Goal: Task Accomplishment & Management: Complete application form

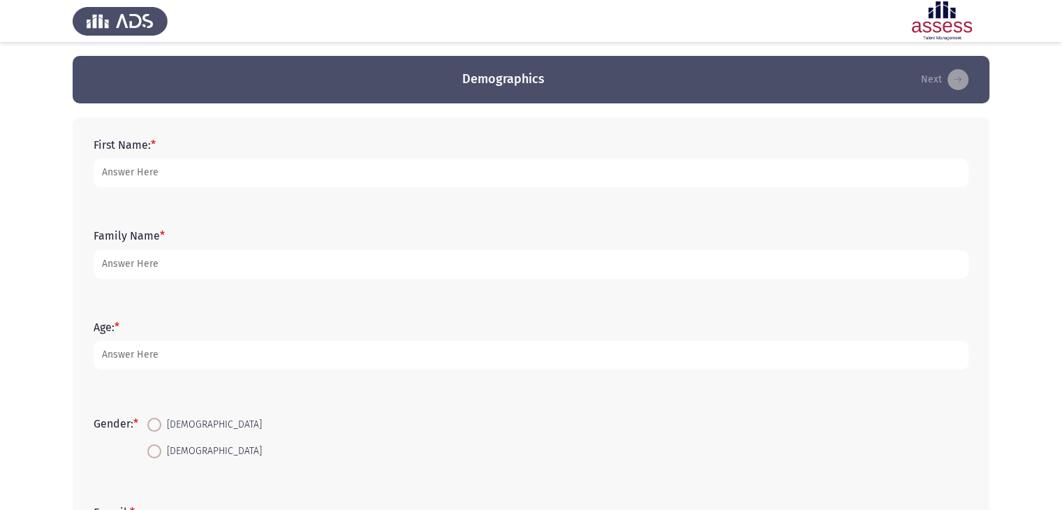
click at [704, 291] on div "Family Name *" at bounding box center [531, 253] width 889 height 91
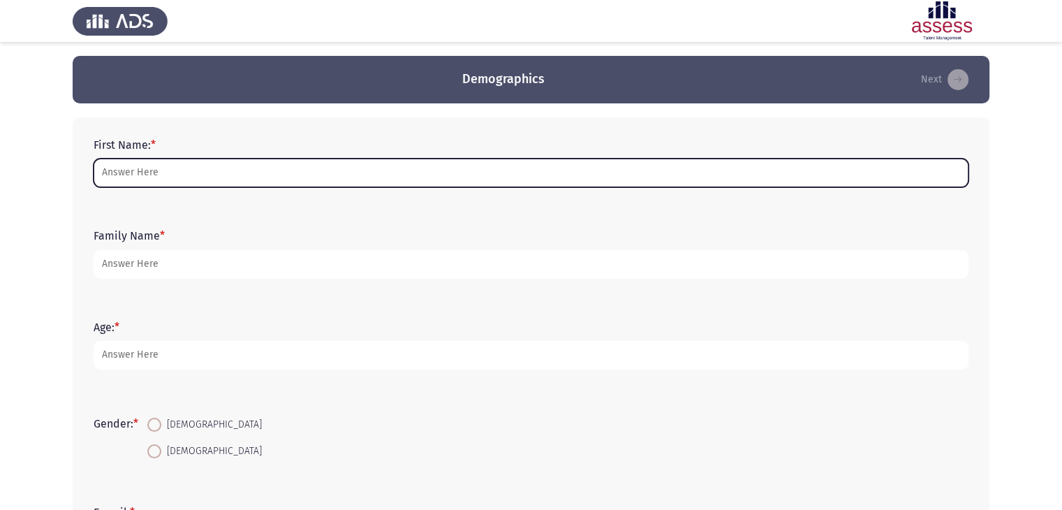
click at [390, 174] on input "First Name: *" at bounding box center [531, 173] width 875 height 29
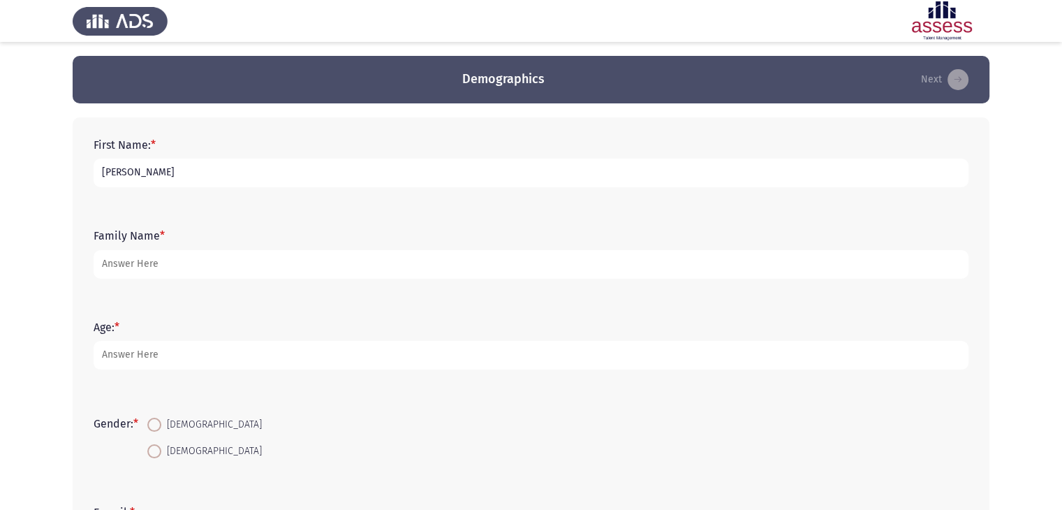
type input "[PERSON_NAME]"
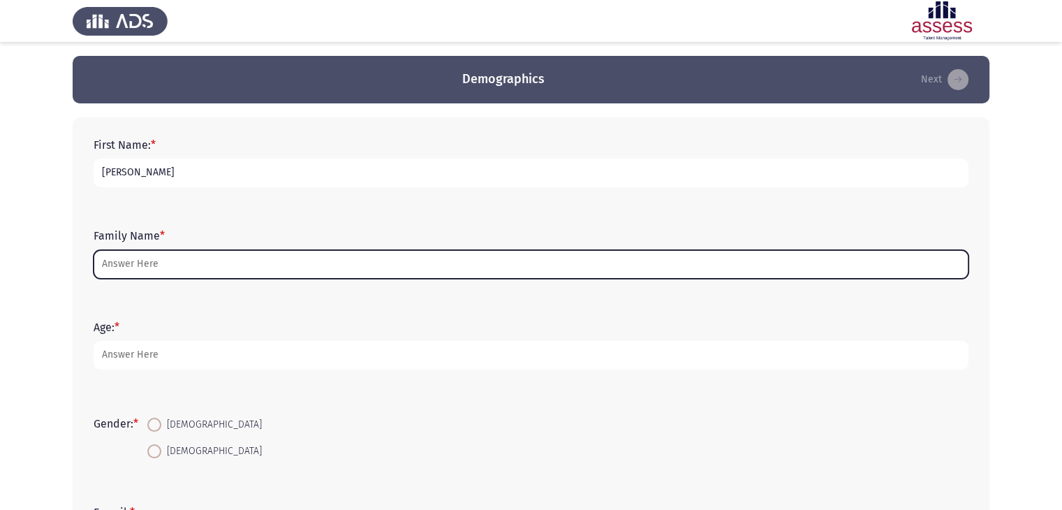
click at [251, 267] on input "Family Name *" at bounding box center [531, 264] width 875 height 29
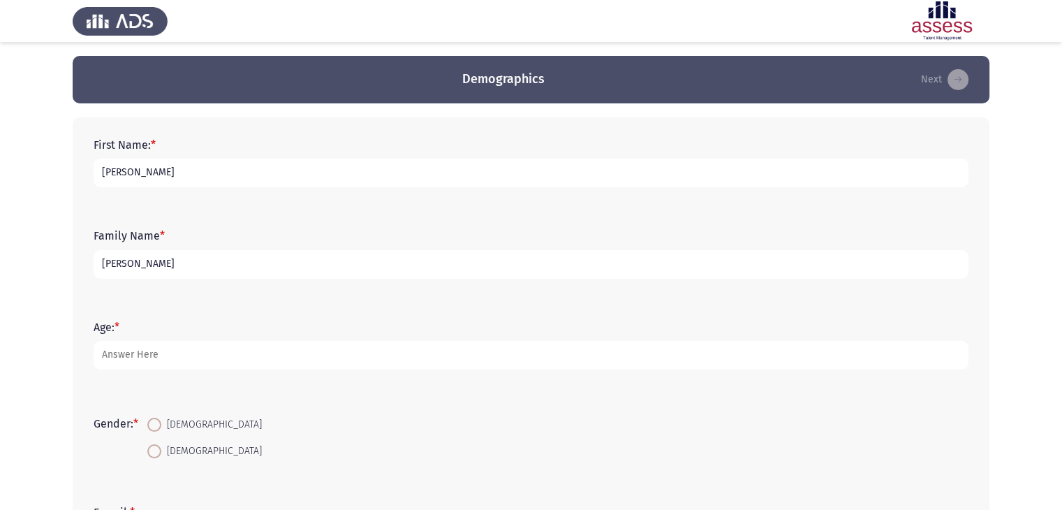
type input "[PERSON_NAME]"
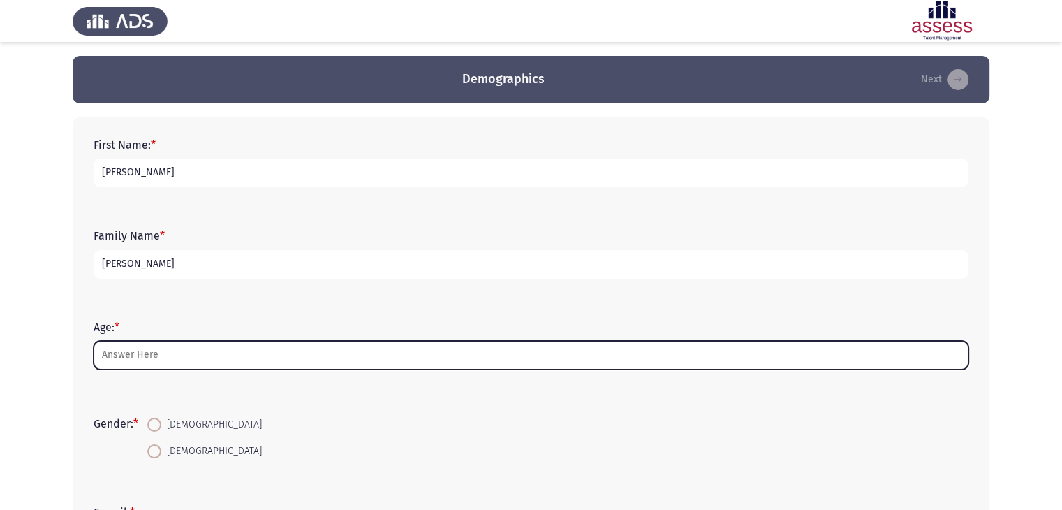
click at [196, 353] on input "Age: *" at bounding box center [531, 355] width 875 height 29
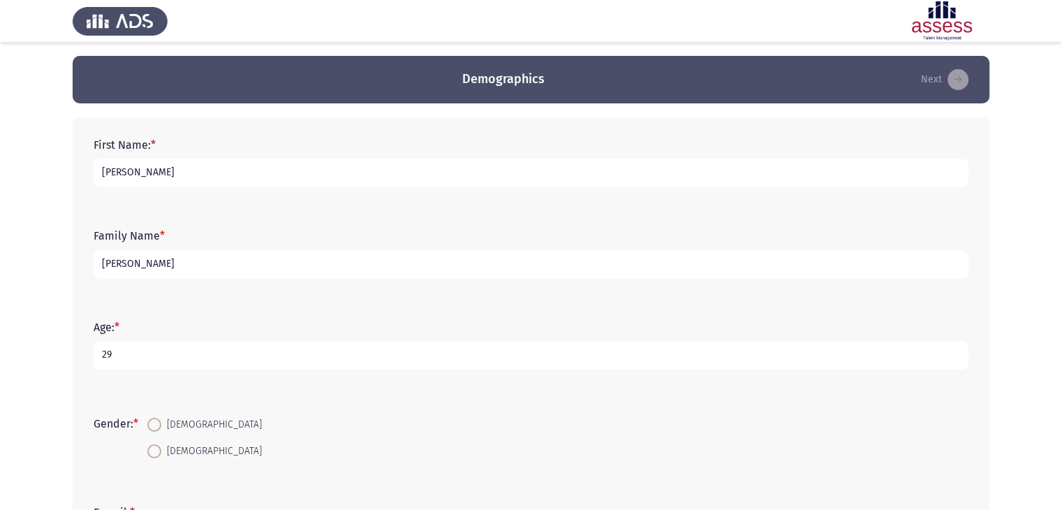
type input "29"
click at [156, 423] on span at bounding box center [154, 425] width 14 height 14
click at [156, 423] on input "[DEMOGRAPHIC_DATA]" at bounding box center [154, 425] width 14 height 14
radio input "true"
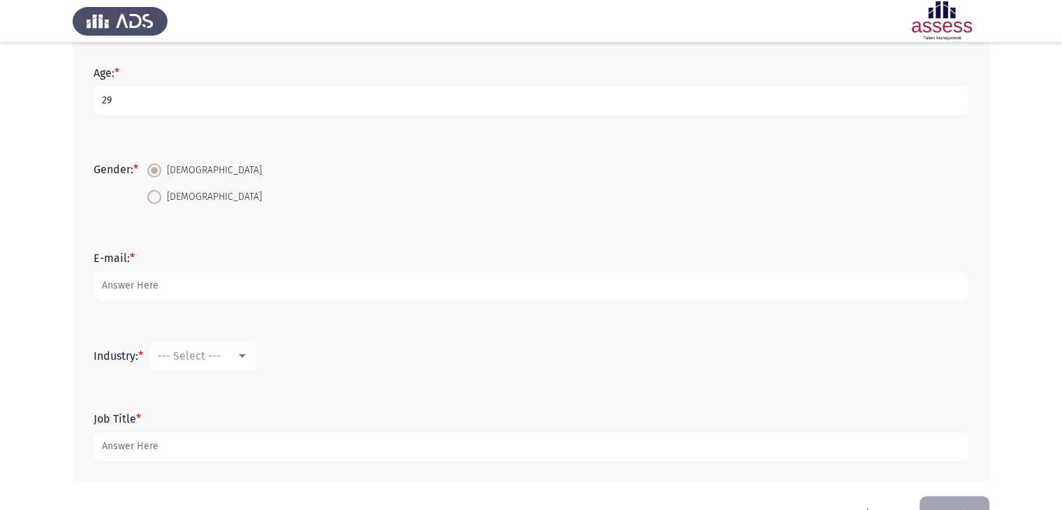
scroll to position [278, 0]
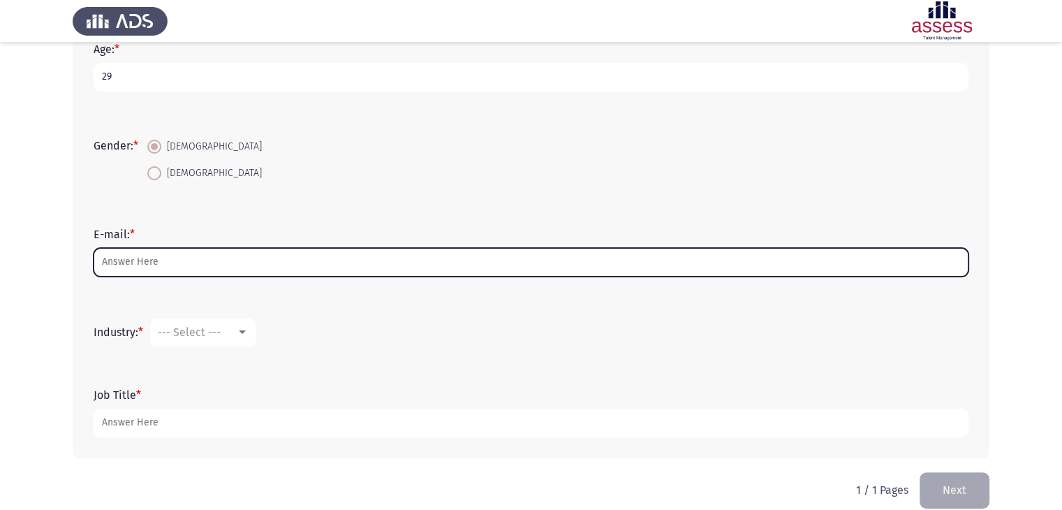
click at [218, 267] on input "E-mail: *" at bounding box center [531, 262] width 875 height 29
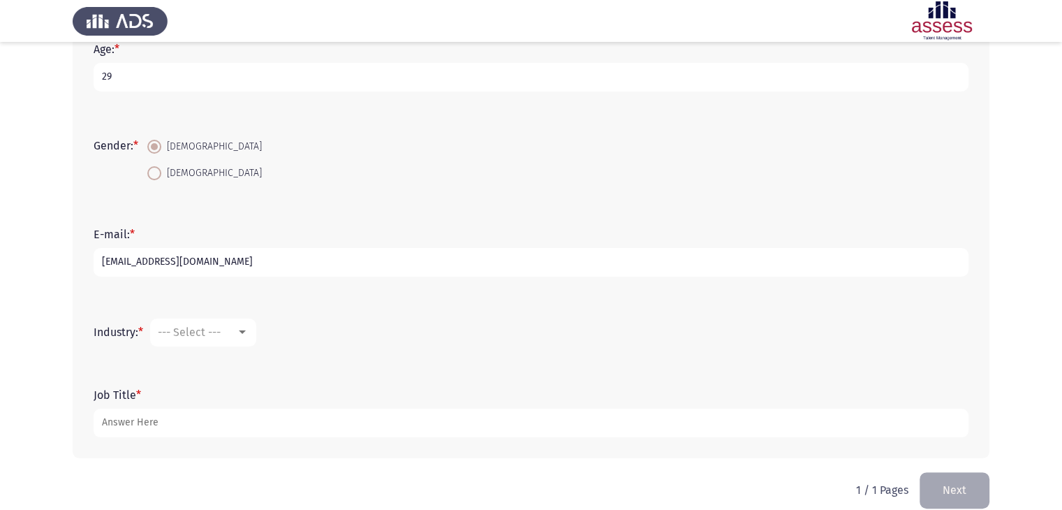
type input "[EMAIL_ADDRESS][DOMAIN_NAME]"
click at [248, 328] on div at bounding box center [242, 332] width 13 height 11
click at [466, 427] on div at bounding box center [531, 255] width 1062 height 510
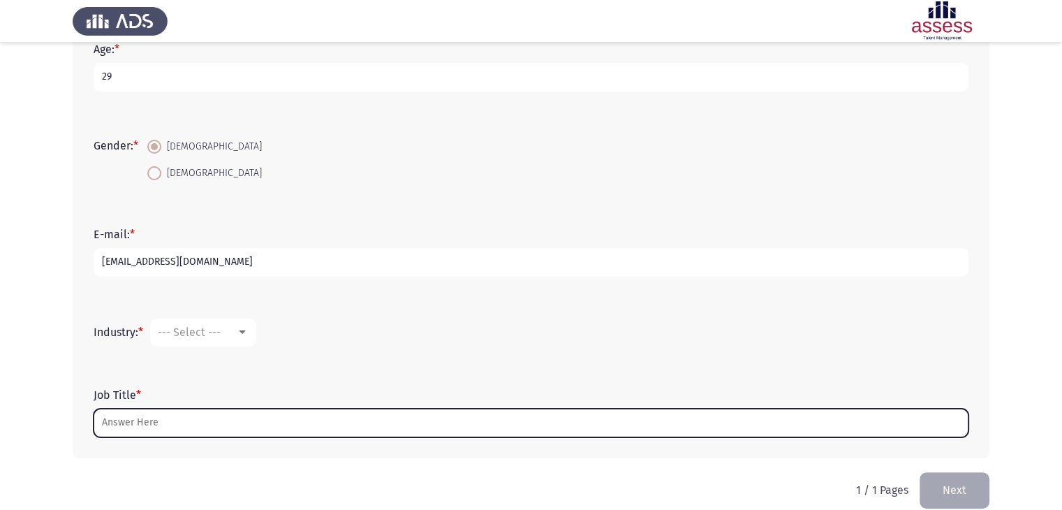
click at [332, 419] on input "Job Title *" at bounding box center [531, 423] width 875 height 29
type input "a"
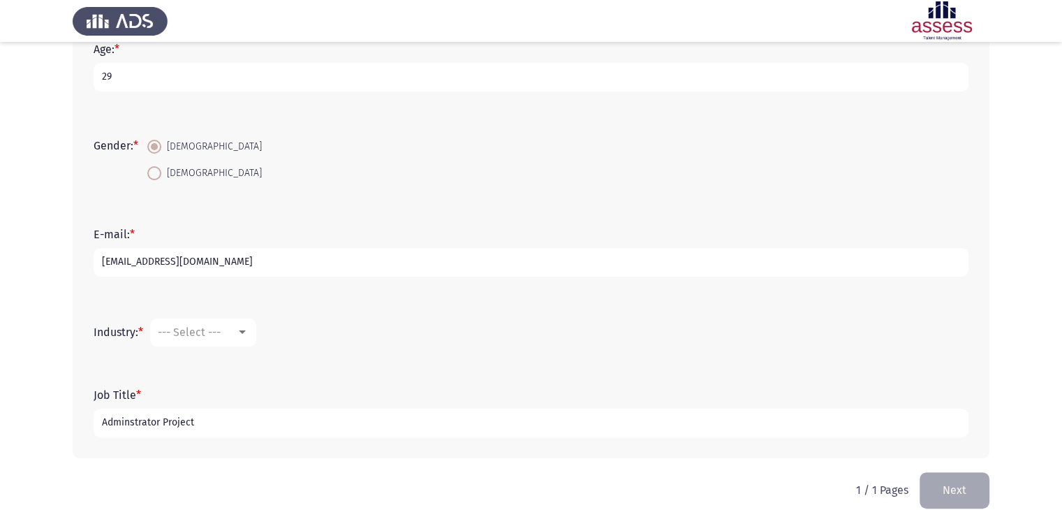
type input "Adminstrator Project"
click at [247, 337] on div at bounding box center [242, 332] width 13 height 11
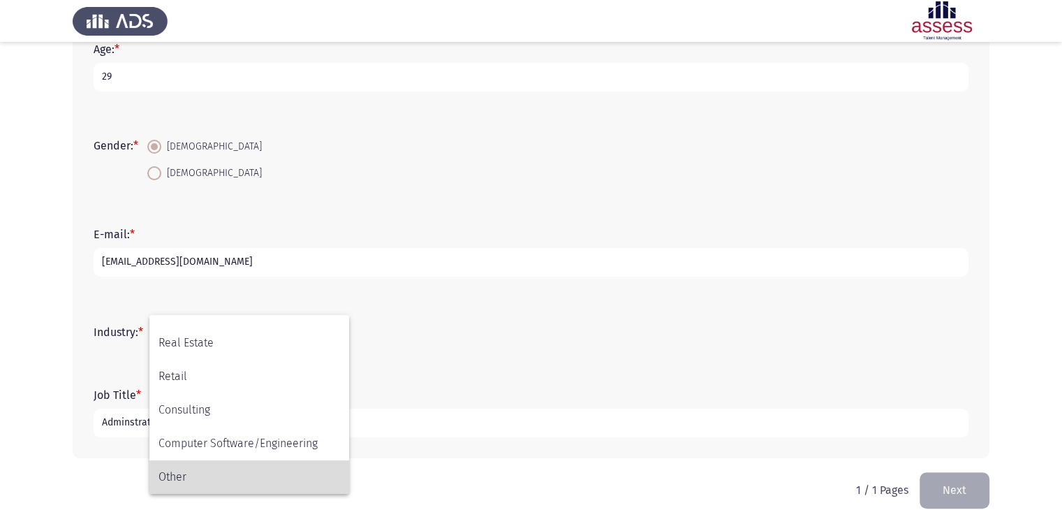
click at [269, 475] on span "Other" at bounding box center [250, 477] width 182 height 34
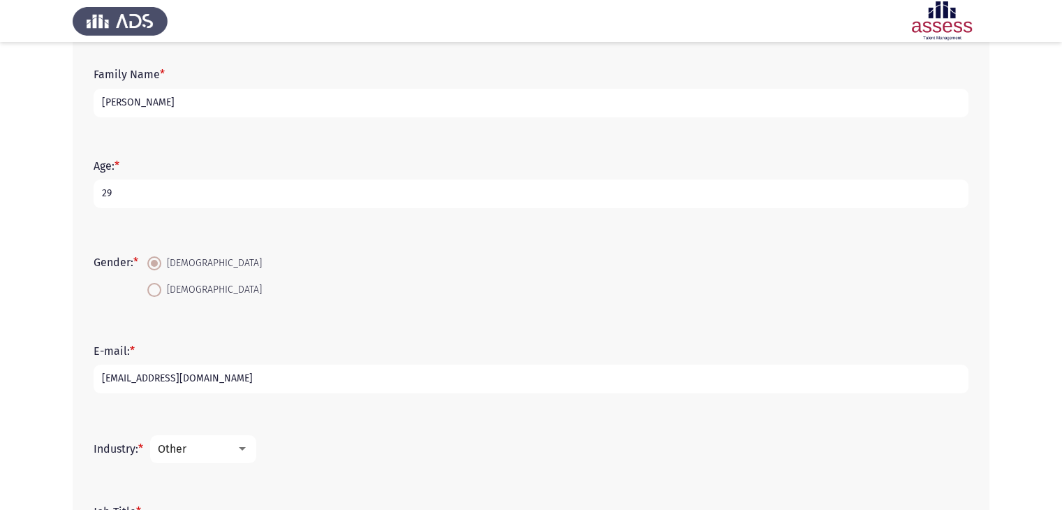
scroll to position [296, 0]
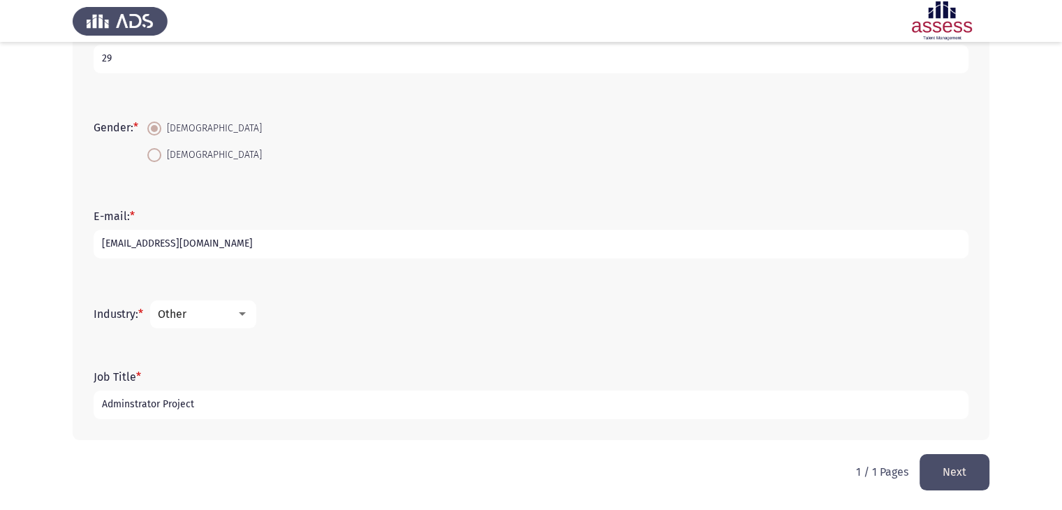
click at [954, 474] on button "Next" at bounding box center [955, 472] width 70 height 36
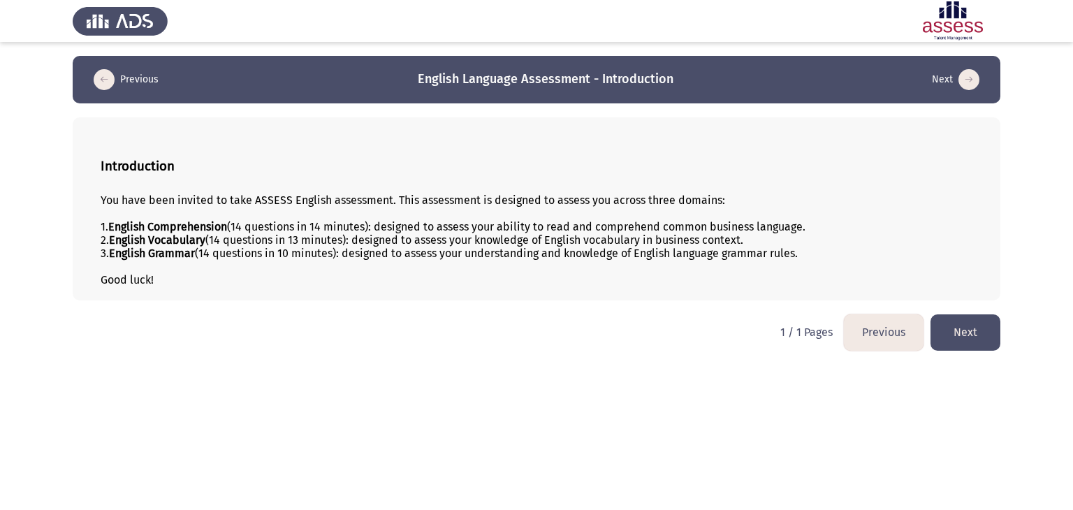
click at [960, 330] on button "Next" at bounding box center [965, 332] width 70 height 36
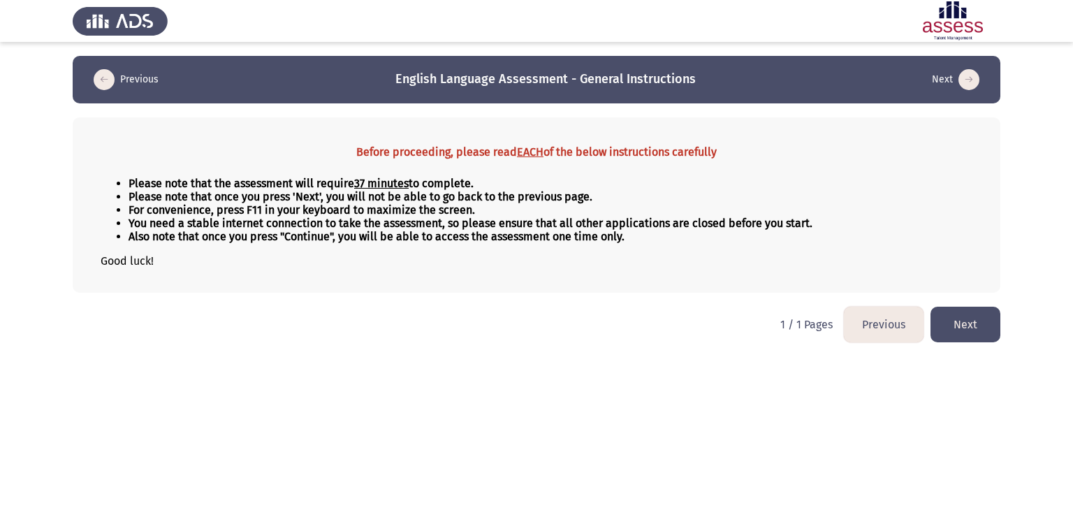
click at [964, 333] on button "Next" at bounding box center [965, 325] width 70 height 36
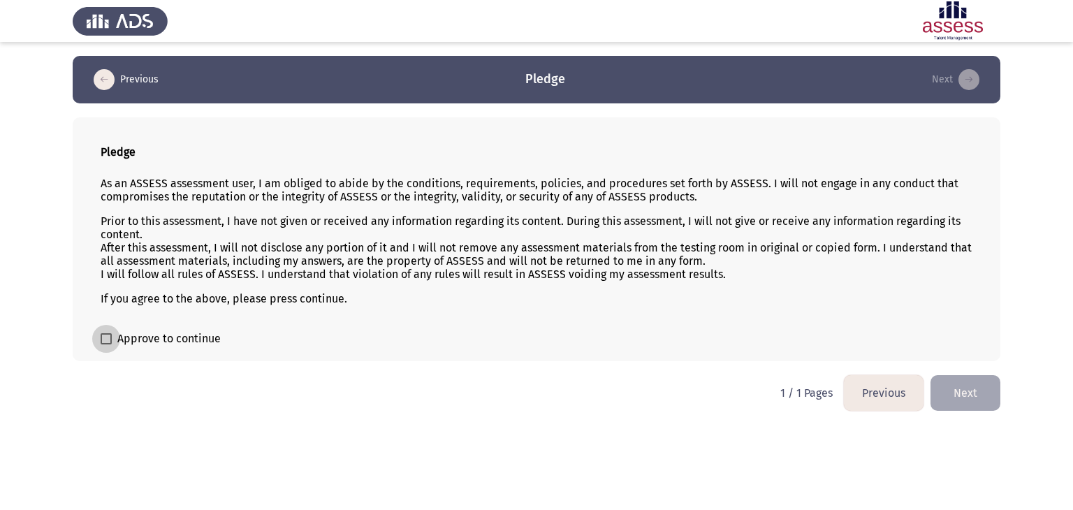
click at [106, 339] on span at bounding box center [106, 338] width 11 height 11
click at [106, 344] on input "Approve to continue" at bounding box center [105, 344] width 1 height 1
checkbox input "true"
click at [964, 390] on button "Next" at bounding box center [965, 393] width 70 height 36
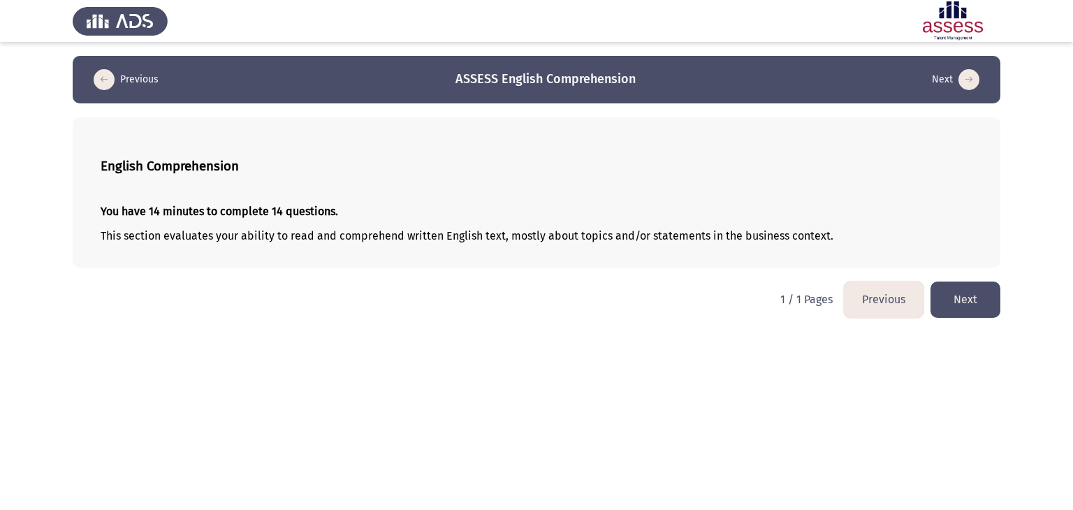
click at [951, 300] on button "Next" at bounding box center [965, 299] width 70 height 36
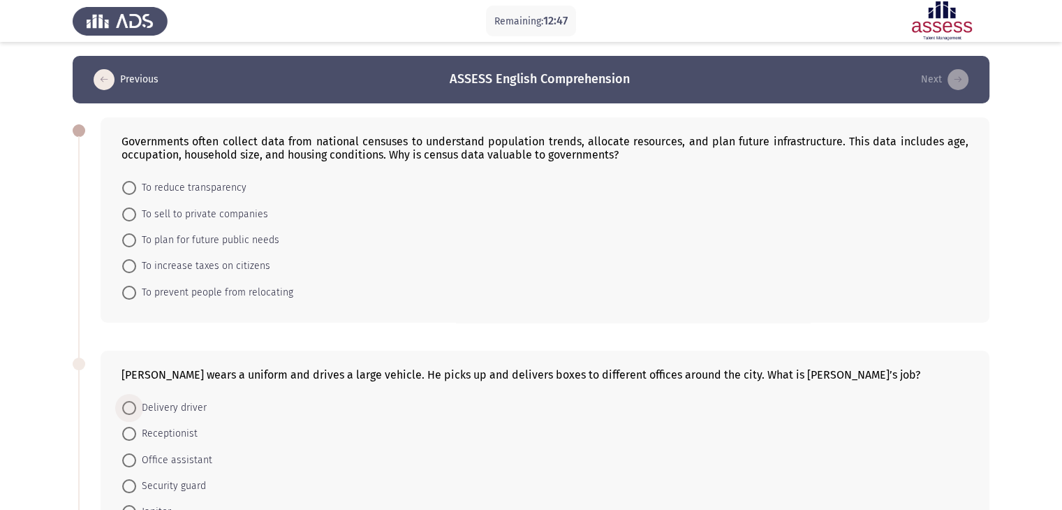
click at [128, 409] on span at bounding box center [129, 408] width 14 height 14
click at [128, 409] on input "Delivery driver" at bounding box center [129, 408] width 14 height 14
radio input "true"
click at [128, 243] on span at bounding box center [129, 240] width 14 height 14
click at [128, 243] on input "To plan for future public needs" at bounding box center [129, 240] width 14 height 14
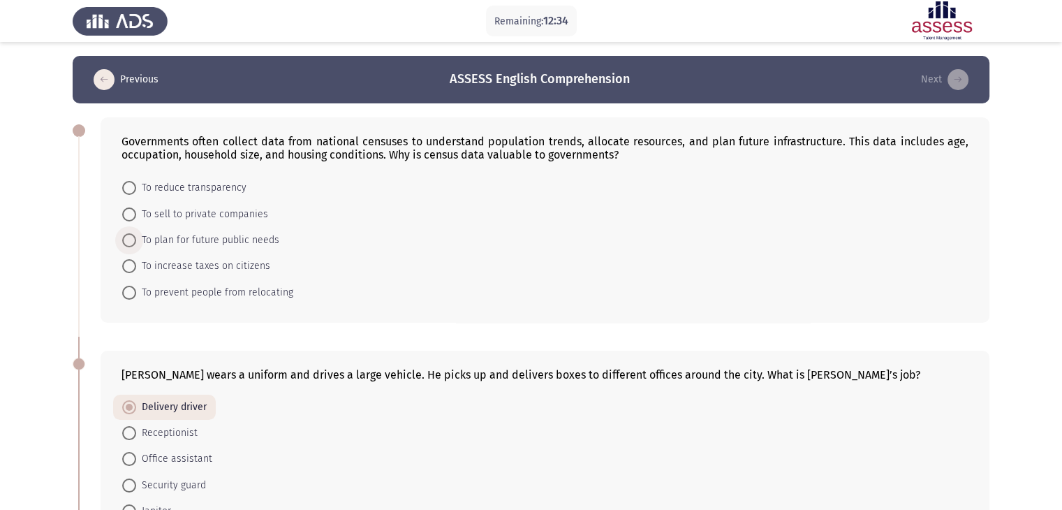
radio input "true"
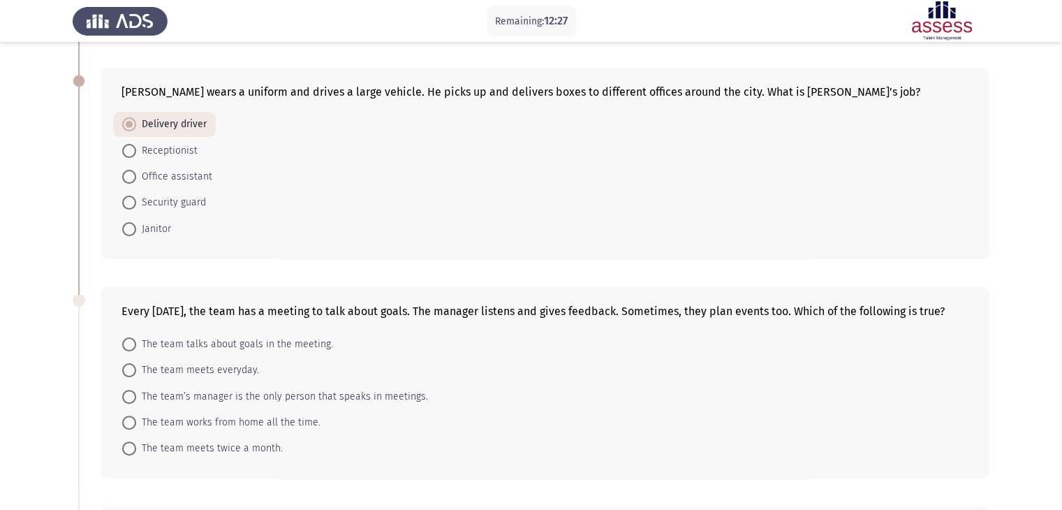
scroll to position [307, 0]
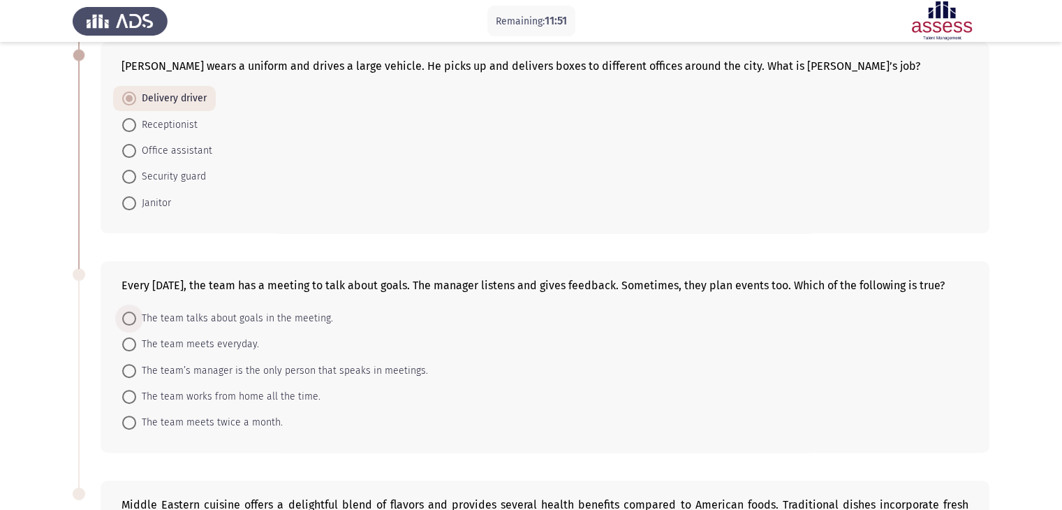
click at [133, 314] on span at bounding box center [129, 318] width 14 height 14
click at [133, 314] on input "The team talks about goals in the meeting." at bounding box center [129, 318] width 14 height 14
radio input "true"
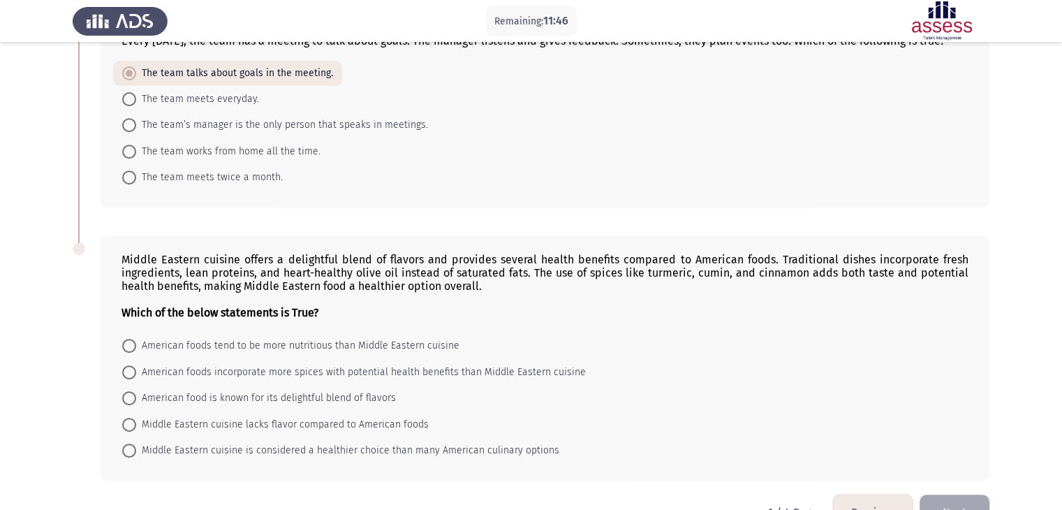
scroll to position [559, 0]
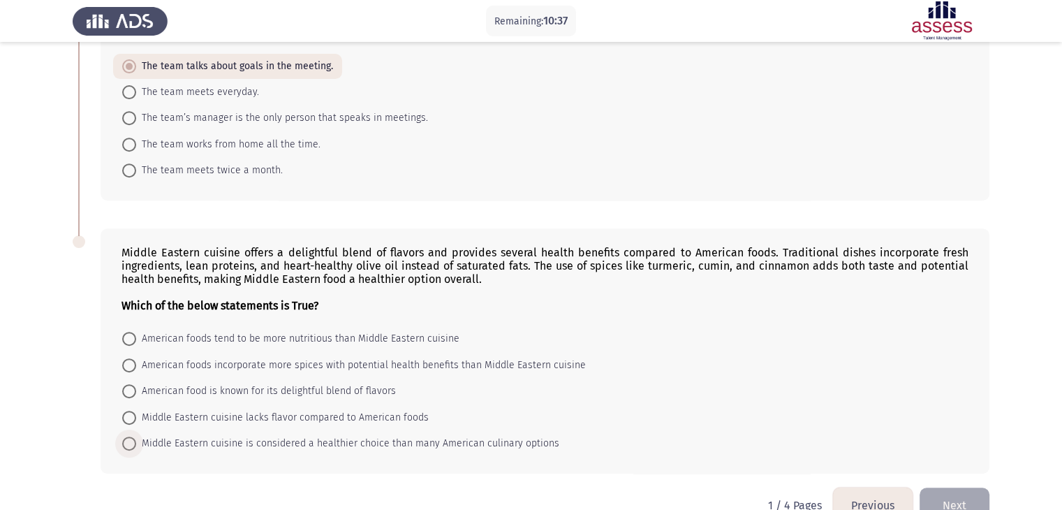
click at [137, 450] on span "Middle Eastern cuisine is considered a healthier choice than many American culi…" at bounding box center [347, 443] width 423 height 17
click at [136, 450] on input "Middle Eastern cuisine is considered a healthier choice than many American culi…" at bounding box center [129, 443] width 14 height 14
radio input "true"
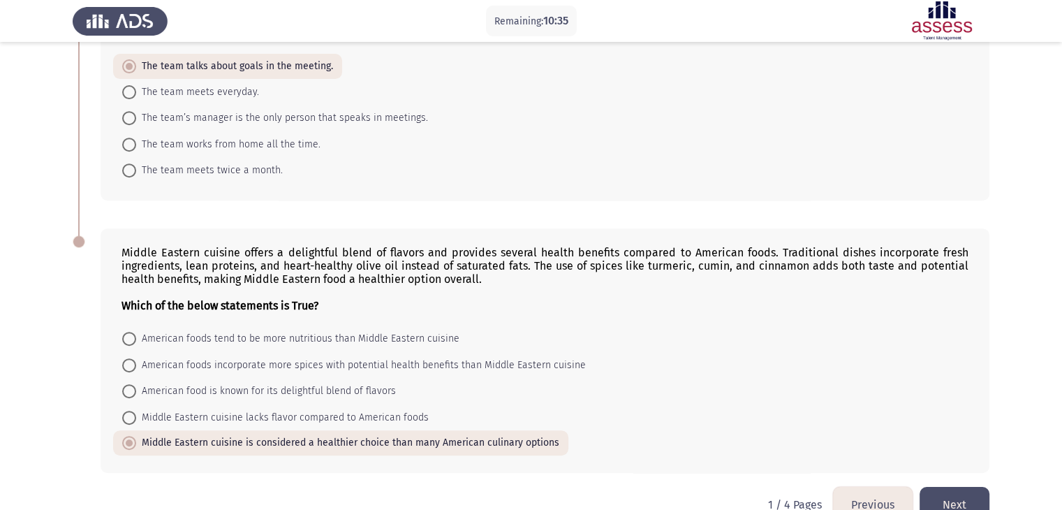
click at [960, 497] on button "Next" at bounding box center [955, 505] width 70 height 36
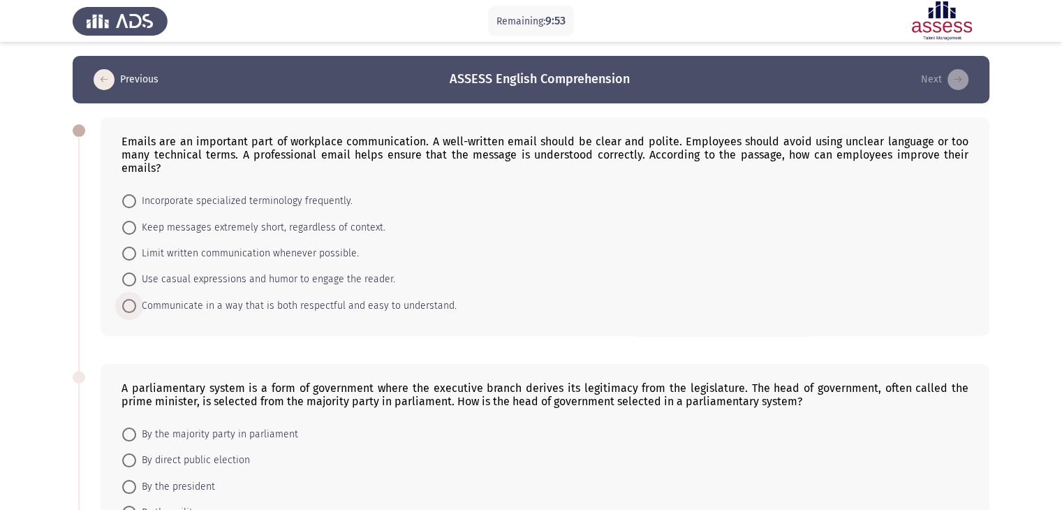
click at [126, 299] on span at bounding box center [129, 306] width 14 height 14
click at [126, 299] on input "Communicate in a way that is both respectful and easy to understand." at bounding box center [129, 306] width 14 height 14
radio input "true"
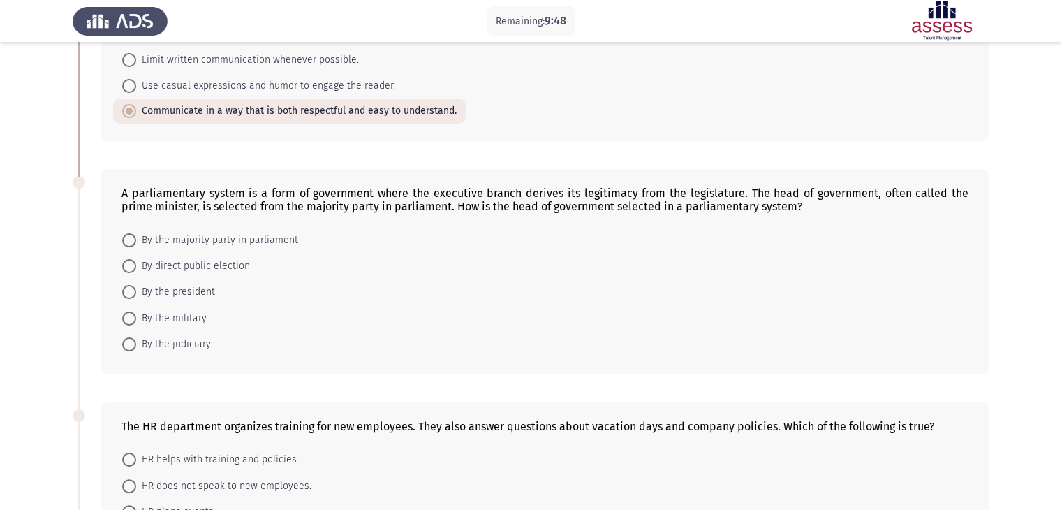
scroll to position [196, 0]
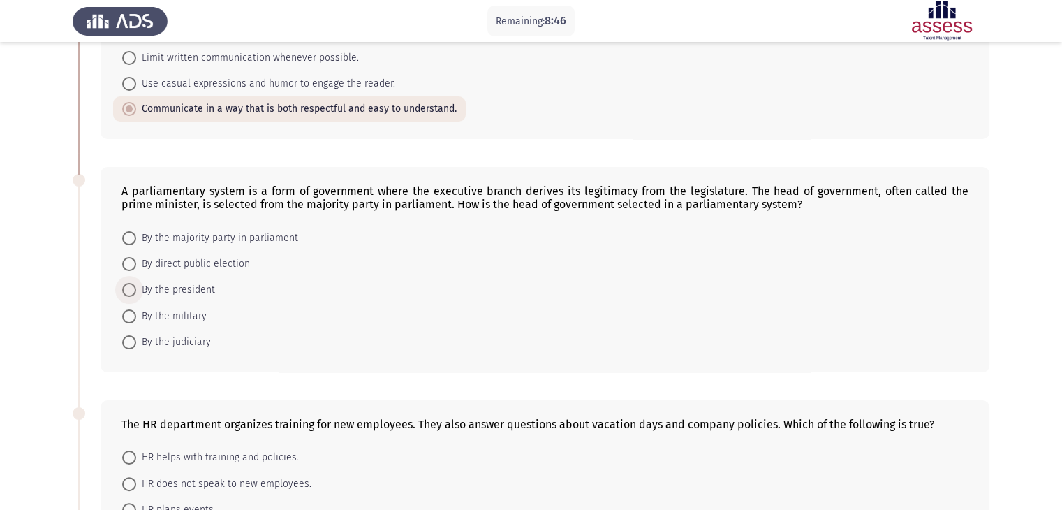
click at [132, 283] on span at bounding box center [129, 290] width 14 height 14
click at [132, 283] on input "By the president" at bounding box center [129, 290] width 14 height 14
radio input "true"
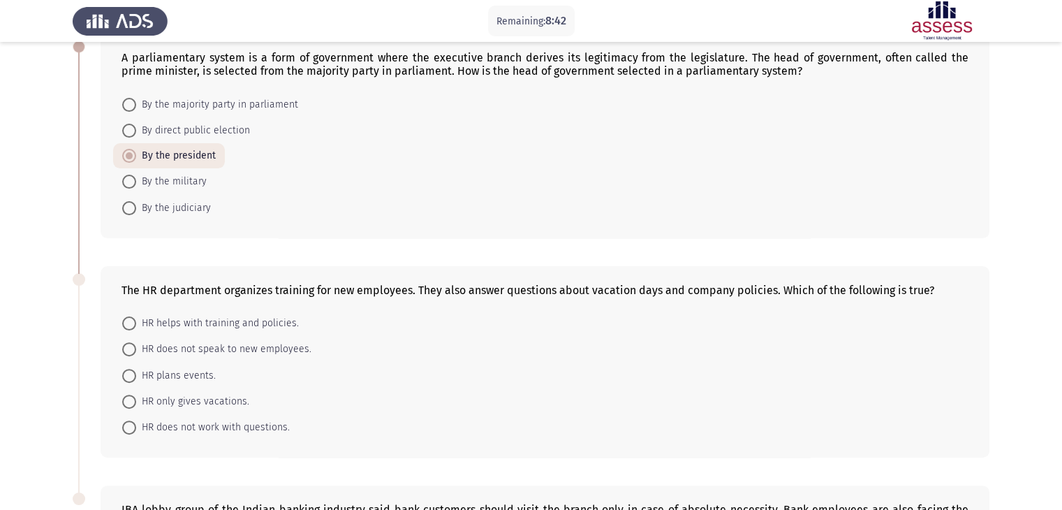
scroll to position [335, 0]
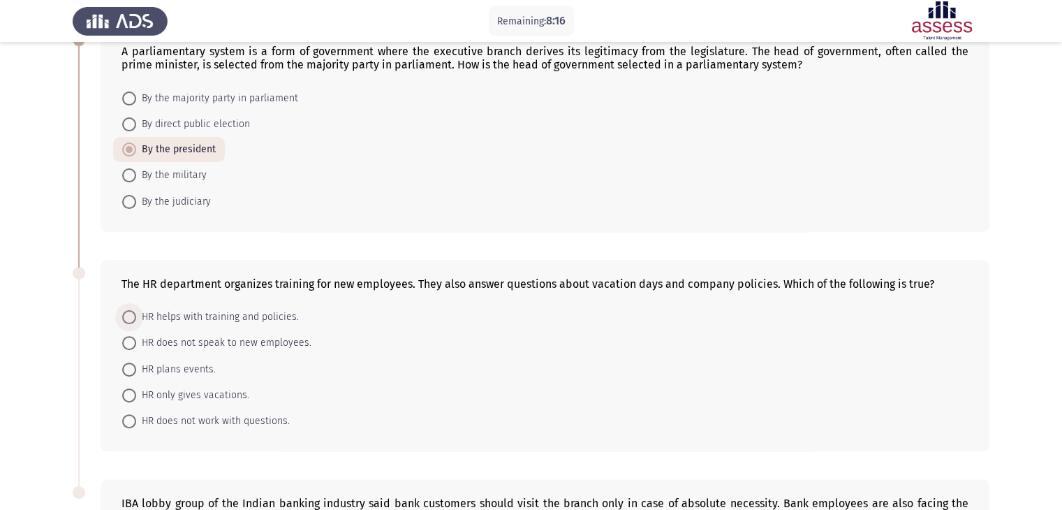
click at [136, 309] on span "HR helps with training and policies." at bounding box center [217, 317] width 163 height 17
click at [136, 310] on input "HR helps with training and policies." at bounding box center [129, 317] width 14 height 14
radio input "true"
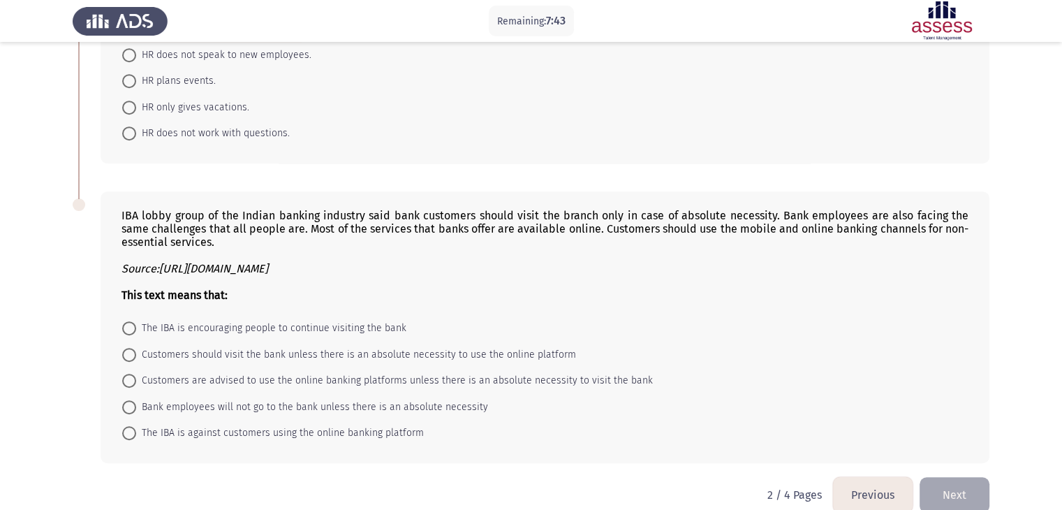
scroll to position [631, 0]
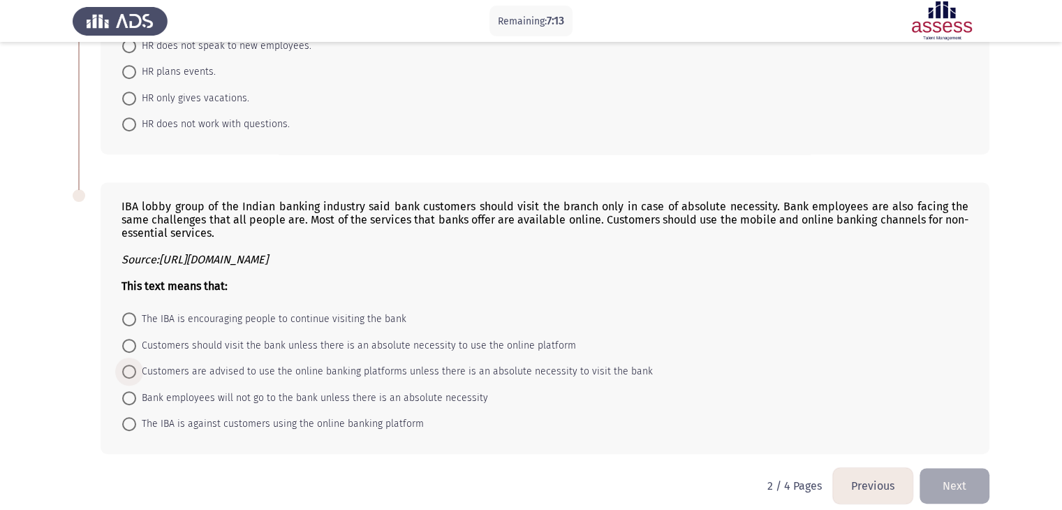
click at [131, 365] on span at bounding box center [129, 372] width 14 height 14
click at [131, 365] on input "Customers are advised to use the online banking platforms unless there is an ab…" at bounding box center [129, 372] width 14 height 14
radio input "true"
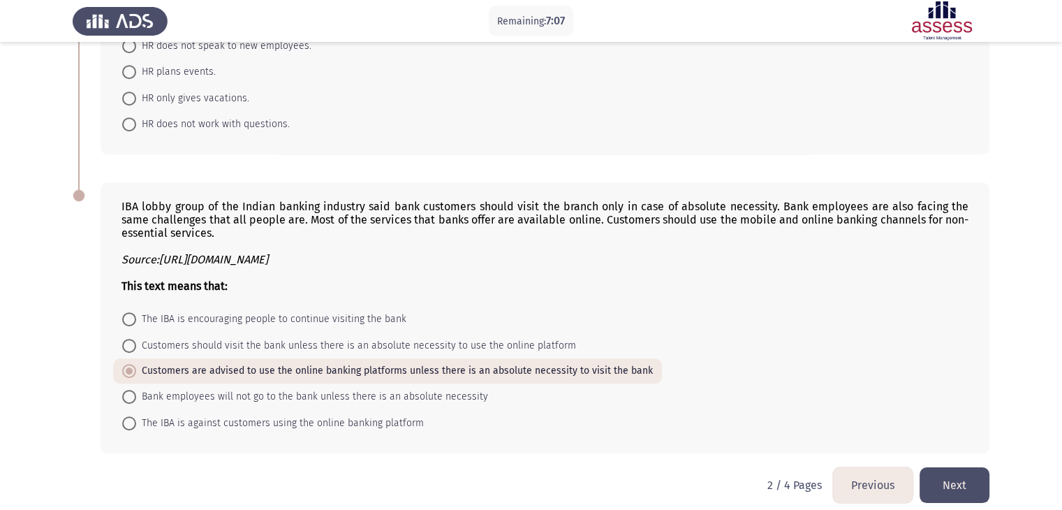
click at [952, 467] on button "Next" at bounding box center [955, 485] width 70 height 36
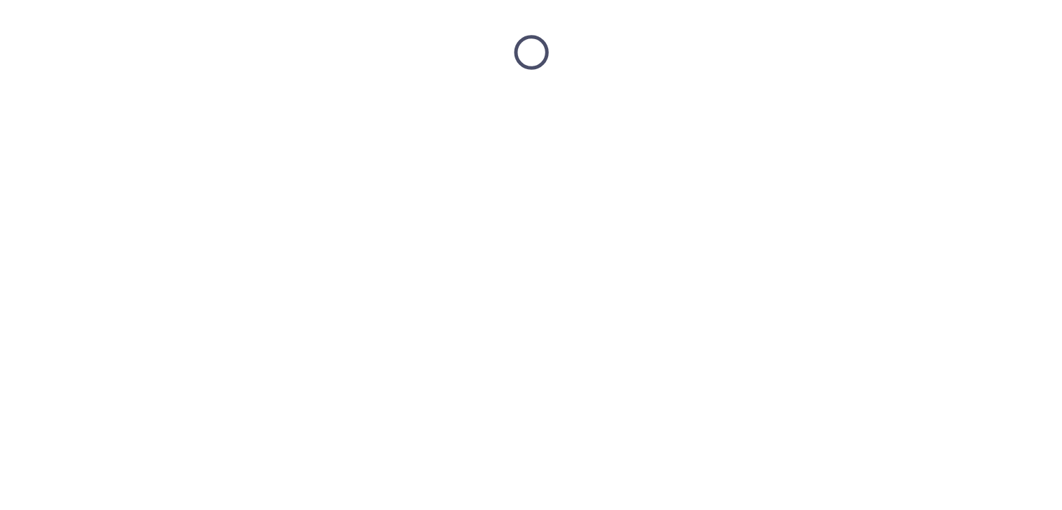
scroll to position [0, 0]
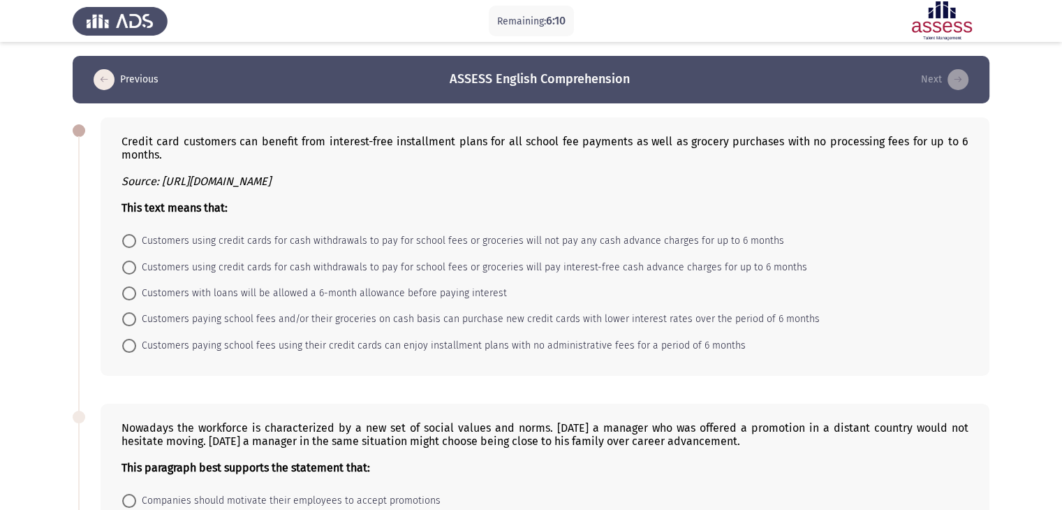
drag, startPoint x: 257, startPoint y: 325, endPoint x: 455, endPoint y: 312, distance: 198.7
click at [455, 312] on span "Customers paying school fees and/or their groceries on cash basis can purchase …" at bounding box center [478, 319] width 684 height 17
click at [136, 312] on input "Customers paying school fees and/or their groceries on cash basis can purchase …" at bounding box center [129, 319] width 14 height 14
radio input "true"
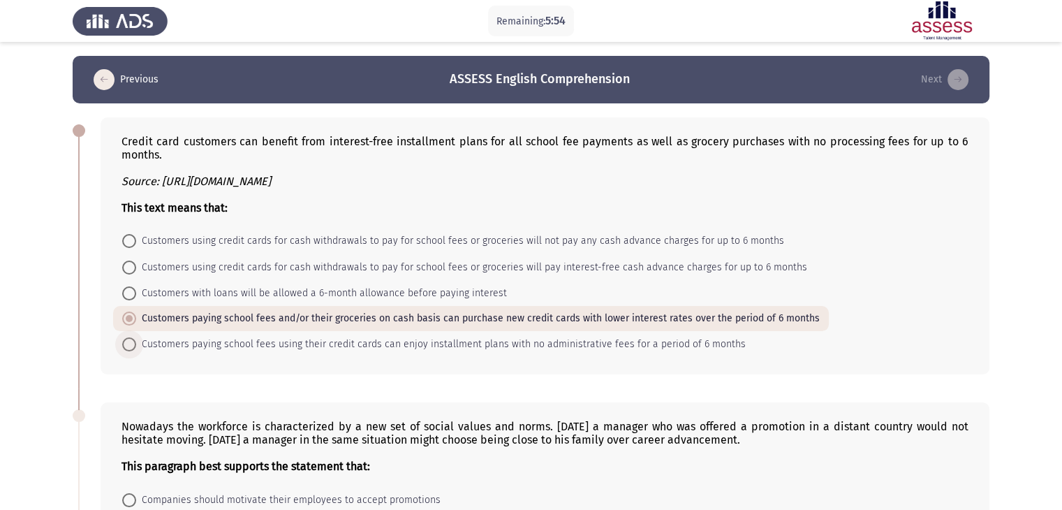
click at [126, 348] on span at bounding box center [129, 344] width 14 height 14
click at [126, 348] on input "Customers paying school fees using their credit cards can enjoy installment pla…" at bounding box center [129, 344] width 14 height 14
radio input "true"
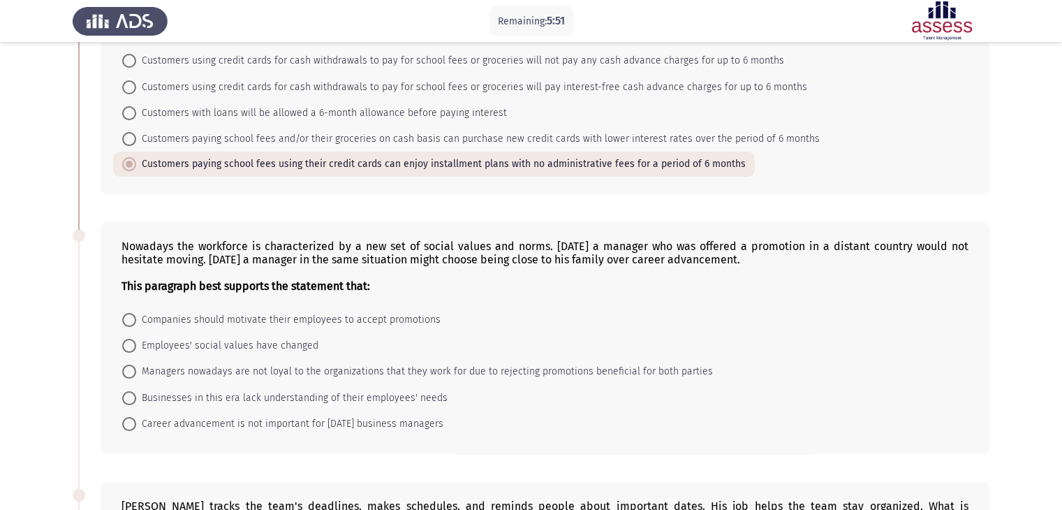
scroll to position [196, 0]
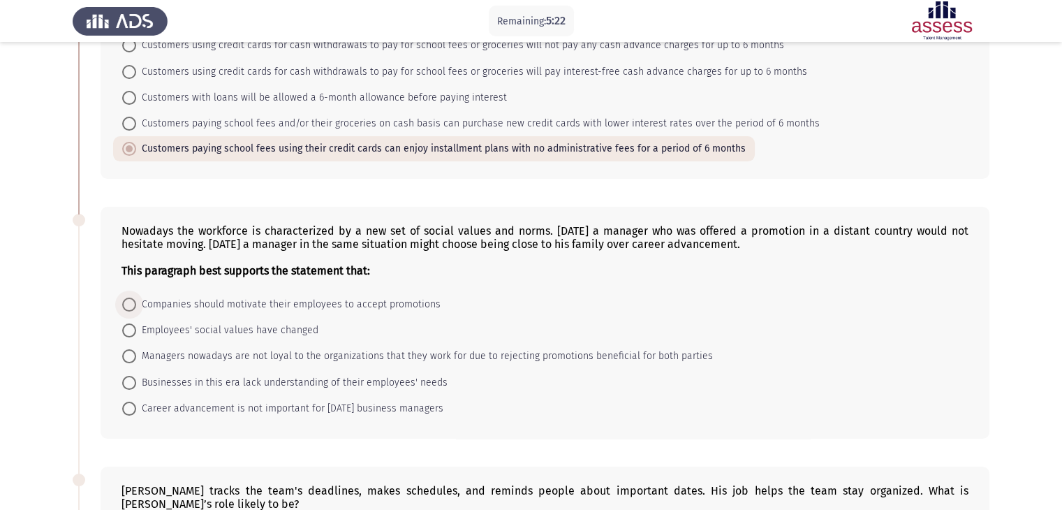
click at [132, 309] on span at bounding box center [129, 304] width 14 height 14
click at [132, 309] on input "Companies should motivate their employees to accept promotions" at bounding box center [129, 304] width 14 height 14
radio input "true"
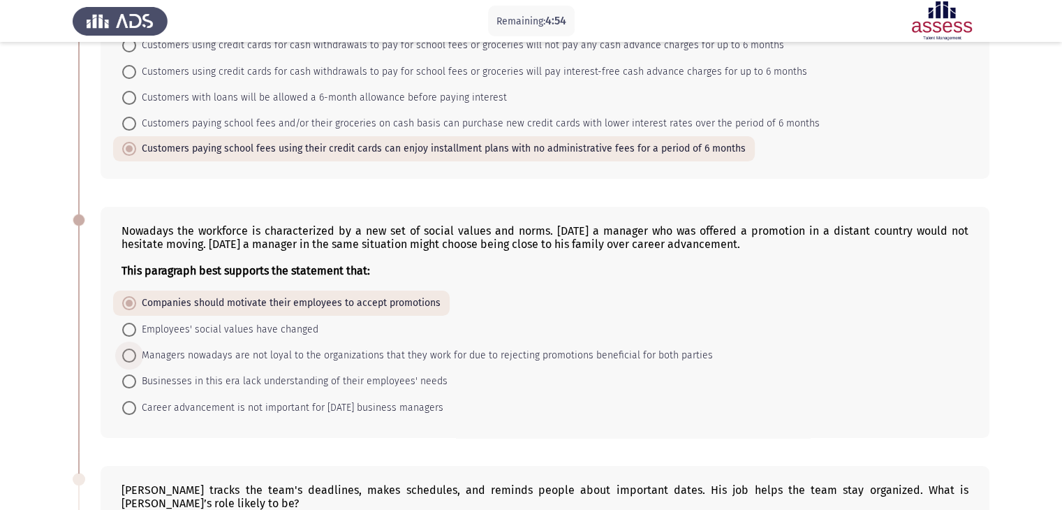
click at [130, 353] on span at bounding box center [129, 355] width 14 height 14
click at [130, 353] on input "Managers nowadays are not loyal to the organizations that they work for due to …" at bounding box center [129, 355] width 14 height 14
radio input "true"
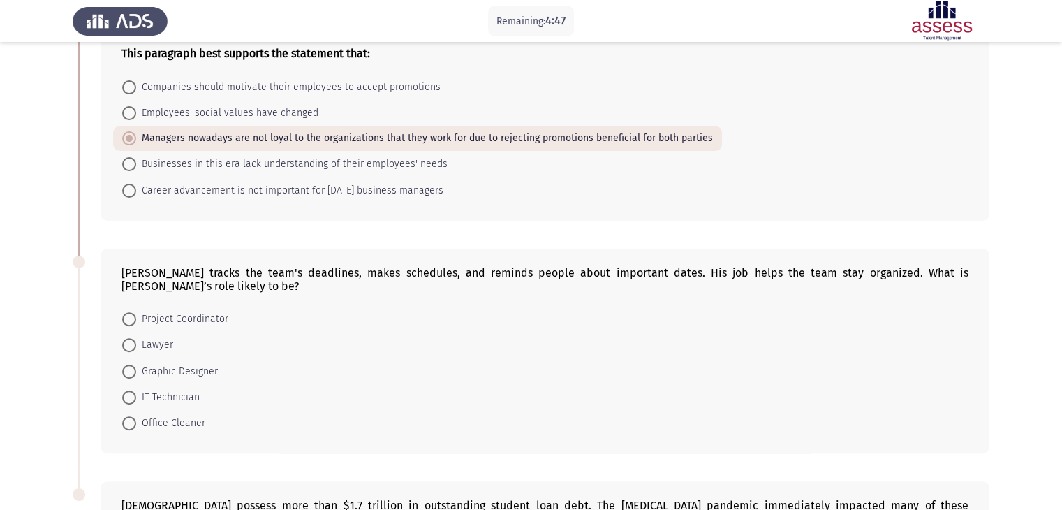
scroll to position [419, 0]
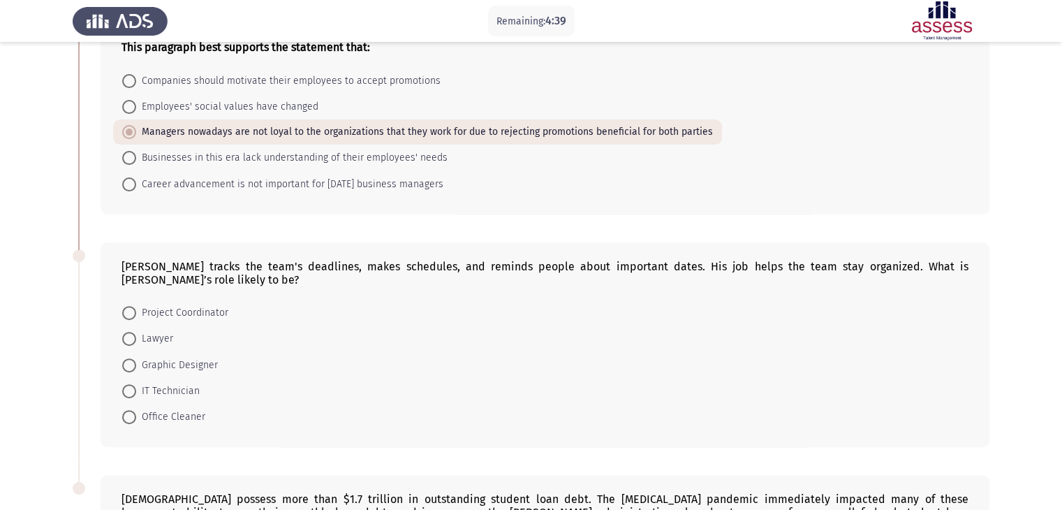
drag, startPoint x: 462, startPoint y: 288, endPoint x: 584, endPoint y: 271, distance: 123.4
click at [584, 271] on div "[PERSON_NAME] tracks the team's deadlines, makes schedules, and reminds people …" at bounding box center [545, 344] width 889 height 205
click at [126, 309] on span at bounding box center [129, 313] width 14 height 14
click at [126, 309] on input "Project Coordinator" at bounding box center [129, 313] width 14 height 14
radio input "true"
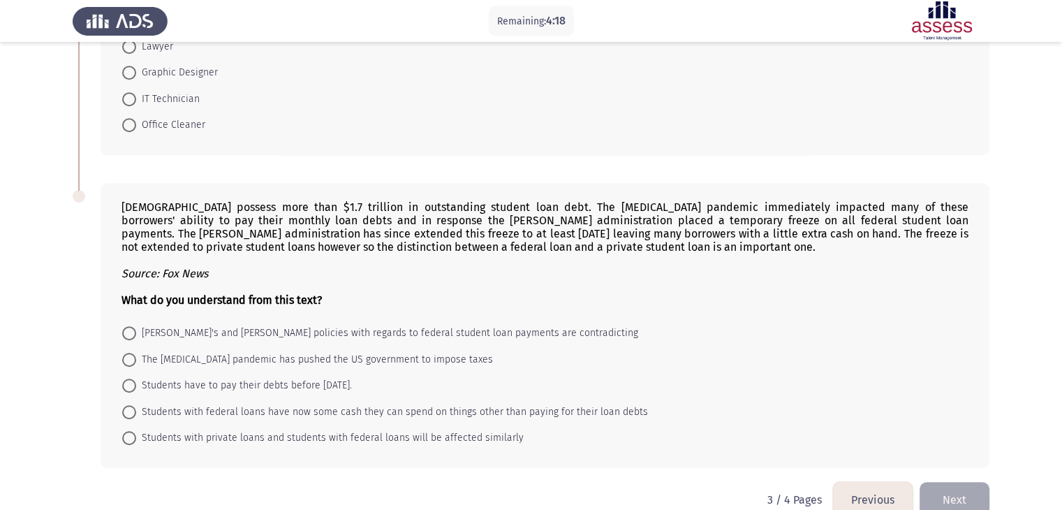
scroll to position [739, 0]
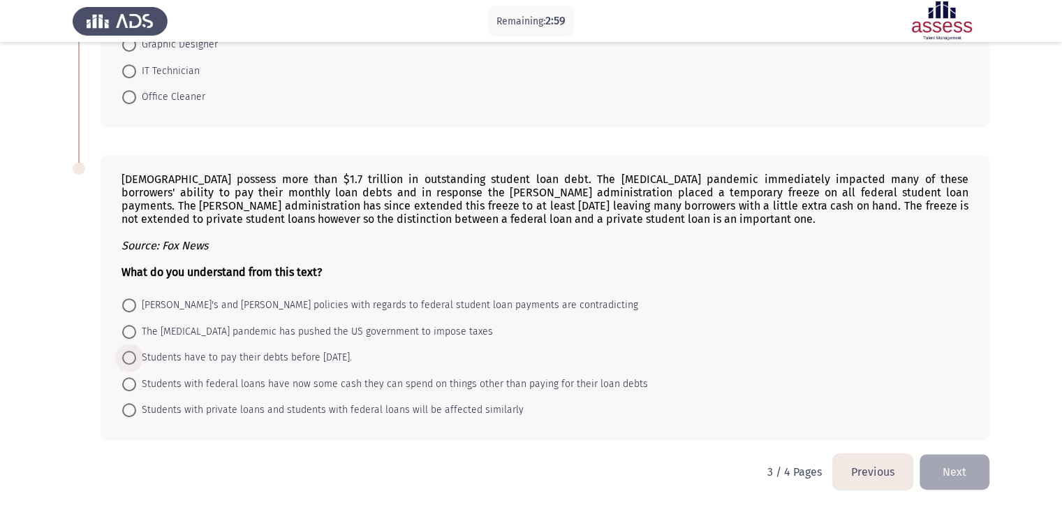
click at [133, 358] on span at bounding box center [129, 358] width 14 height 14
click at [133, 358] on input "Students have to pay their debts before [DATE]." at bounding box center [129, 358] width 14 height 14
radio input "true"
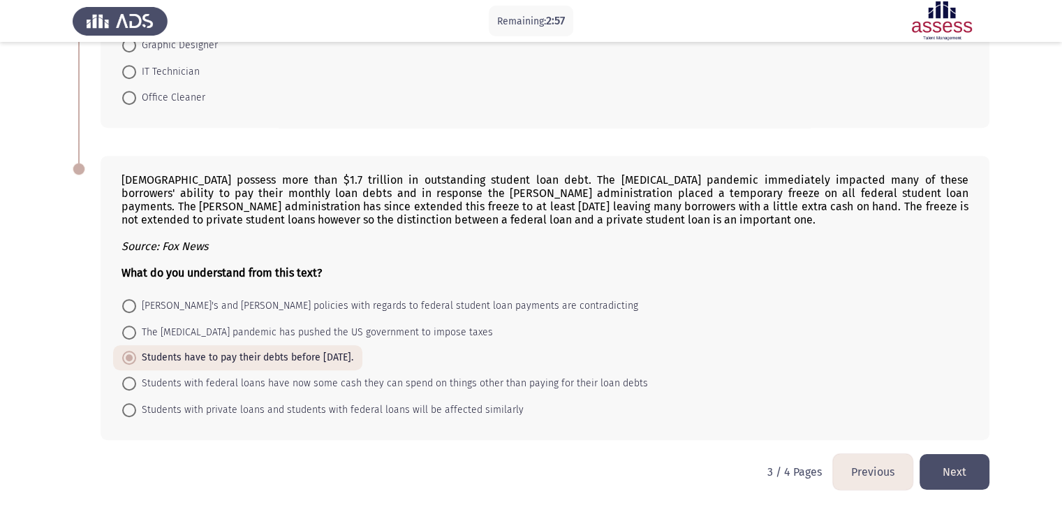
click at [958, 467] on button "Next" at bounding box center [955, 472] width 70 height 36
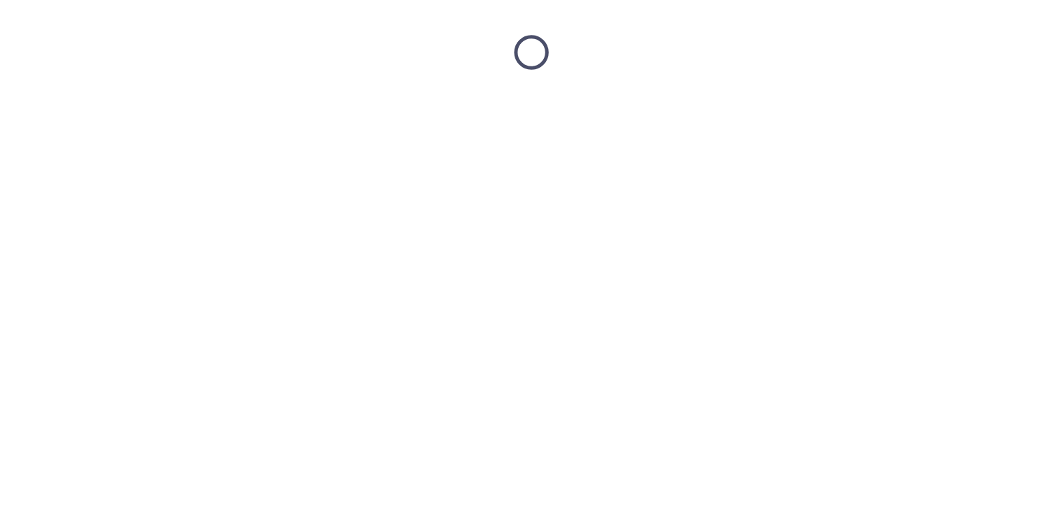
scroll to position [0, 0]
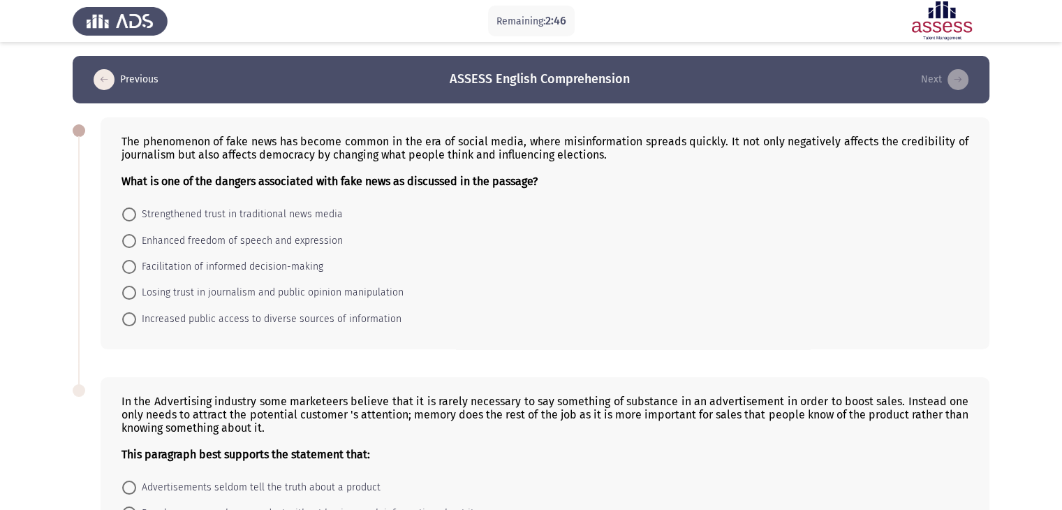
click at [561, 160] on div "The phenomenon of fake news has become common in the era of social media, where…" at bounding box center [545, 161] width 847 height 53
click at [126, 292] on span at bounding box center [129, 293] width 14 height 14
click at [126, 292] on input "Losing trust in journalism and public opinion manipulation" at bounding box center [129, 293] width 14 height 14
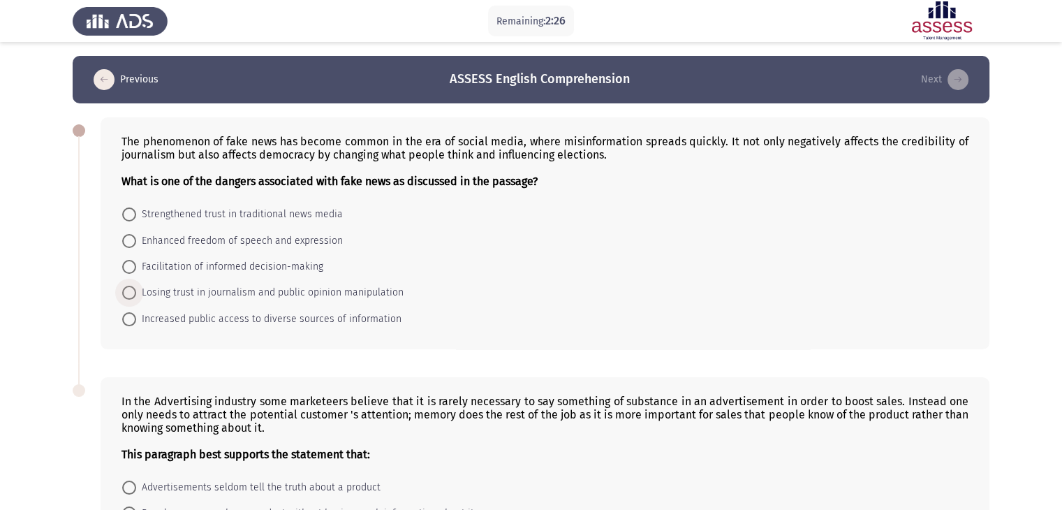
radio input "true"
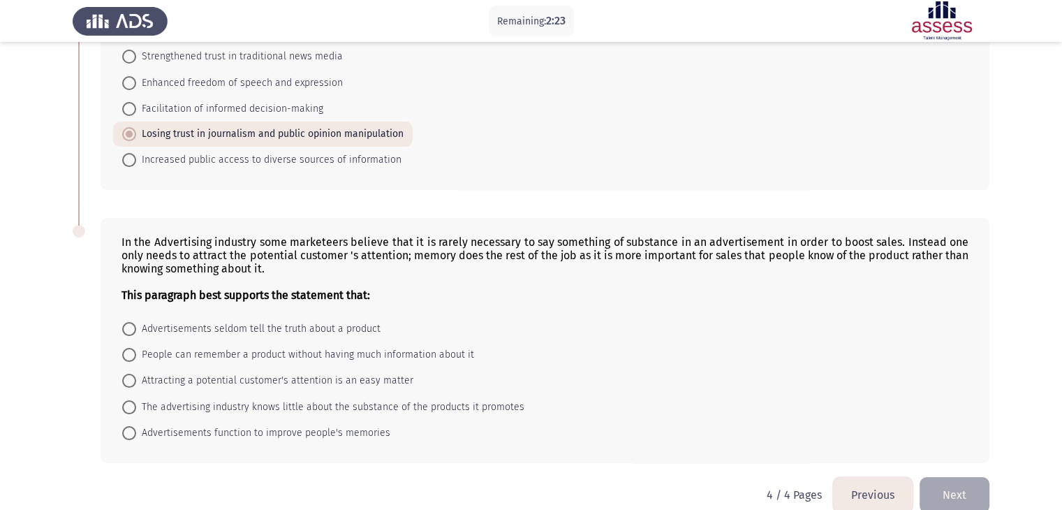
scroll to position [182, 0]
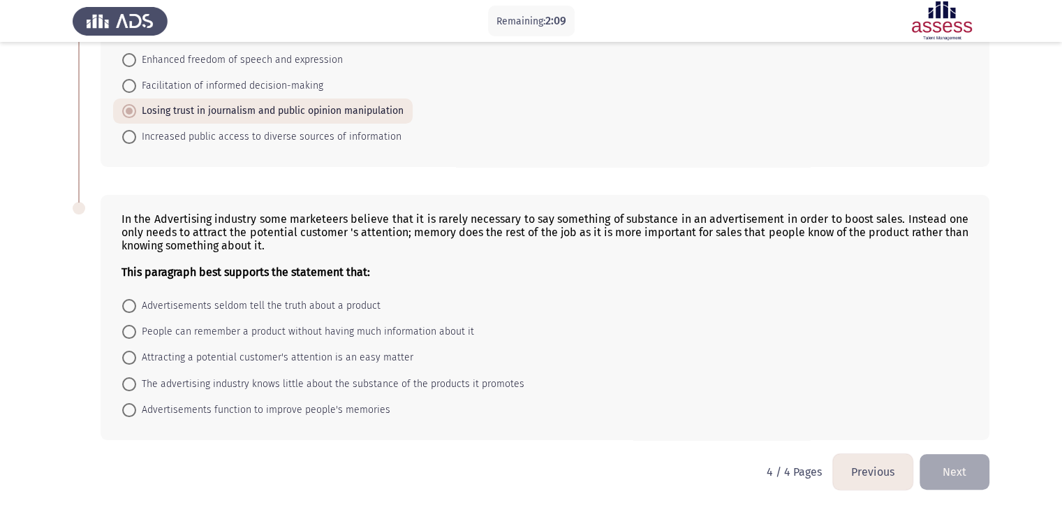
drag, startPoint x: 402, startPoint y: 213, endPoint x: 480, endPoint y: 227, distance: 79.5
click at [480, 227] on div "In the Advertising industry some marketeers believe that it is rarely necessary…" at bounding box center [545, 245] width 847 height 66
drag, startPoint x: 726, startPoint y: 230, endPoint x: 853, endPoint y: 239, distance: 127.4
click at [853, 239] on div "In the Advertising industry some marketeers believe that it is rarely necessary…" at bounding box center [545, 245] width 847 height 66
click at [128, 335] on span at bounding box center [129, 332] width 14 height 14
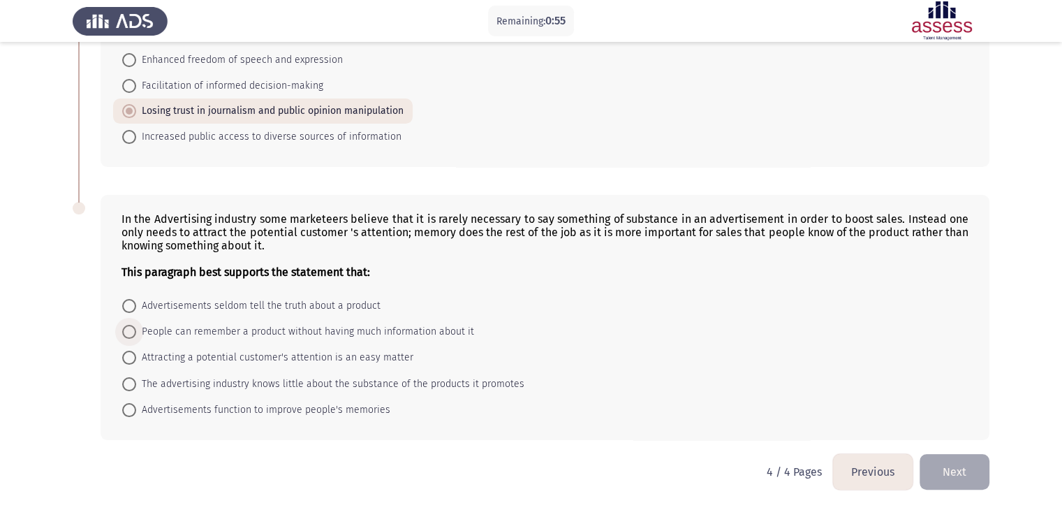
click at [128, 335] on input "People can remember a product without having much information about it" at bounding box center [129, 332] width 14 height 14
radio input "true"
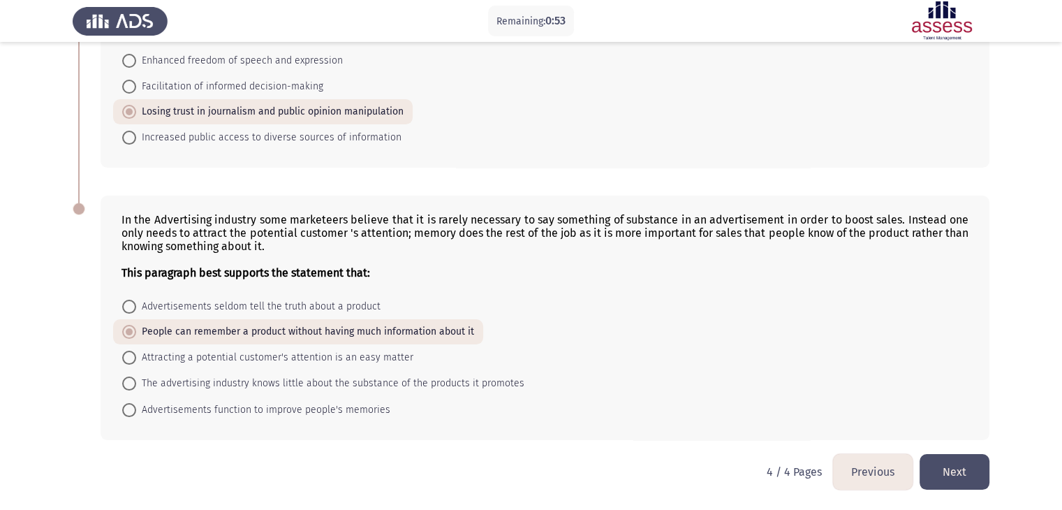
click at [945, 472] on button "Next" at bounding box center [955, 472] width 70 height 36
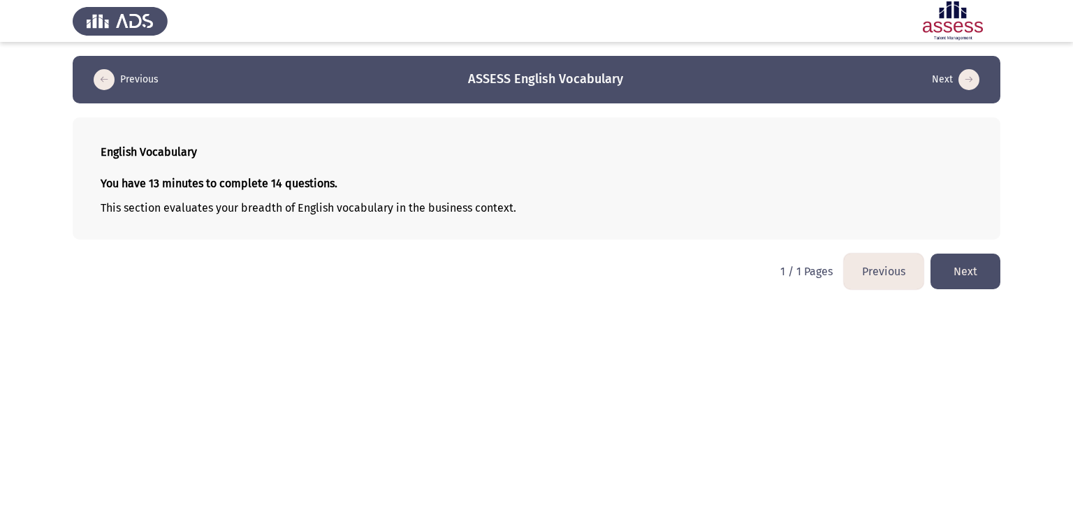
click at [972, 274] on button "Next" at bounding box center [965, 271] width 70 height 36
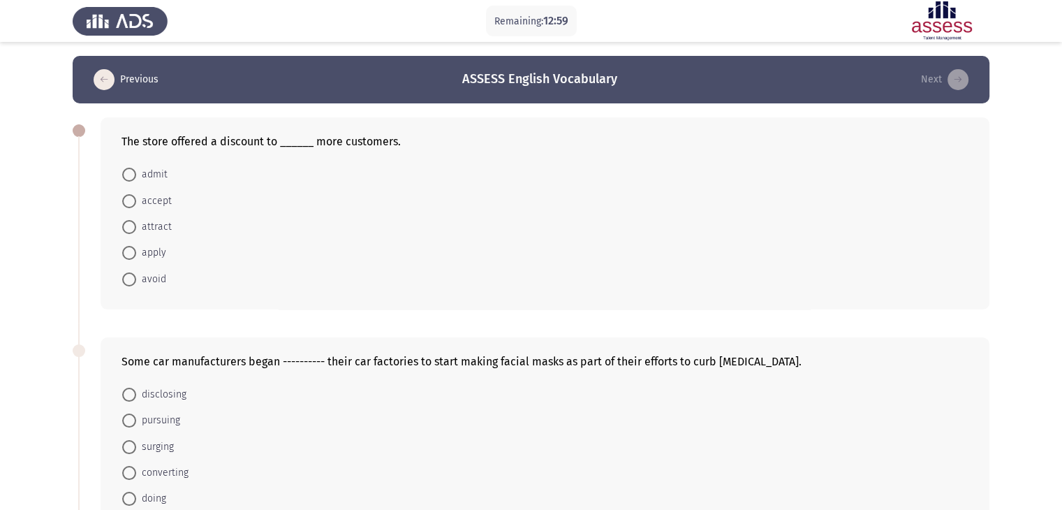
drag, startPoint x: 972, startPoint y: 274, endPoint x: 530, endPoint y: 265, distance: 442.1
click at [530, 265] on div "The store offered a discount to ______ more customers. admit accept attract app…" at bounding box center [545, 213] width 889 height 192
click at [128, 256] on span at bounding box center [129, 253] width 14 height 14
click at [128, 256] on input "apply" at bounding box center [129, 253] width 14 height 14
radio input "true"
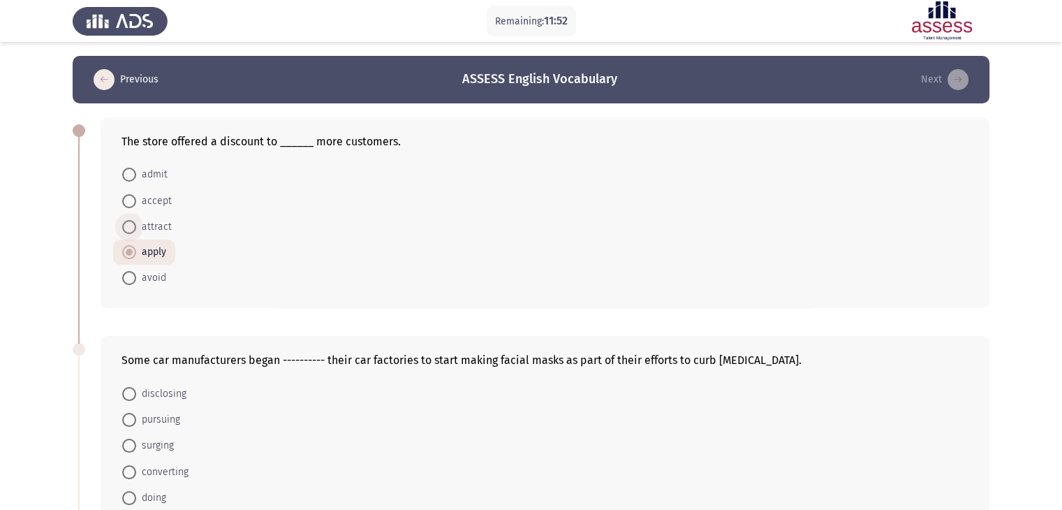
click at [135, 228] on span at bounding box center [129, 227] width 14 height 14
click at [135, 228] on input "attract" at bounding box center [129, 227] width 14 height 14
radio input "true"
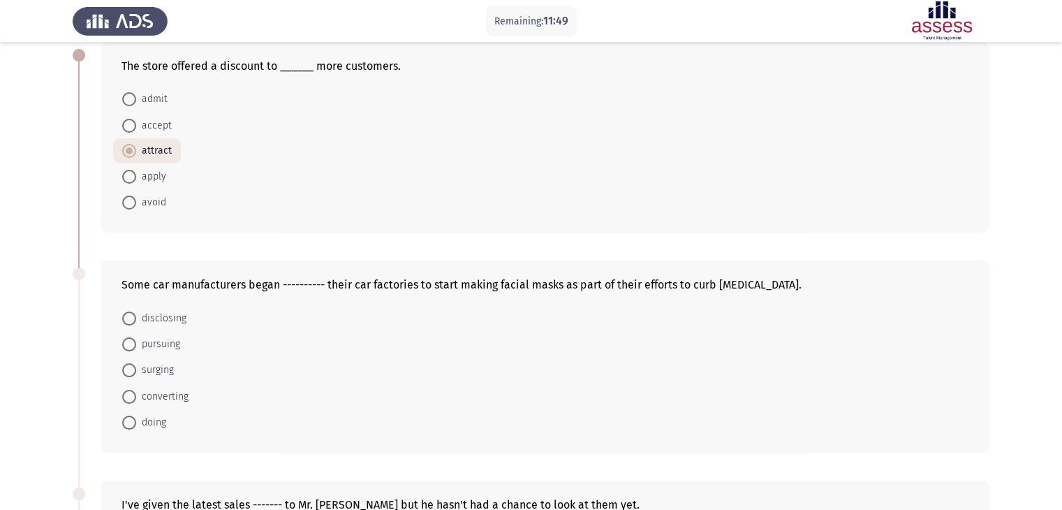
scroll to position [84, 0]
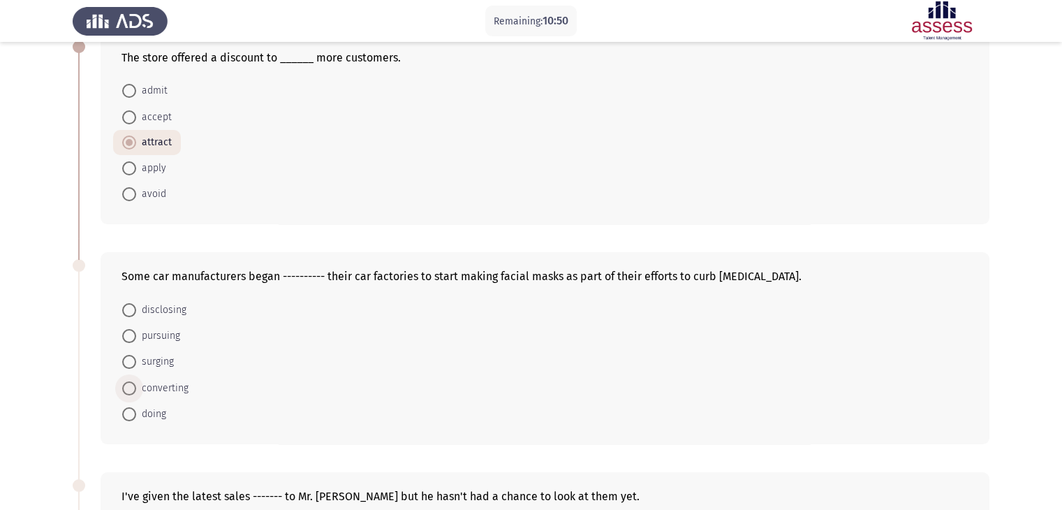
click at [139, 388] on span "converting" at bounding box center [162, 388] width 52 height 17
click at [136, 388] on input "converting" at bounding box center [129, 388] width 14 height 14
radio input "true"
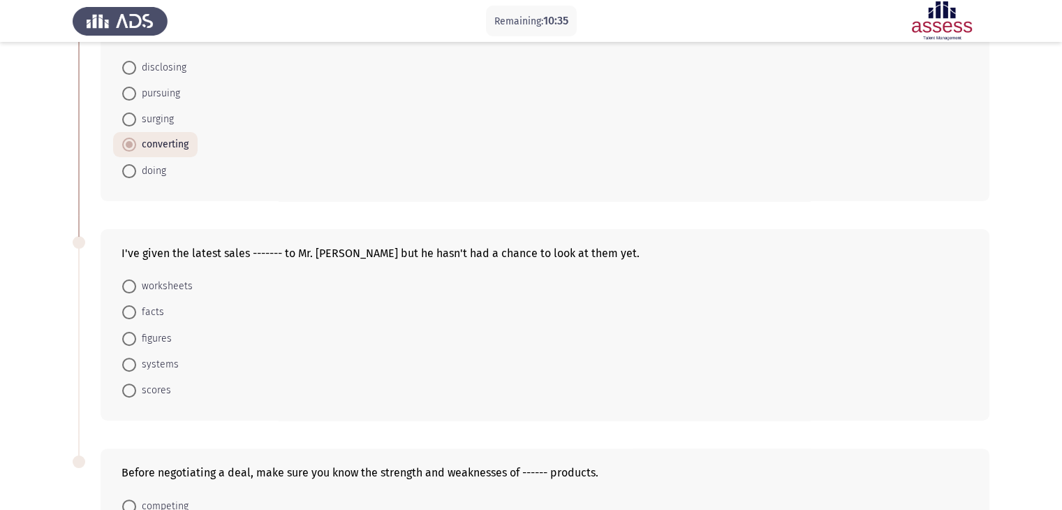
scroll to position [335, 0]
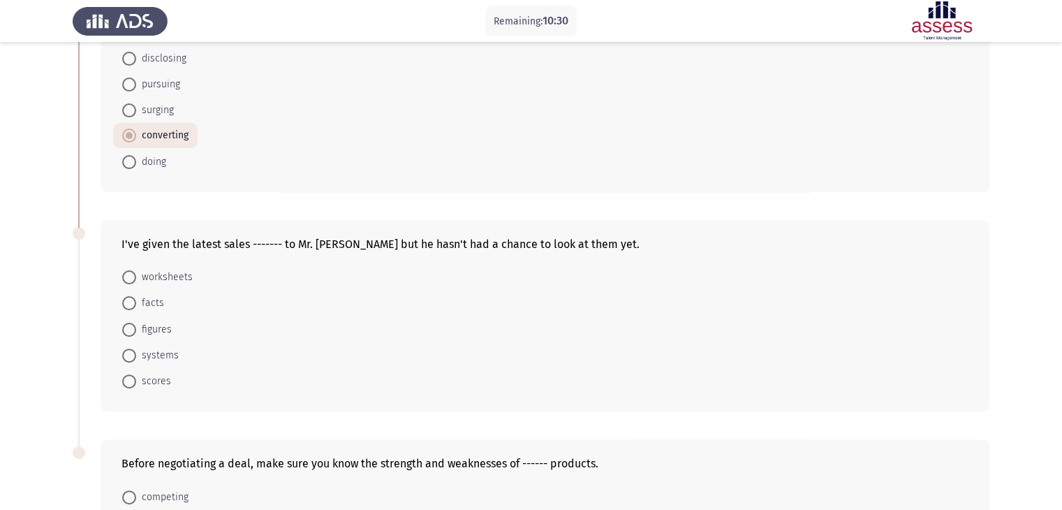
click at [130, 281] on span at bounding box center [129, 277] width 14 height 14
click at [130, 281] on input "worksheets" at bounding box center [129, 277] width 14 height 14
radio input "true"
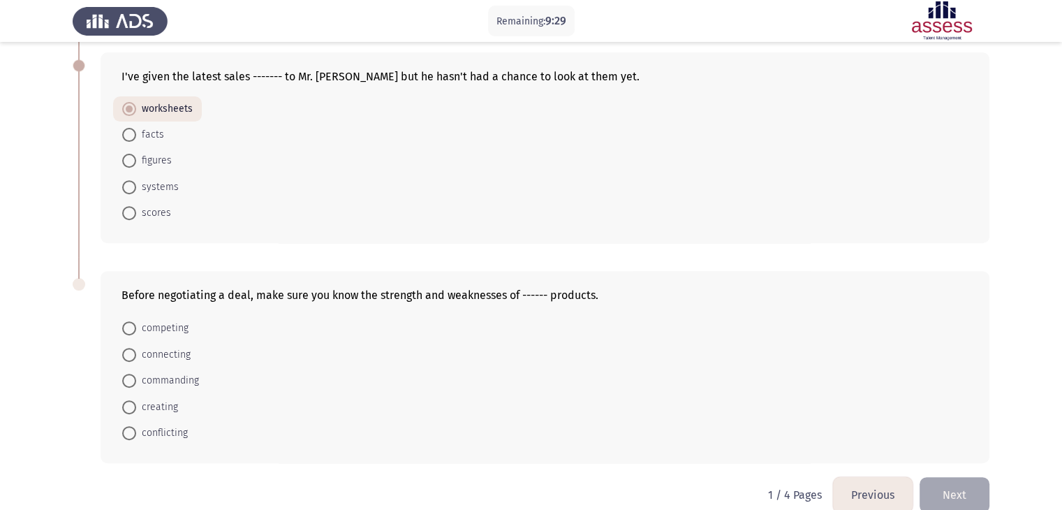
scroll to position [503, 0]
click at [133, 403] on span at bounding box center [129, 407] width 14 height 14
click at [133, 403] on input "creating" at bounding box center [129, 407] width 14 height 14
radio input "true"
click at [972, 487] on button "Next" at bounding box center [955, 494] width 70 height 36
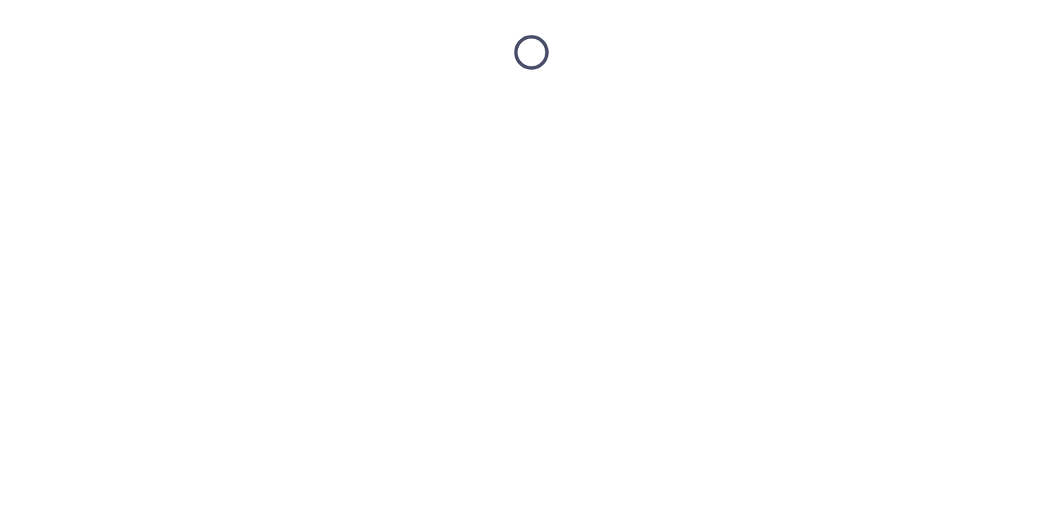
scroll to position [0, 0]
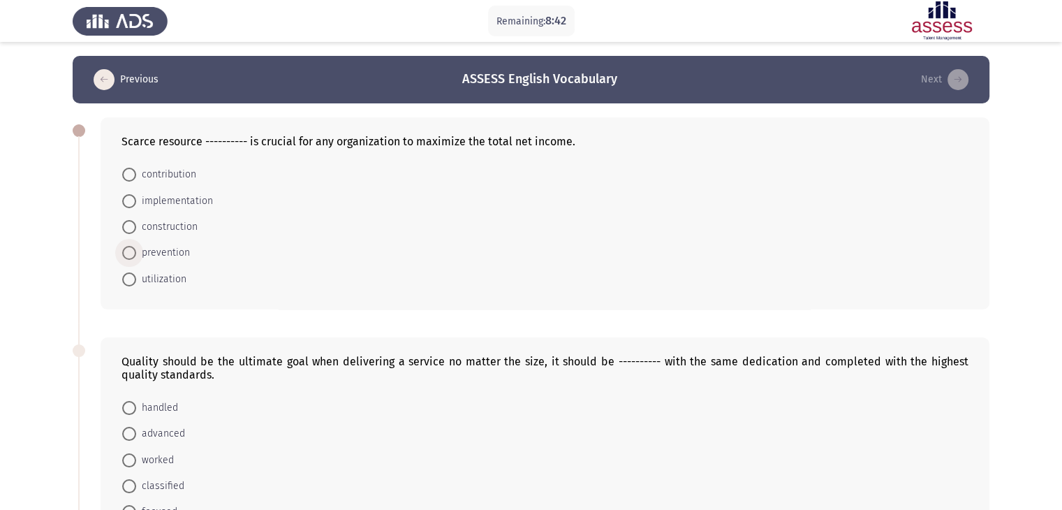
click at [136, 253] on span "prevention" at bounding box center [163, 252] width 54 height 17
click at [136, 253] on input "prevention" at bounding box center [129, 253] width 14 height 14
radio input "true"
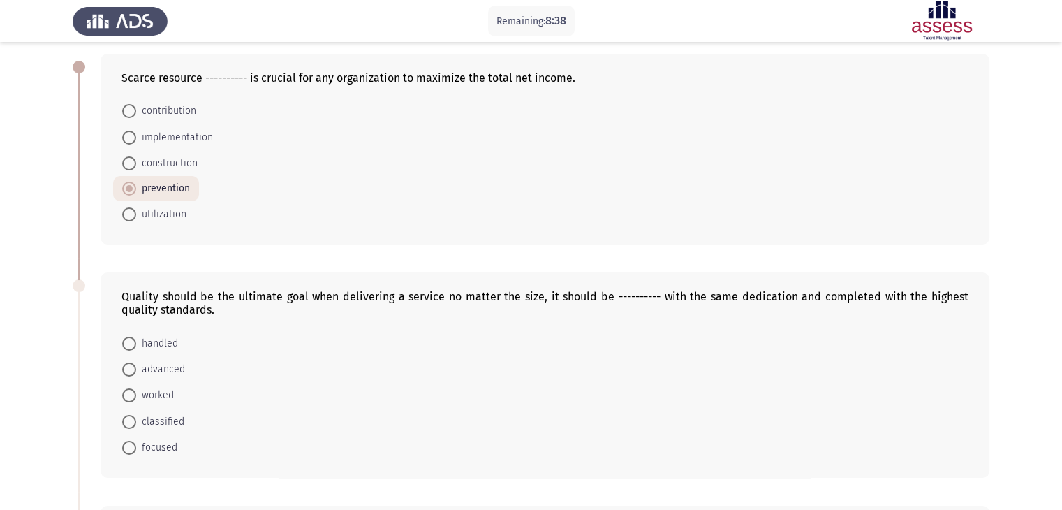
scroll to position [84, 0]
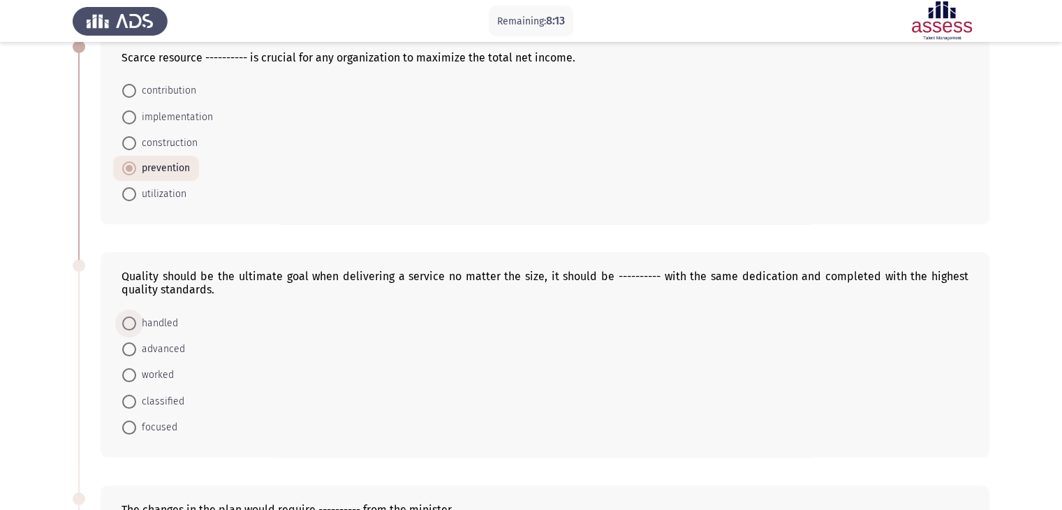
click at [137, 325] on span "handled" at bounding box center [157, 323] width 42 height 17
click at [136, 325] on input "handled" at bounding box center [129, 323] width 14 height 14
radio input "true"
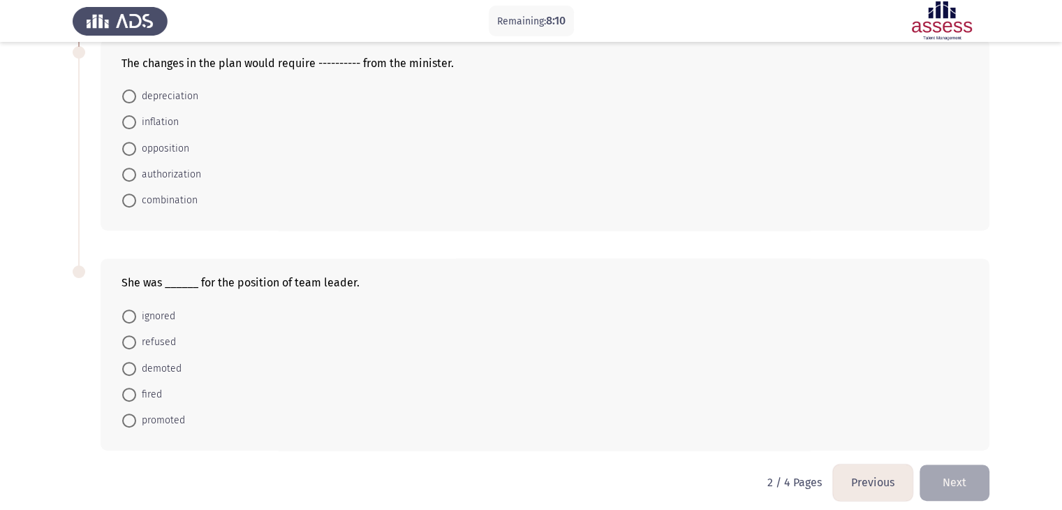
scroll to position [531, 0]
click at [131, 177] on span at bounding box center [129, 173] width 14 height 14
click at [131, 177] on input "authorization" at bounding box center [129, 173] width 14 height 14
radio input "true"
click at [225, 339] on form "ignored refused demoted fired promoted" at bounding box center [545, 365] width 847 height 131
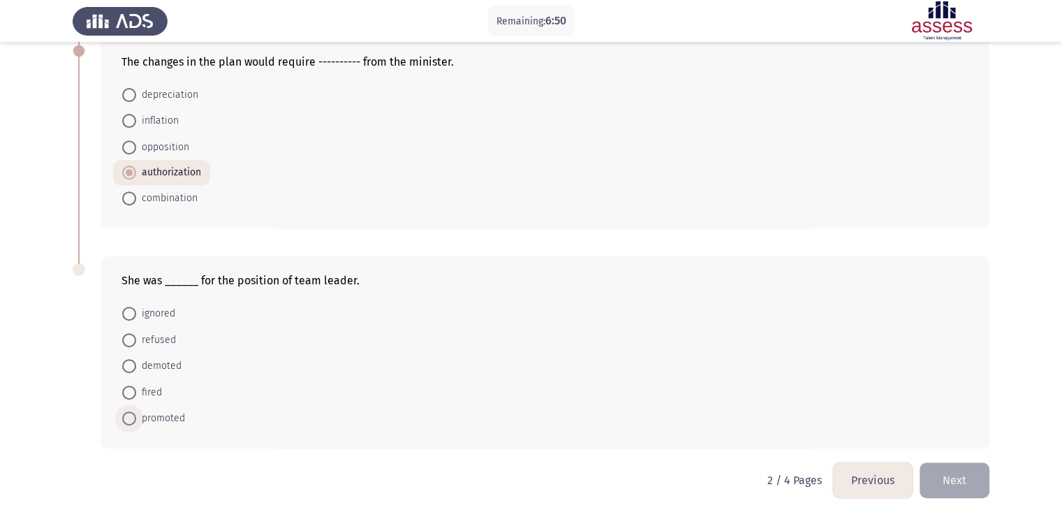
click at [141, 420] on span "promoted" at bounding box center [160, 418] width 49 height 17
click at [136, 420] on input "promoted" at bounding box center [129, 418] width 14 height 14
radio input "true"
click at [971, 480] on button "Next" at bounding box center [955, 480] width 70 height 36
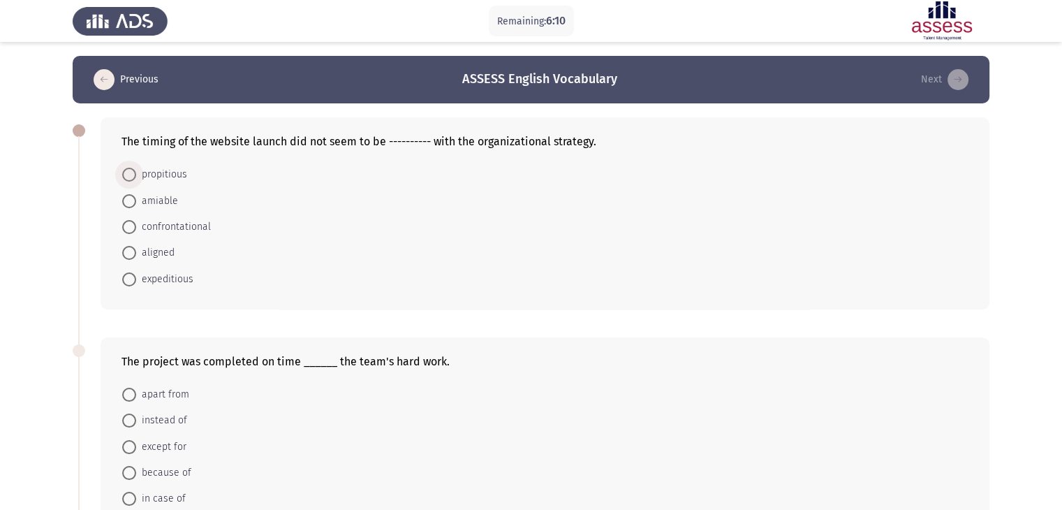
click at [127, 175] on span at bounding box center [129, 175] width 14 height 14
click at [127, 175] on input "propitious" at bounding box center [129, 175] width 14 height 14
radio input "true"
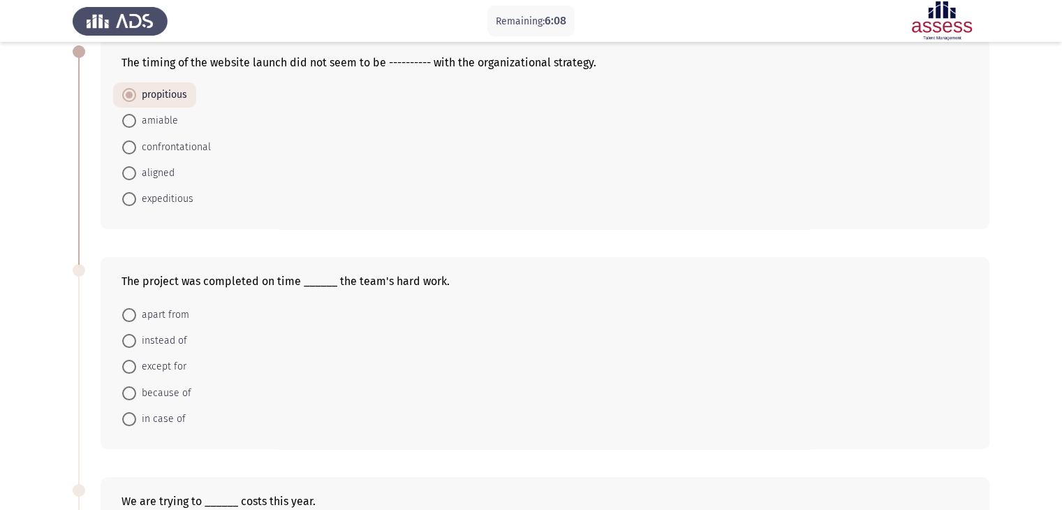
scroll to position [84, 0]
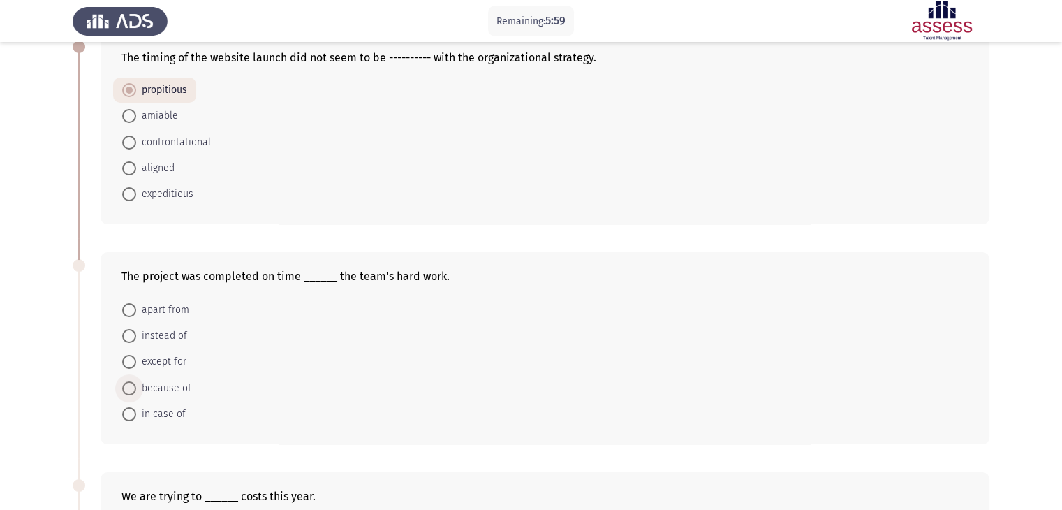
click at [131, 389] on span at bounding box center [129, 388] width 14 height 14
click at [131, 389] on input "because of" at bounding box center [129, 388] width 14 height 14
radio input "true"
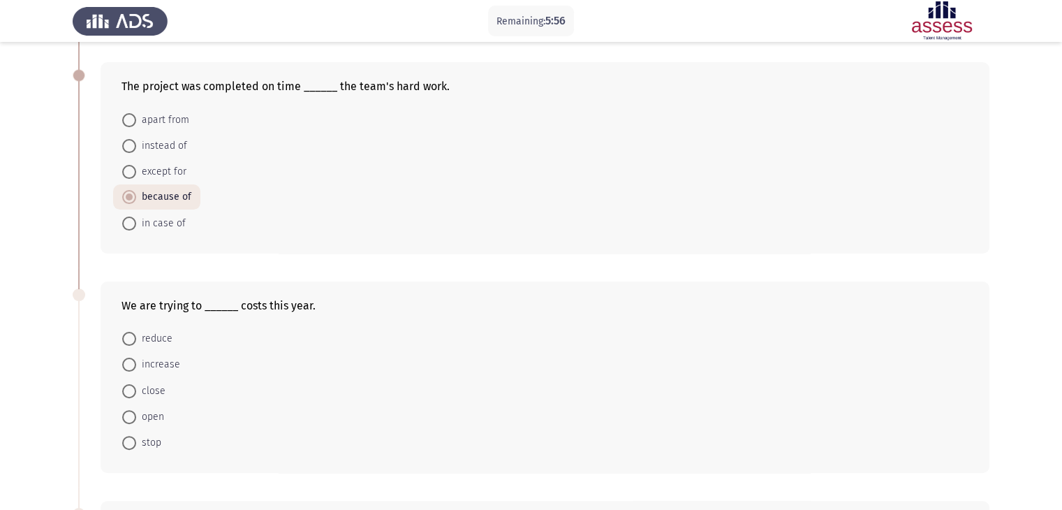
scroll to position [279, 0]
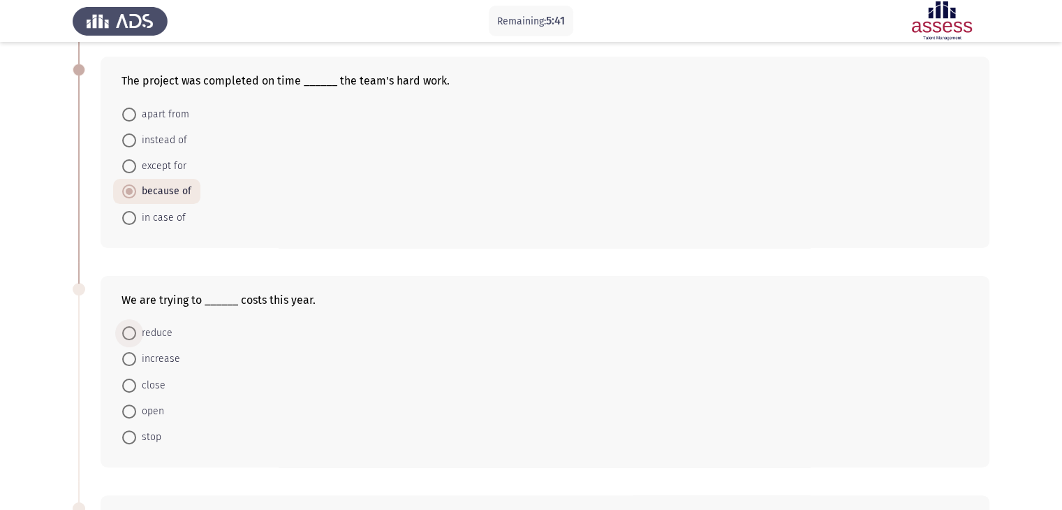
click at [132, 333] on span at bounding box center [129, 333] width 14 height 14
click at [132, 333] on input "reduce" at bounding box center [129, 333] width 14 height 14
radio input "true"
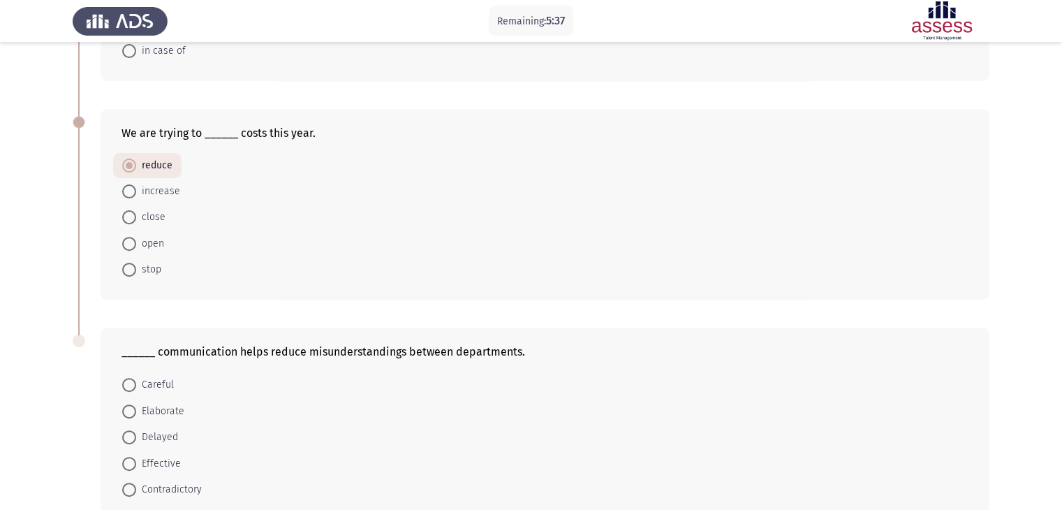
scroll to position [447, 0]
click at [134, 436] on span at bounding box center [129, 436] width 14 height 14
click at [134, 436] on input "Delayed" at bounding box center [129, 436] width 14 height 14
radio input "true"
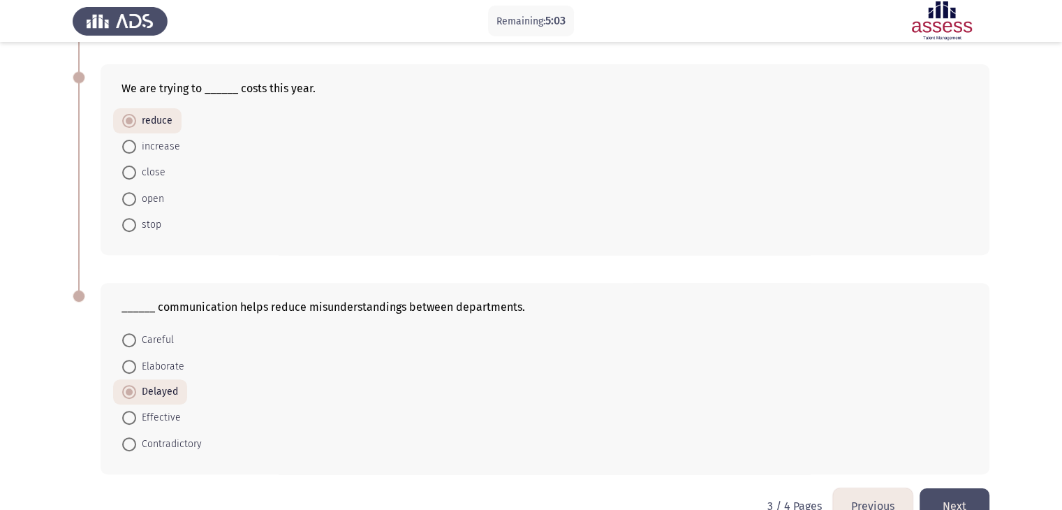
scroll to position [524, 0]
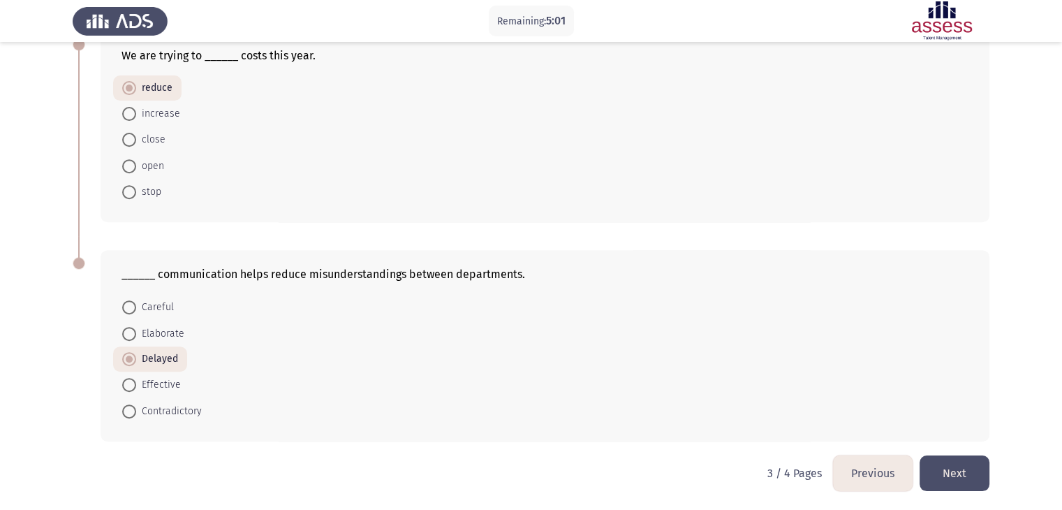
click at [970, 481] on button "Next" at bounding box center [955, 473] width 70 height 36
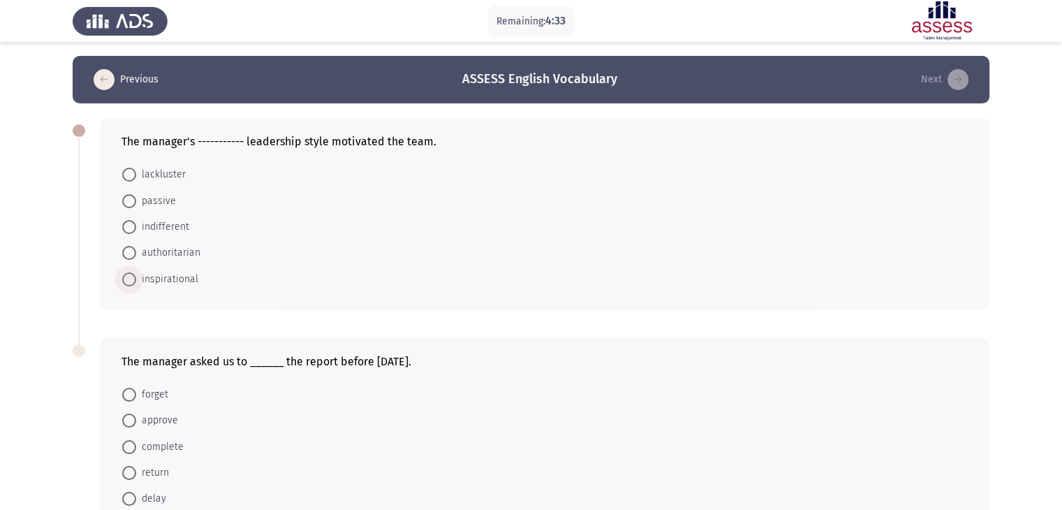
click at [131, 276] on span at bounding box center [129, 279] width 14 height 14
click at [131, 276] on input "inspirational" at bounding box center [129, 279] width 14 height 14
radio input "true"
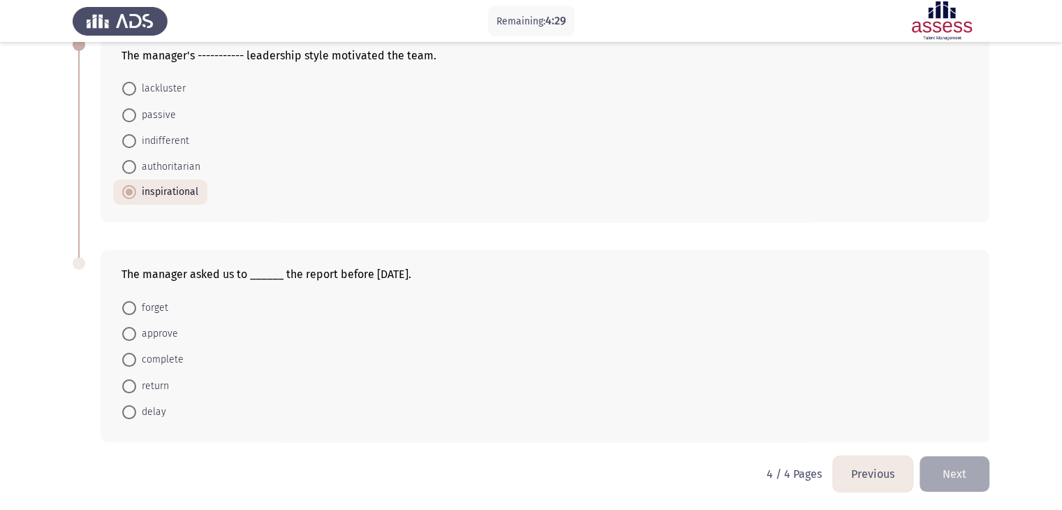
scroll to position [87, 0]
click at [134, 355] on span at bounding box center [129, 358] width 14 height 14
click at [134, 355] on input "complete" at bounding box center [129, 358] width 14 height 14
radio input "true"
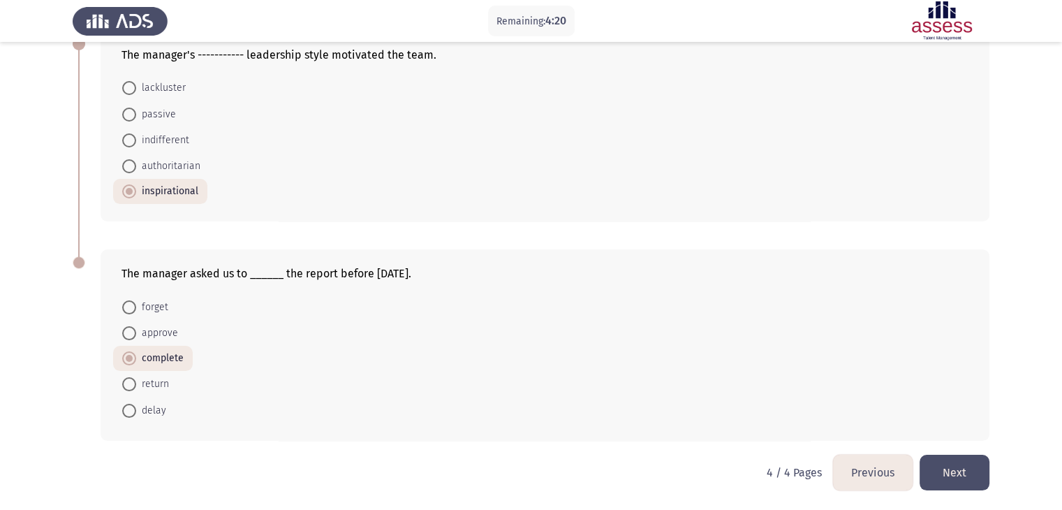
click at [961, 477] on button "Next" at bounding box center [955, 473] width 70 height 36
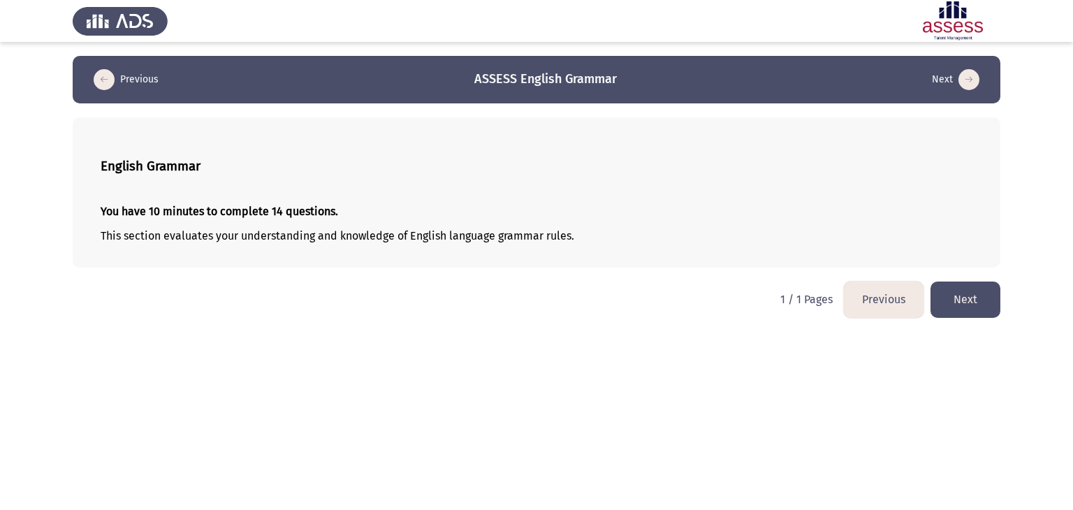
drag, startPoint x: 647, startPoint y: 183, endPoint x: 965, endPoint y: 293, distance: 336.1
click at [965, 267] on div "Previous ASSESS English Grammar Next English Grammar You have 10 minutes to com…" at bounding box center [536, 162] width 927 height 212
click at [965, 293] on button "Next" at bounding box center [965, 299] width 70 height 36
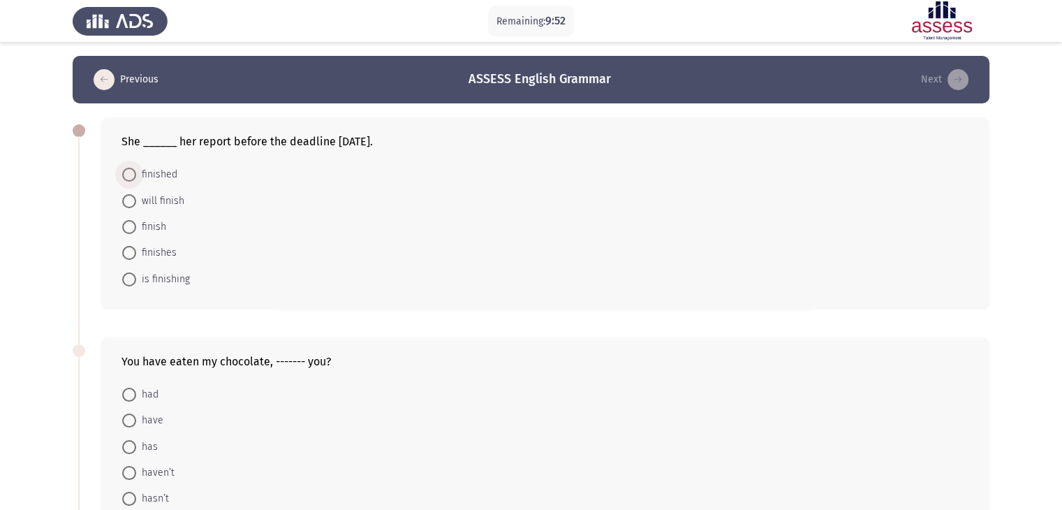
click at [134, 172] on span at bounding box center [129, 175] width 14 height 14
click at [134, 172] on input "finished" at bounding box center [129, 175] width 14 height 14
radio input "true"
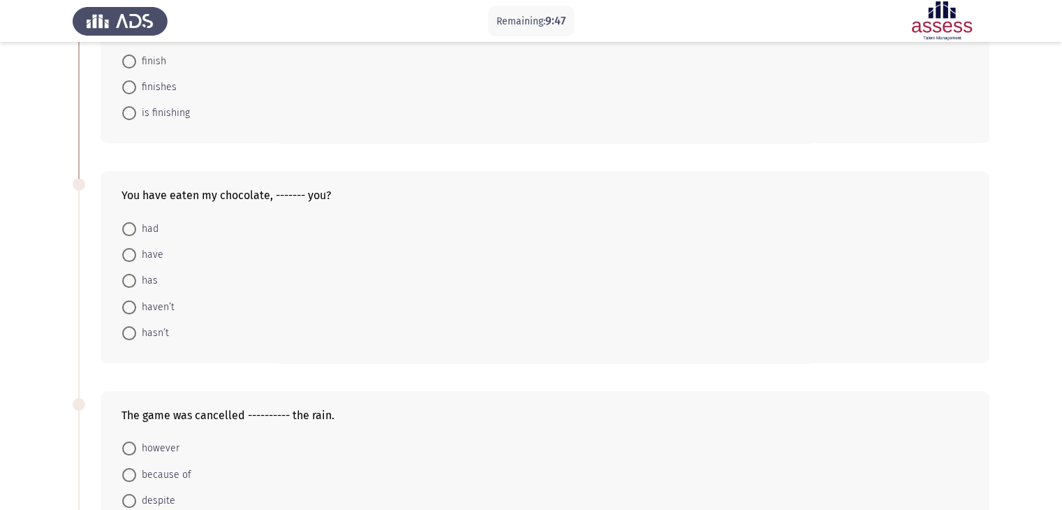
scroll to position [168, 0]
click at [126, 299] on span at bounding box center [129, 304] width 14 height 14
click at [126, 299] on input "haven’t" at bounding box center [129, 304] width 14 height 14
radio input "true"
click at [1060, 500] on app-assessment-container "Remaining: 9:35 Previous ASSESS English Grammar Next She ______ her report befo…" at bounding box center [531, 350] width 1062 height 925
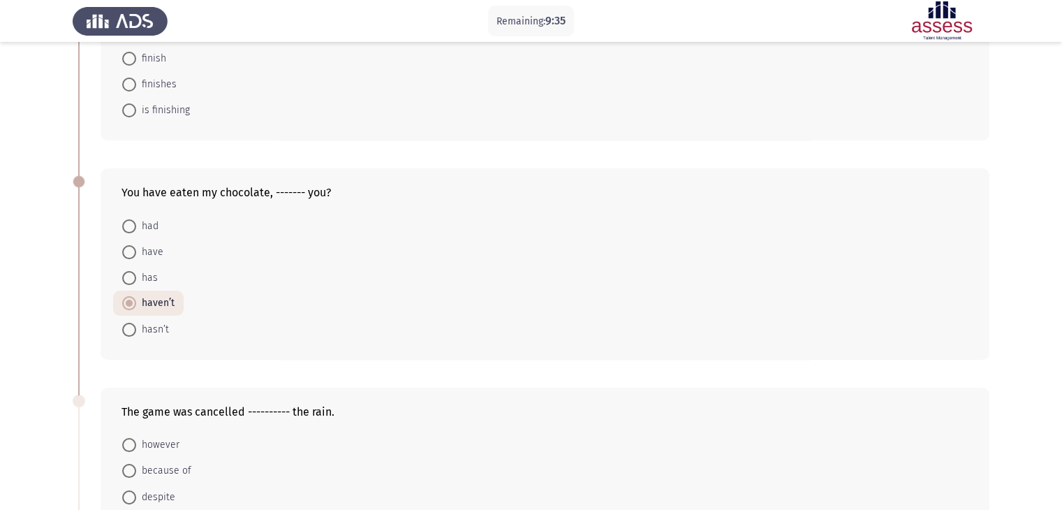
click at [1060, 500] on app-assessment-container "Remaining: 9:35 Previous ASSESS English Grammar Next She ______ her report befo…" at bounding box center [531, 350] width 1062 height 925
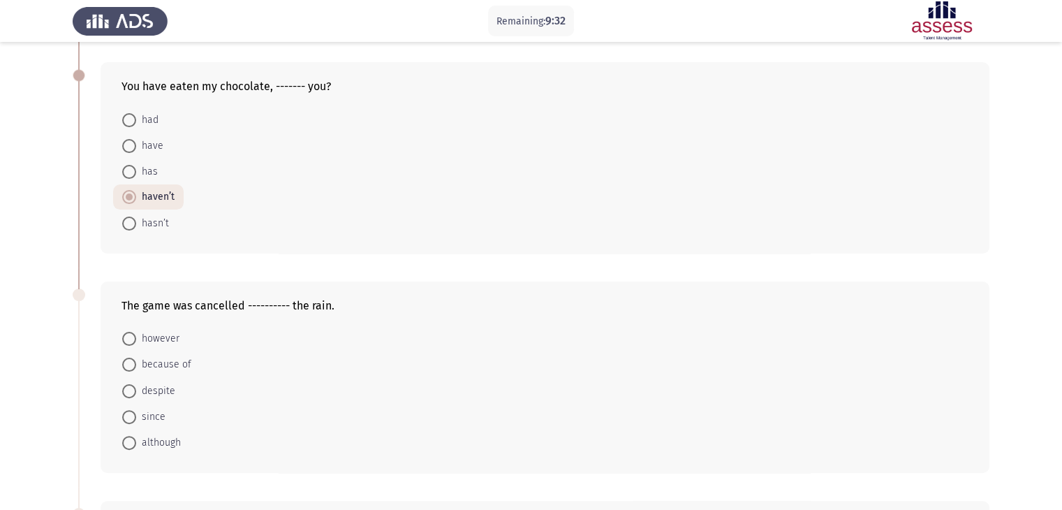
scroll to position [279, 0]
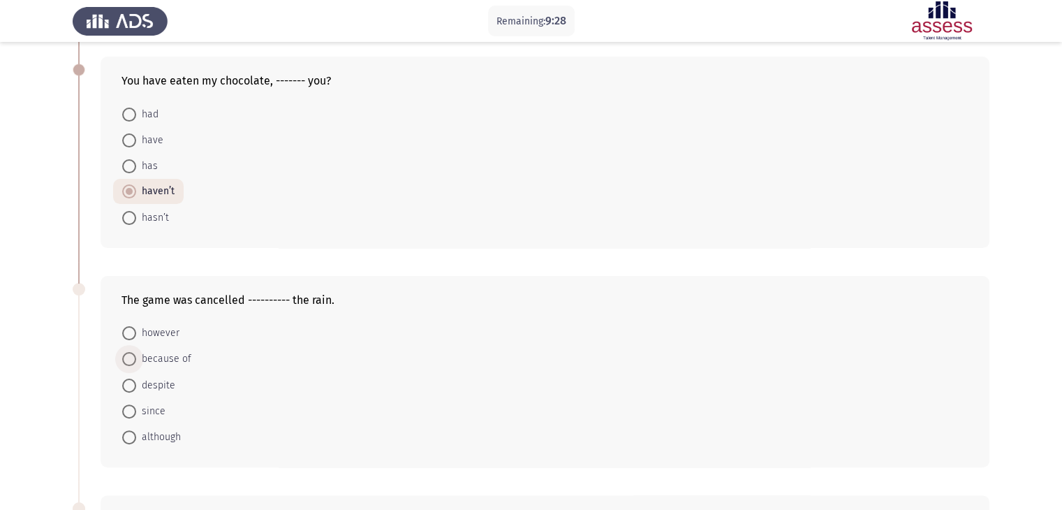
click at [126, 358] on span at bounding box center [129, 359] width 14 height 14
click at [126, 358] on input "because of" at bounding box center [129, 359] width 14 height 14
radio input "true"
drag, startPoint x: 126, startPoint y: 358, endPoint x: 841, endPoint y: 461, distance: 722.4
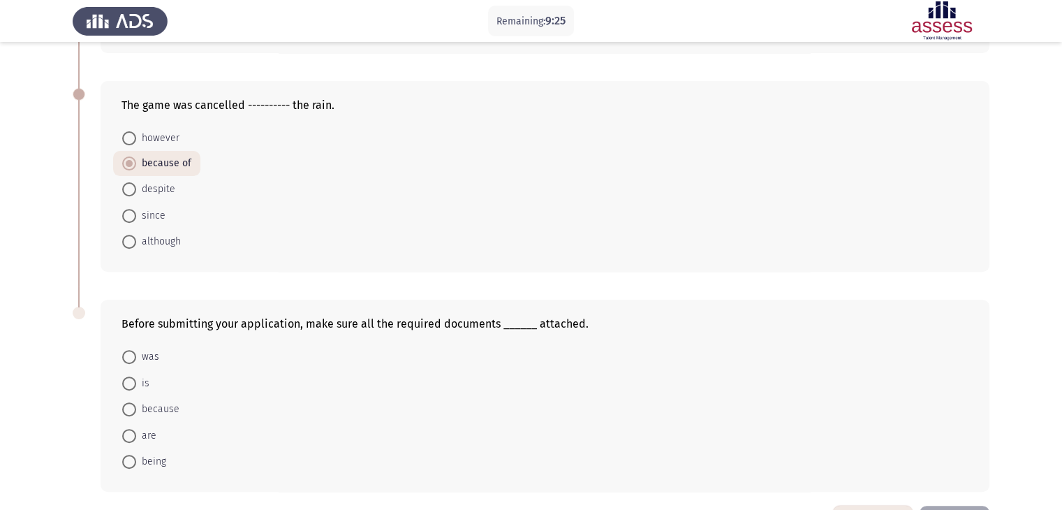
scroll to position [475, 0]
click at [134, 431] on span at bounding box center [129, 435] width 14 height 14
click at [134, 431] on input "are" at bounding box center [129, 435] width 14 height 14
radio input "true"
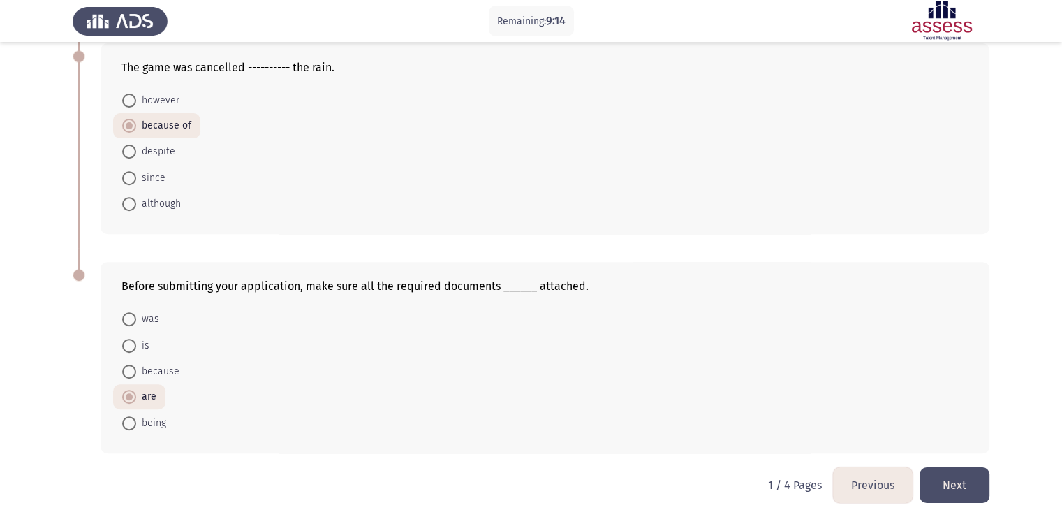
scroll to position [524, 0]
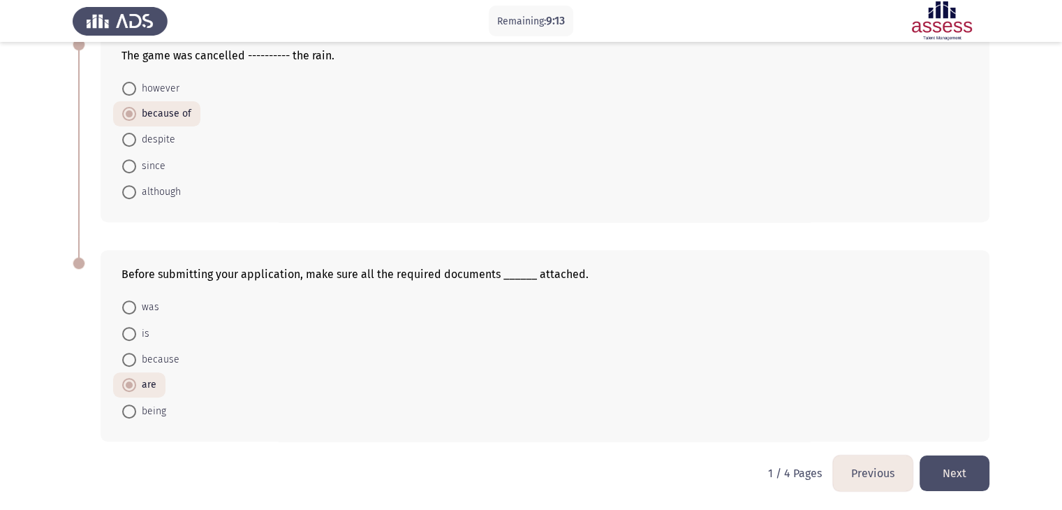
click at [959, 471] on button "Next" at bounding box center [955, 473] width 70 height 36
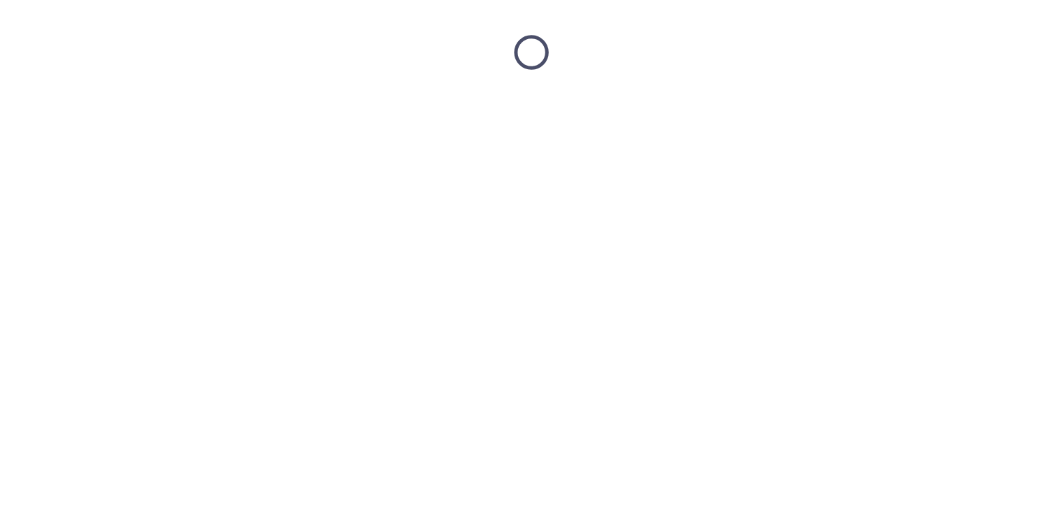
scroll to position [0, 0]
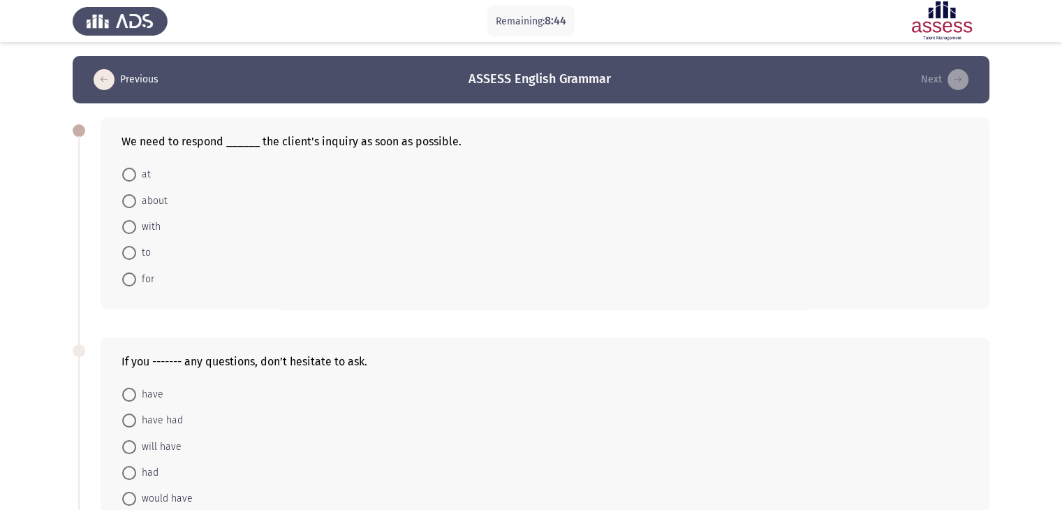
click at [132, 171] on span at bounding box center [129, 175] width 14 height 14
click at [132, 171] on input "at" at bounding box center [129, 175] width 14 height 14
radio input "true"
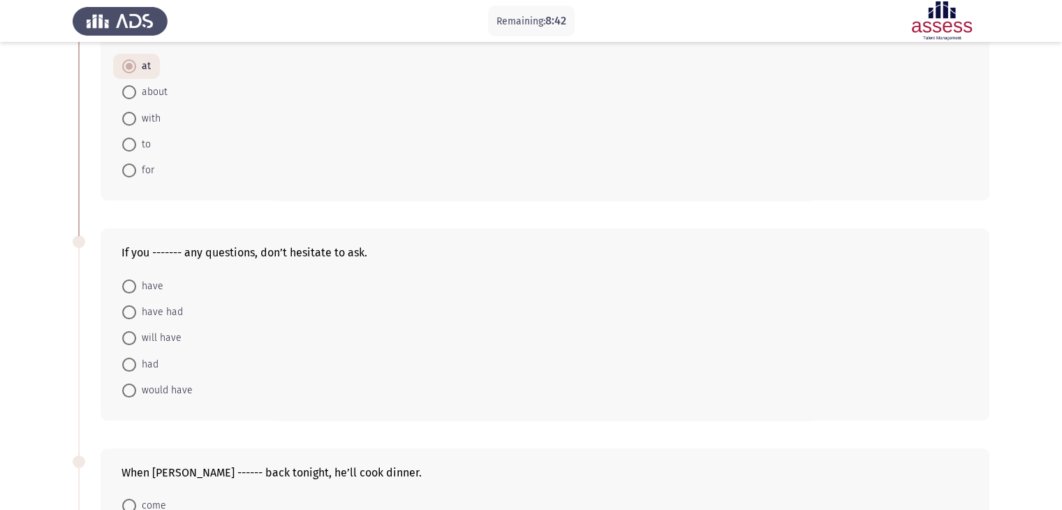
scroll to position [112, 0]
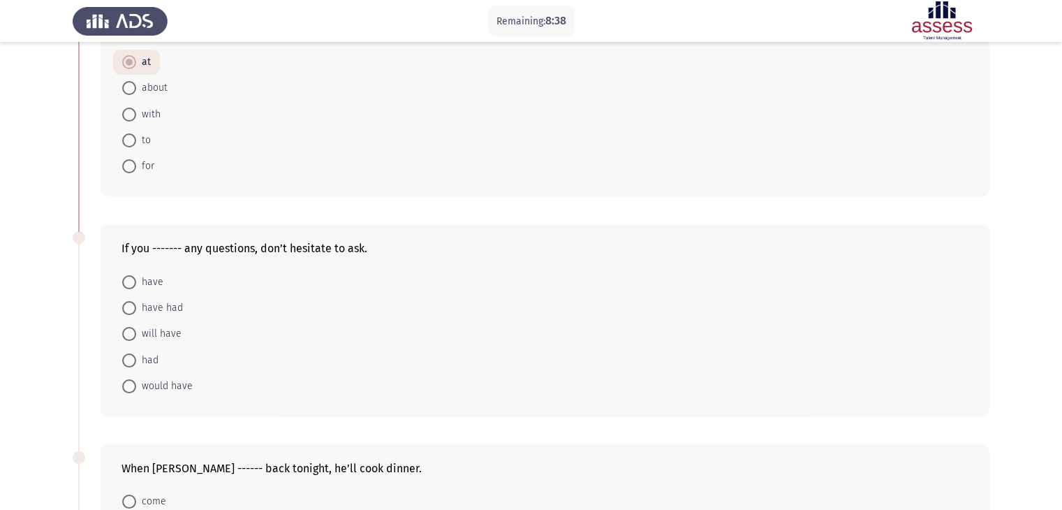
drag, startPoint x: 136, startPoint y: 281, endPoint x: 776, endPoint y: 417, distance: 654.0
click at [776, 417] on div "If you ------- any questions, don’t hesitate to ask. have have had will have ha…" at bounding box center [531, 320] width 917 height 220
click at [132, 277] on span at bounding box center [129, 282] width 14 height 14
click at [132, 277] on input "have" at bounding box center [129, 282] width 14 height 14
radio input "true"
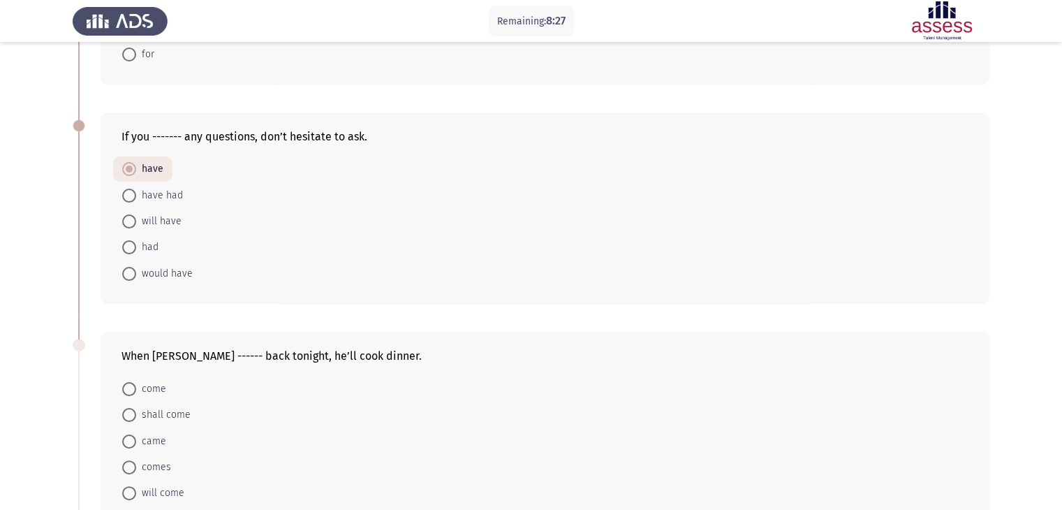
scroll to position [251, 0]
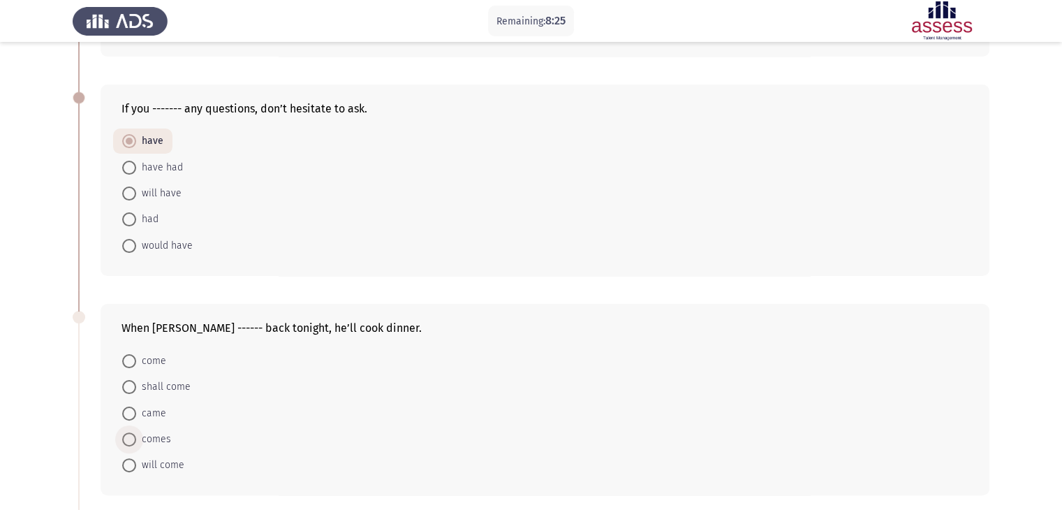
click at [132, 433] on span at bounding box center [129, 439] width 14 height 14
click at [132, 433] on input "comes" at bounding box center [129, 439] width 14 height 14
radio input "true"
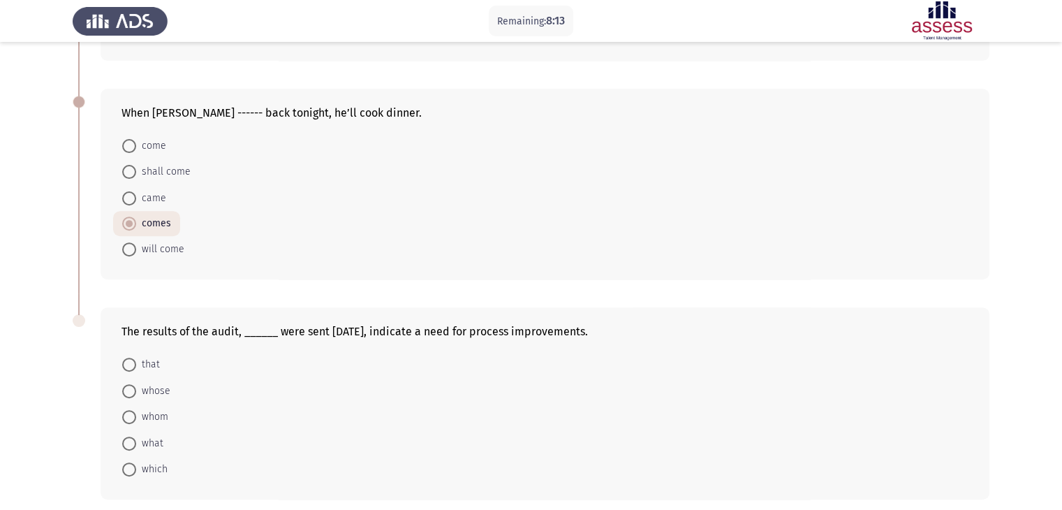
scroll to position [503, 0]
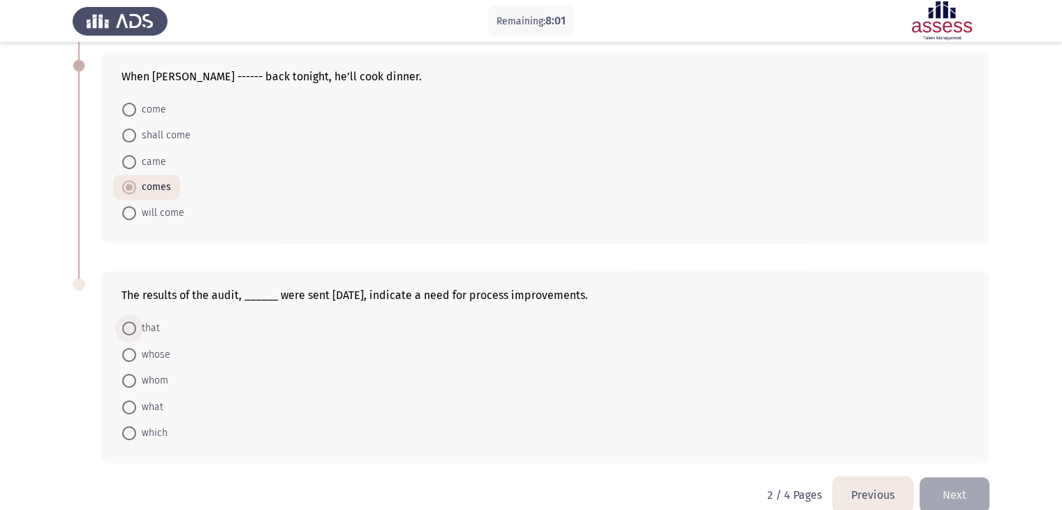
click at [132, 331] on span at bounding box center [129, 328] width 14 height 14
click at [132, 331] on input "that" at bounding box center [129, 328] width 14 height 14
radio input "true"
click at [132, 428] on span at bounding box center [129, 432] width 14 height 14
click at [132, 428] on input "which" at bounding box center [129, 432] width 14 height 14
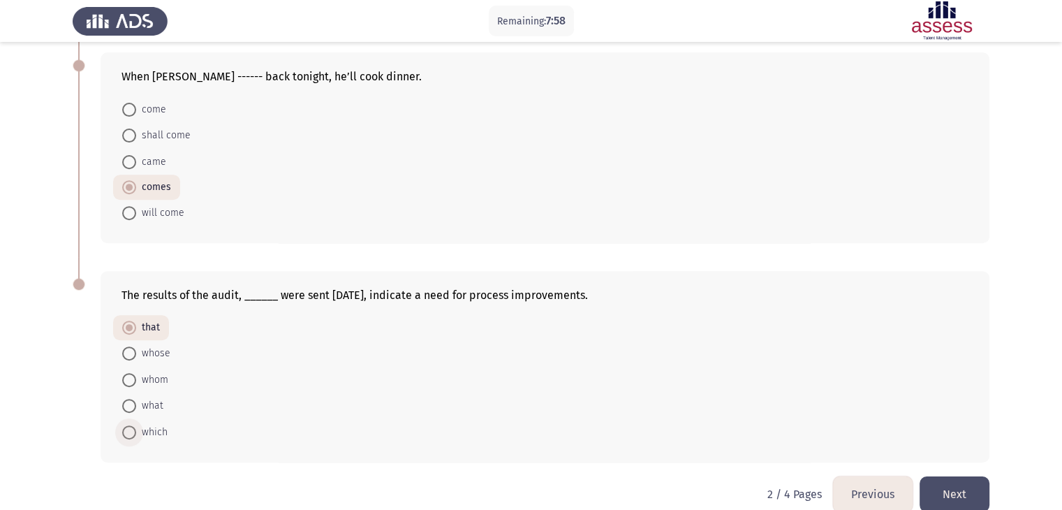
radio input "true"
click at [135, 323] on span at bounding box center [129, 328] width 14 height 14
click at [135, 323] on input "that" at bounding box center [129, 328] width 14 height 14
radio input "true"
click at [961, 496] on button "Next" at bounding box center [955, 494] width 70 height 36
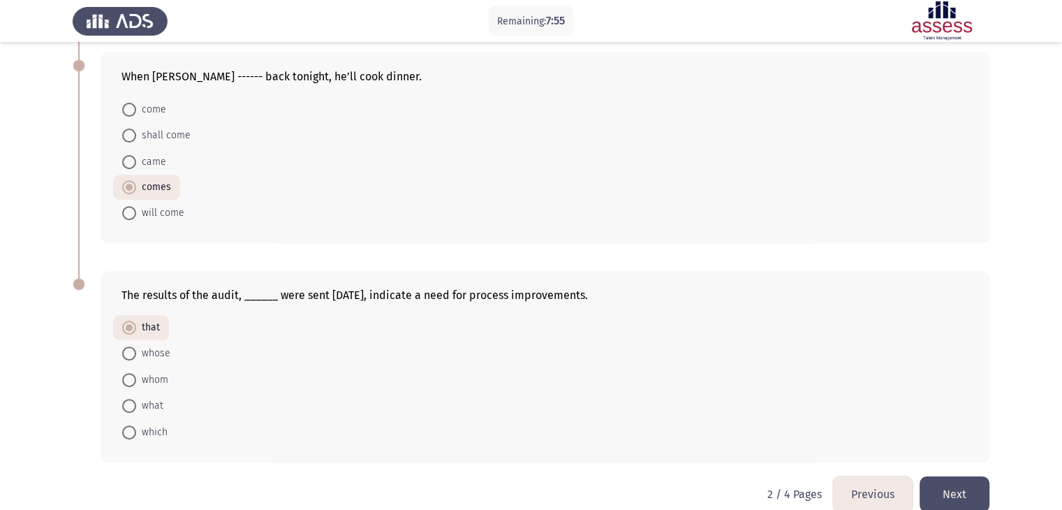
scroll to position [0, 0]
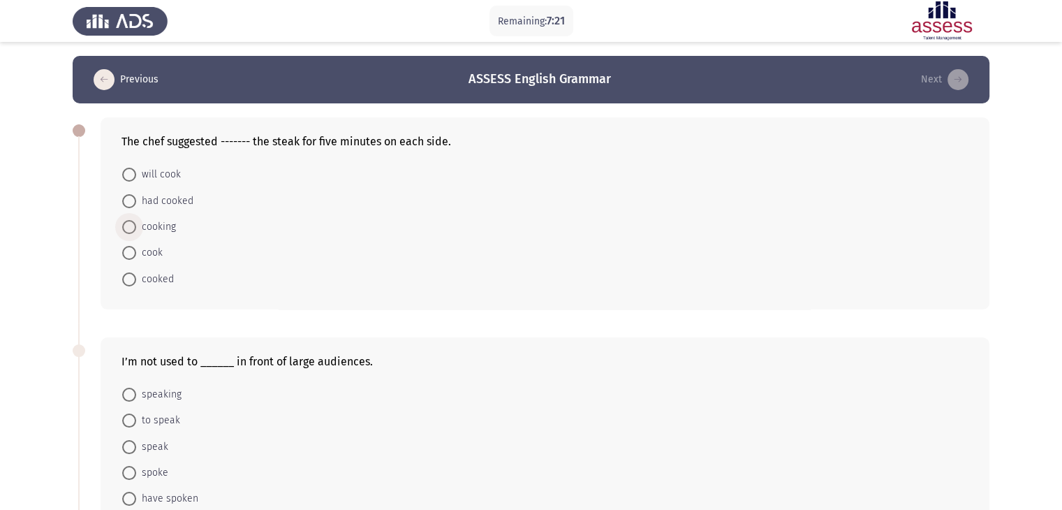
click at [130, 230] on span at bounding box center [129, 227] width 14 height 14
click at [130, 230] on input "cooking" at bounding box center [129, 227] width 14 height 14
radio input "true"
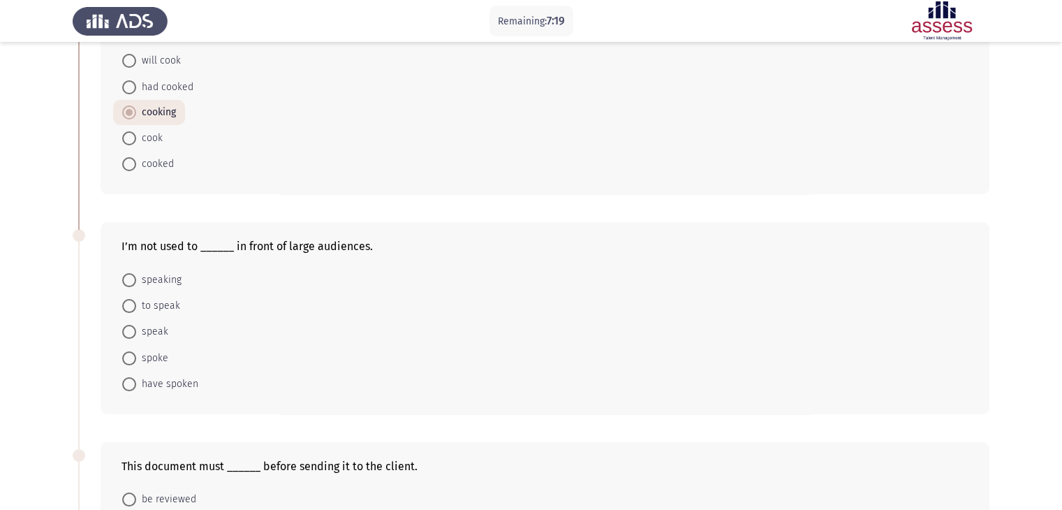
scroll to position [140, 0]
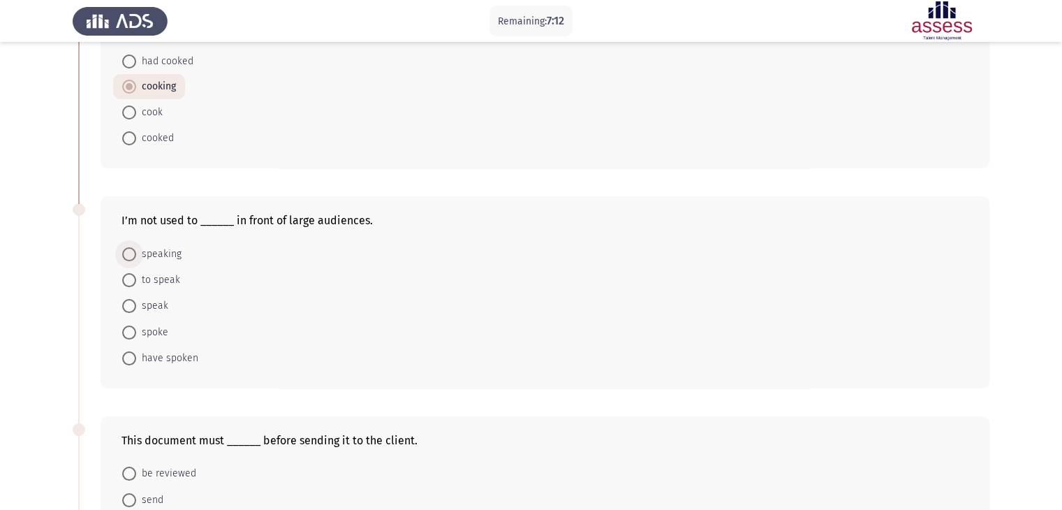
click at [132, 253] on span at bounding box center [129, 254] width 14 height 14
click at [132, 253] on input "speaking" at bounding box center [129, 254] width 14 height 14
radio input "true"
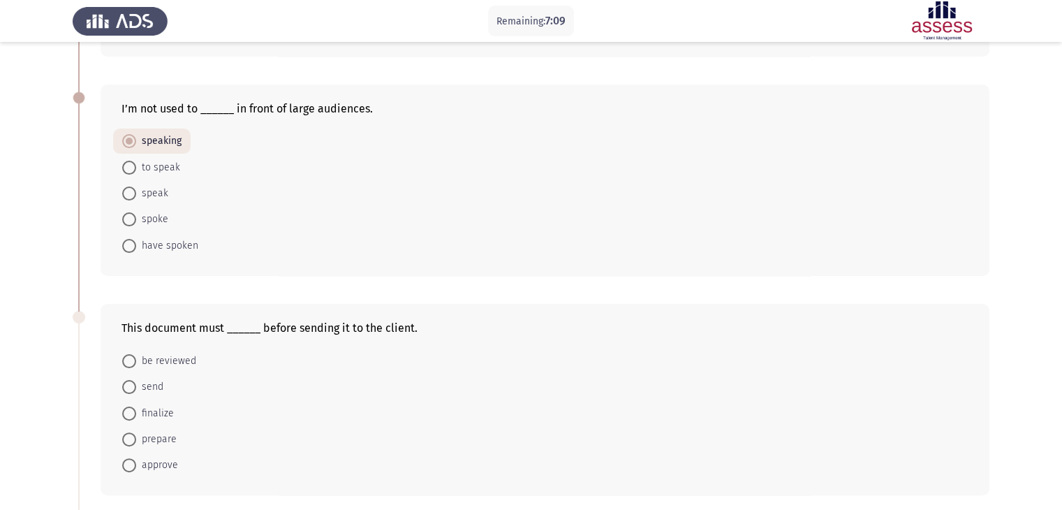
scroll to position [279, 0]
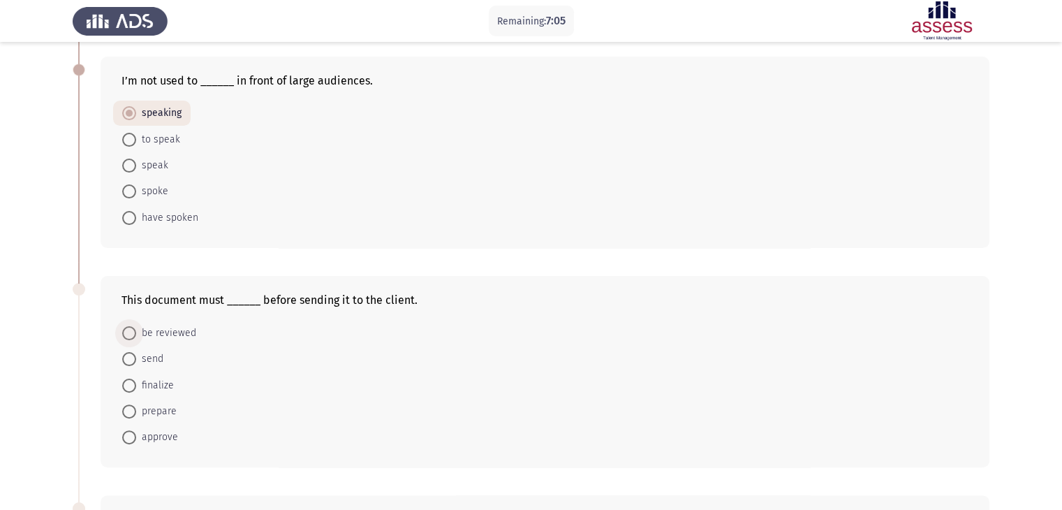
click at [134, 336] on span at bounding box center [129, 333] width 14 height 14
click at [134, 336] on input "be reviewed" at bounding box center [129, 333] width 14 height 14
radio input "true"
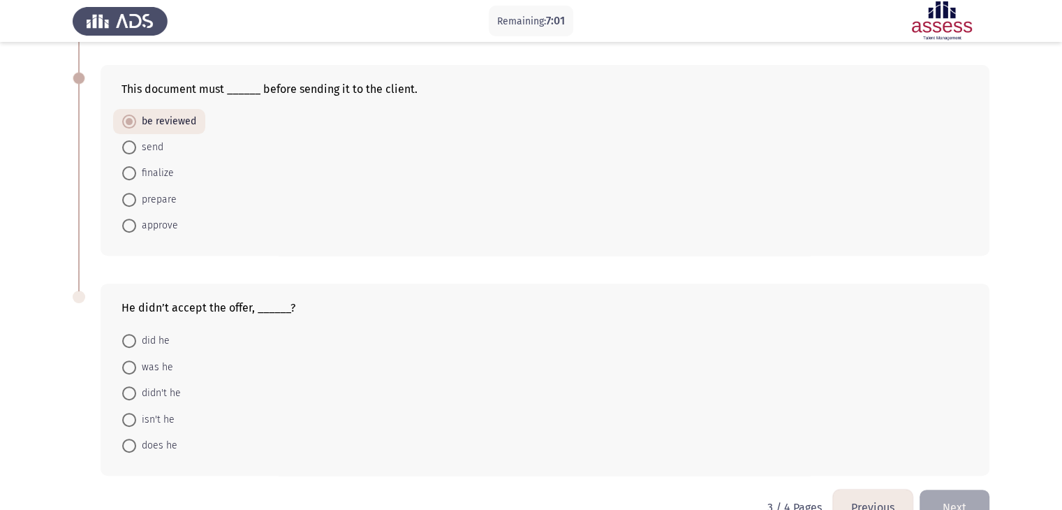
scroll to position [503, 0]
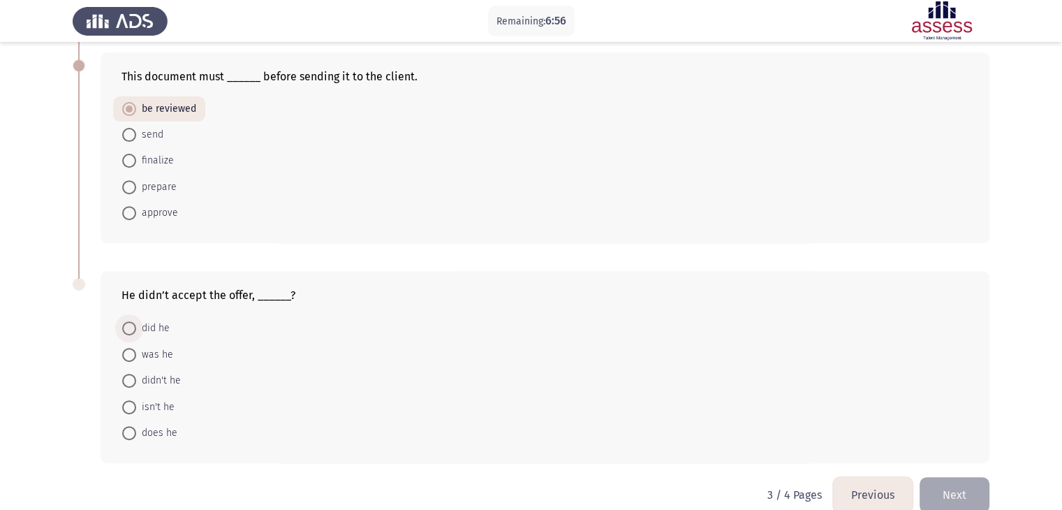
click at [124, 328] on span at bounding box center [129, 328] width 14 height 14
click at [124, 328] on input "did he" at bounding box center [129, 328] width 14 height 14
radio input "true"
click at [966, 485] on button "Next" at bounding box center [955, 494] width 70 height 36
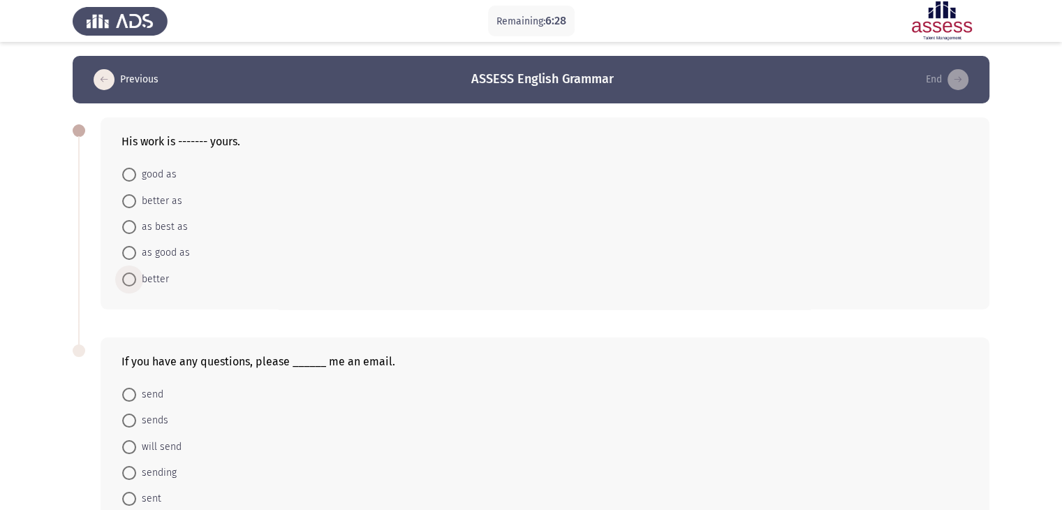
click at [130, 280] on span at bounding box center [129, 279] width 14 height 14
click at [130, 280] on input "better" at bounding box center [129, 279] width 14 height 14
radio input "true"
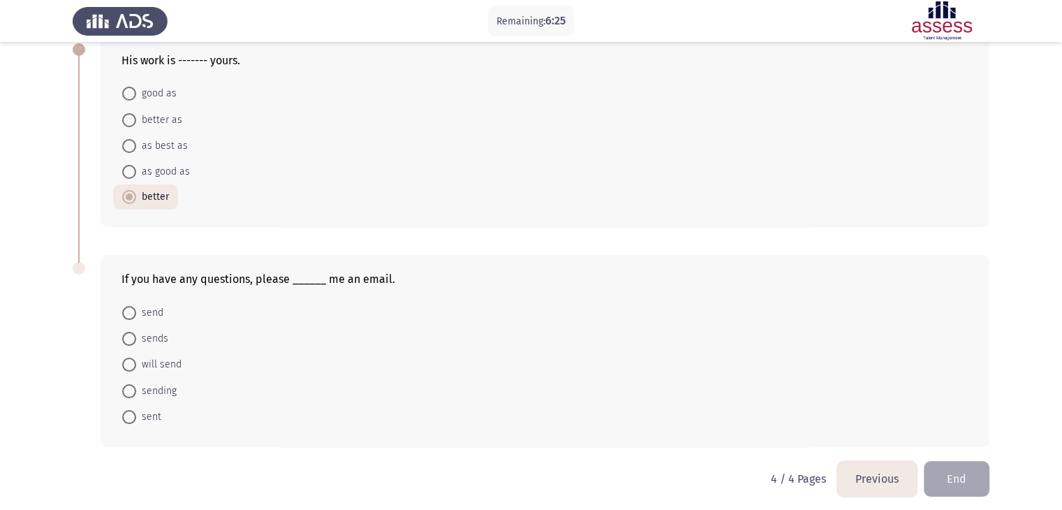
scroll to position [84, 0]
click at [128, 314] on span at bounding box center [129, 310] width 14 height 14
click at [128, 314] on input "send" at bounding box center [129, 310] width 14 height 14
radio input "true"
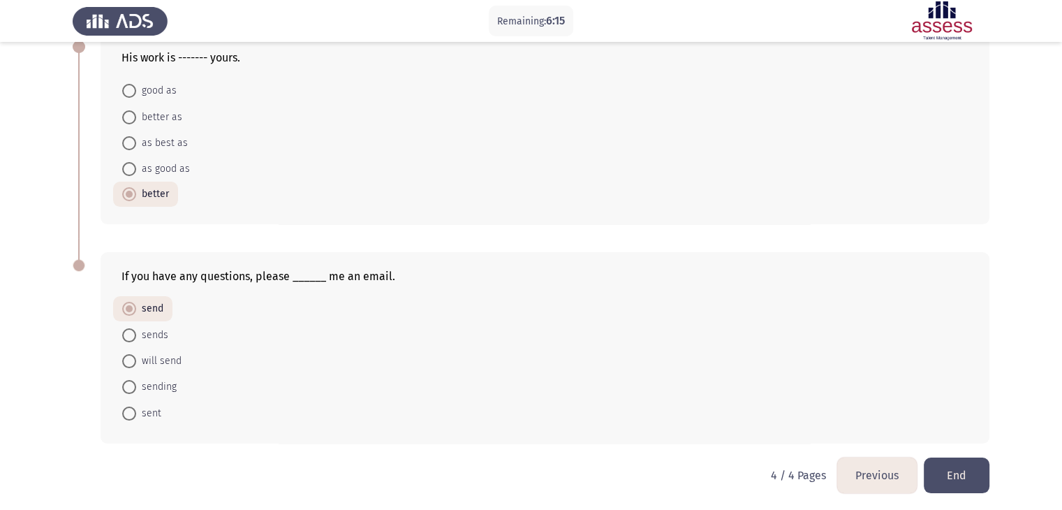
click at [954, 481] on button "End" at bounding box center [957, 475] width 66 height 36
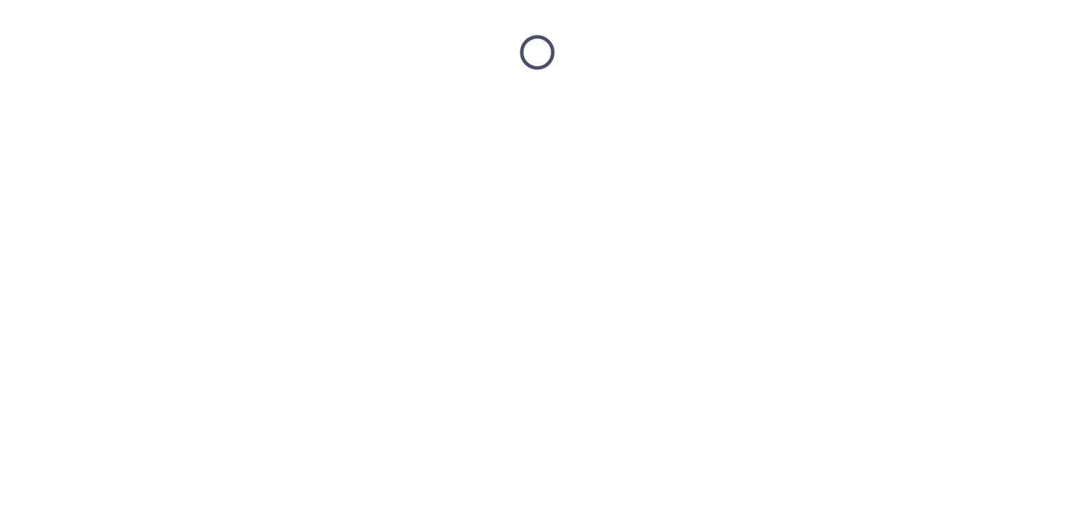
scroll to position [0, 0]
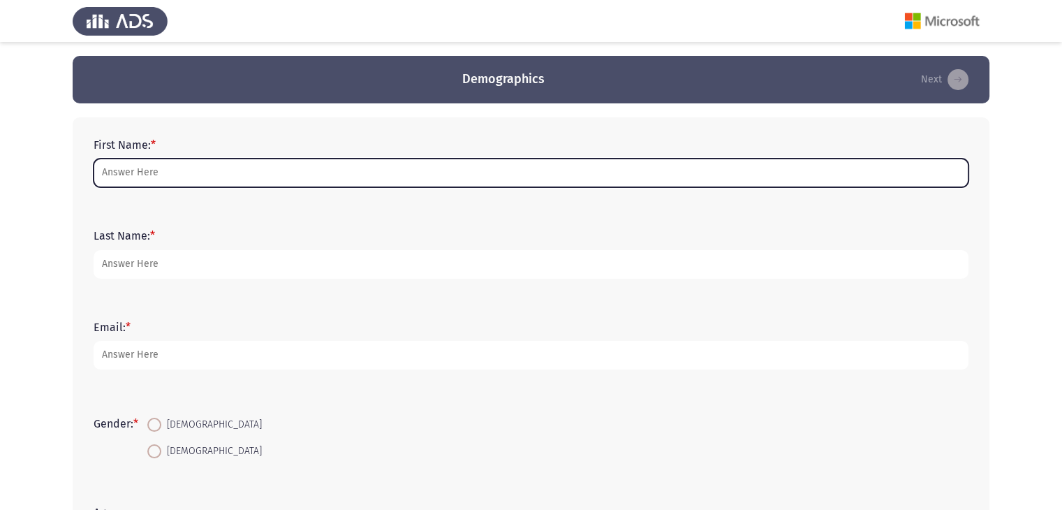
click at [408, 171] on input "First Name: *" at bounding box center [531, 173] width 875 height 29
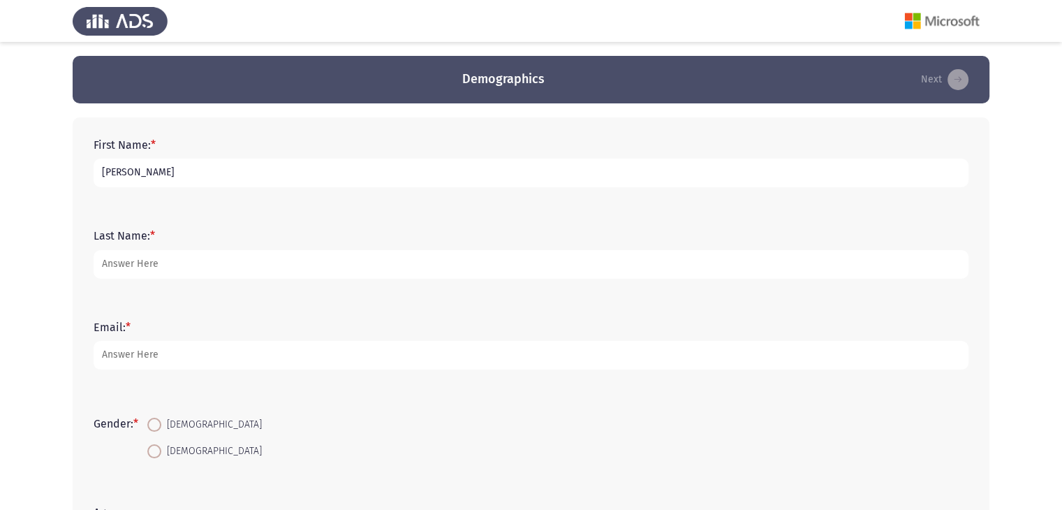
type input "[PERSON_NAME]"
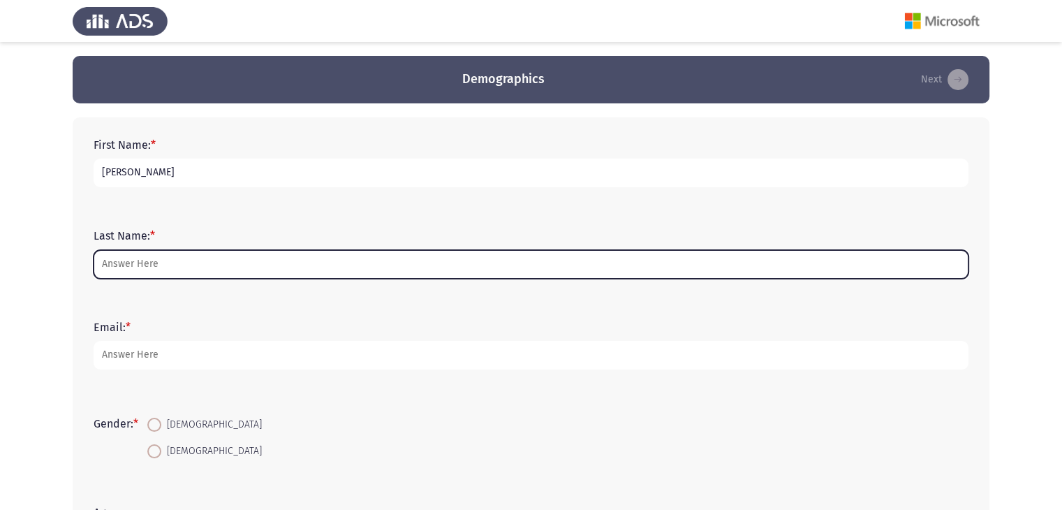
click at [302, 269] on input "Last Name: *" at bounding box center [531, 264] width 875 height 29
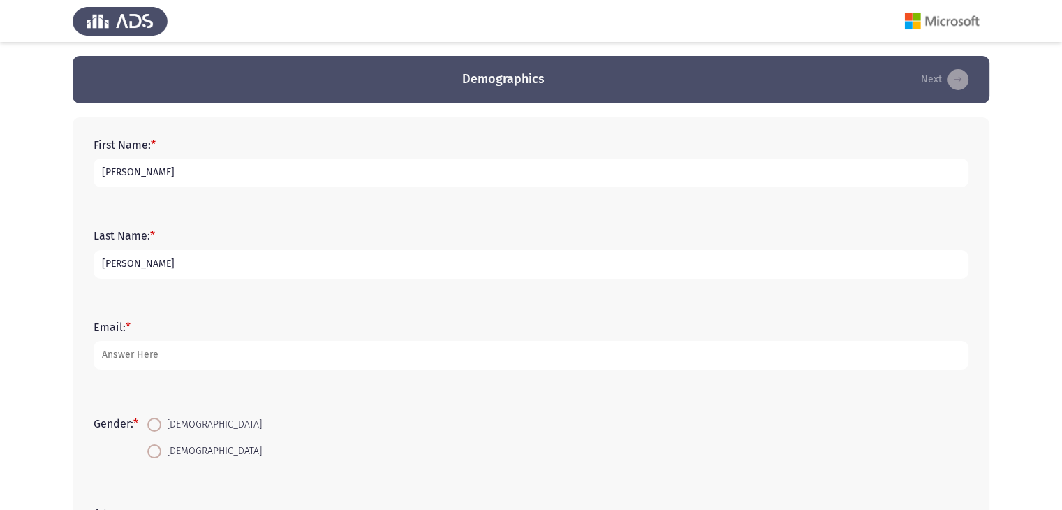
type input "Ahmed Tawfik"
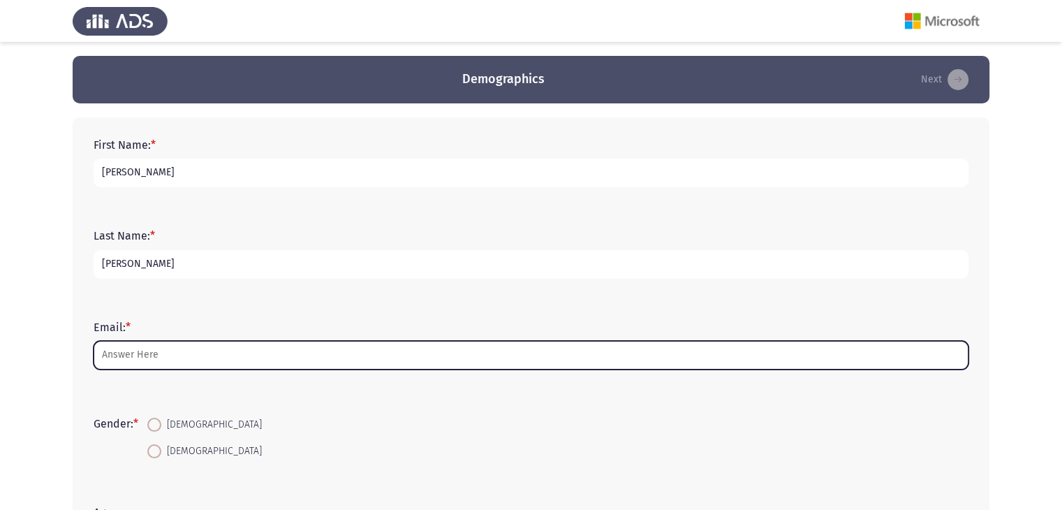
click at [183, 358] on input "Email: *" at bounding box center [531, 355] width 875 height 29
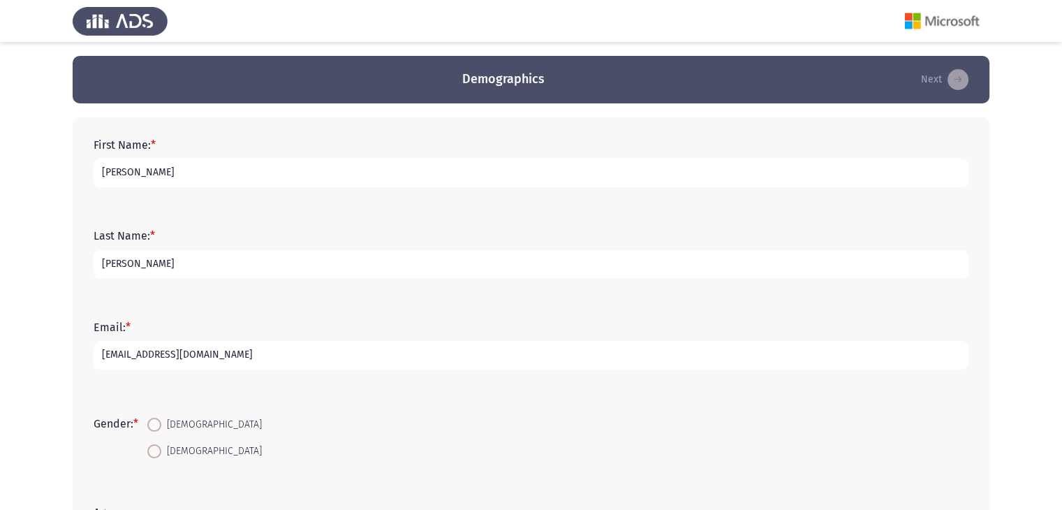
type input "Eden.Jannah@eden-FM.com"
click at [159, 427] on span at bounding box center [154, 425] width 14 height 14
click at [159, 427] on input "[DEMOGRAPHIC_DATA]" at bounding box center [154, 425] width 14 height 14
radio input "true"
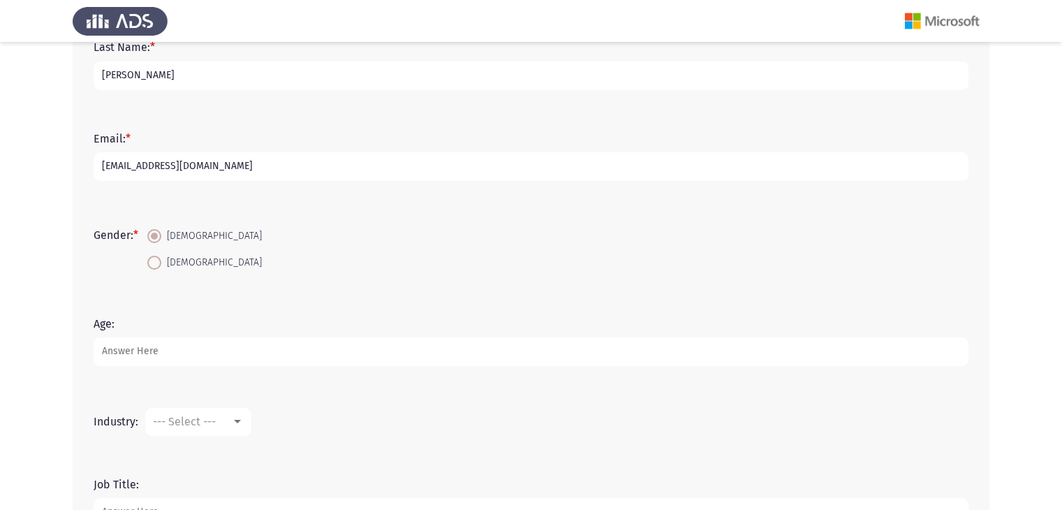
scroll to position [196, 0]
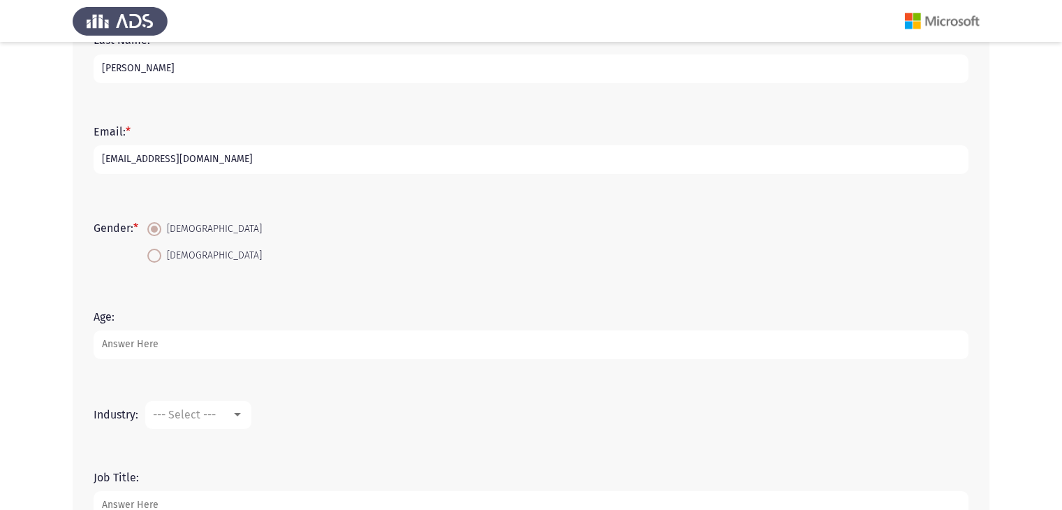
click at [229, 336] on input "Age:" at bounding box center [531, 344] width 875 height 29
type input "29"
click at [230, 416] on div "--- Select ---" at bounding box center [192, 414] width 78 height 13
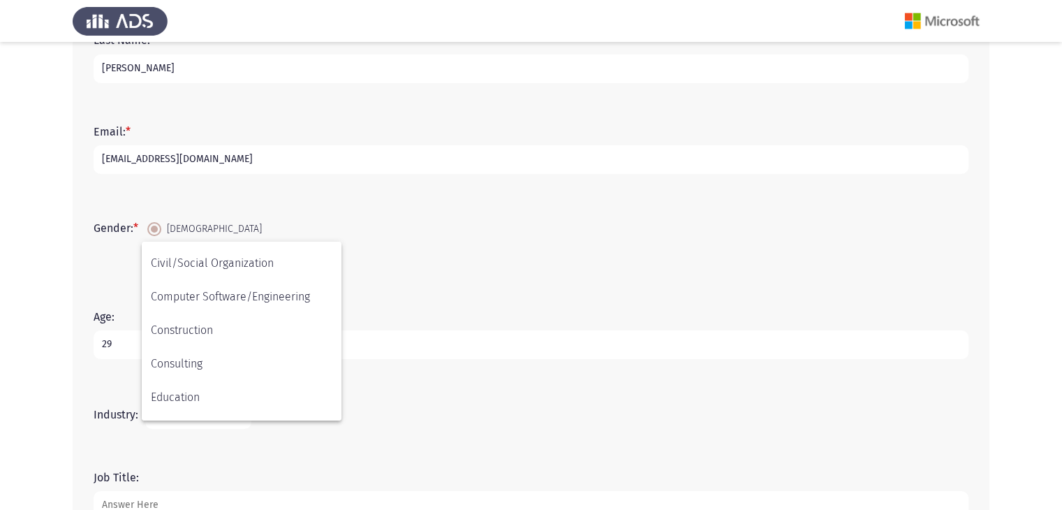
scroll to position [168, 0]
click at [240, 321] on span "Construction" at bounding box center [242, 326] width 182 height 34
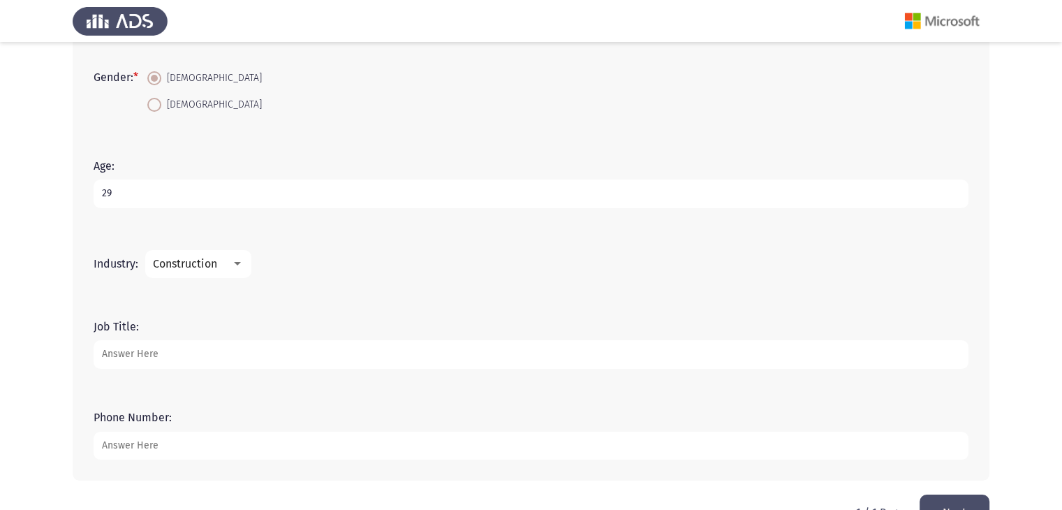
scroll to position [387, 0]
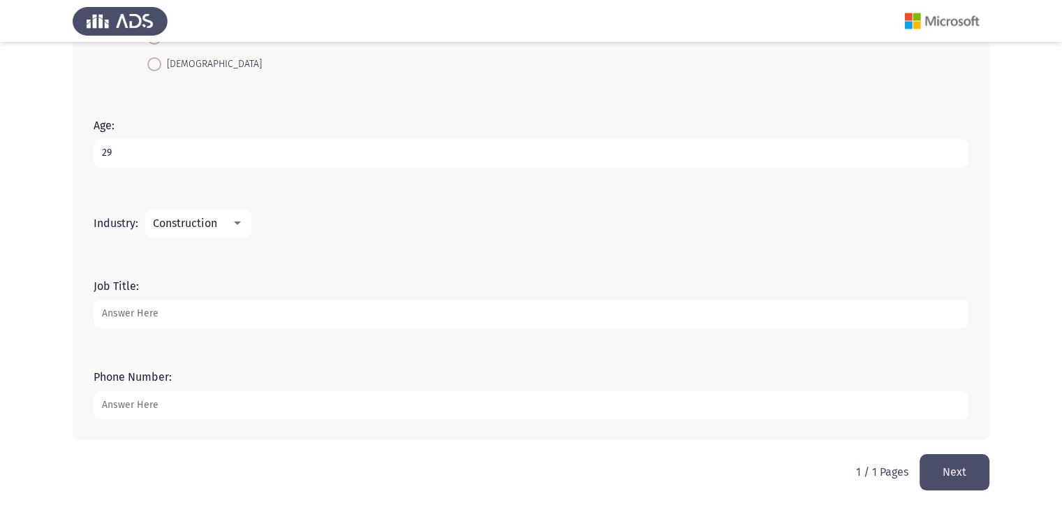
click at [246, 309] on input "Job Title:" at bounding box center [531, 314] width 875 height 29
type input "Adminstrator Project"
click at [188, 403] on input "Phone Number:" at bounding box center [531, 405] width 875 height 29
type input "01156426211"
click at [943, 467] on button "Next" at bounding box center [955, 472] width 70 height 36
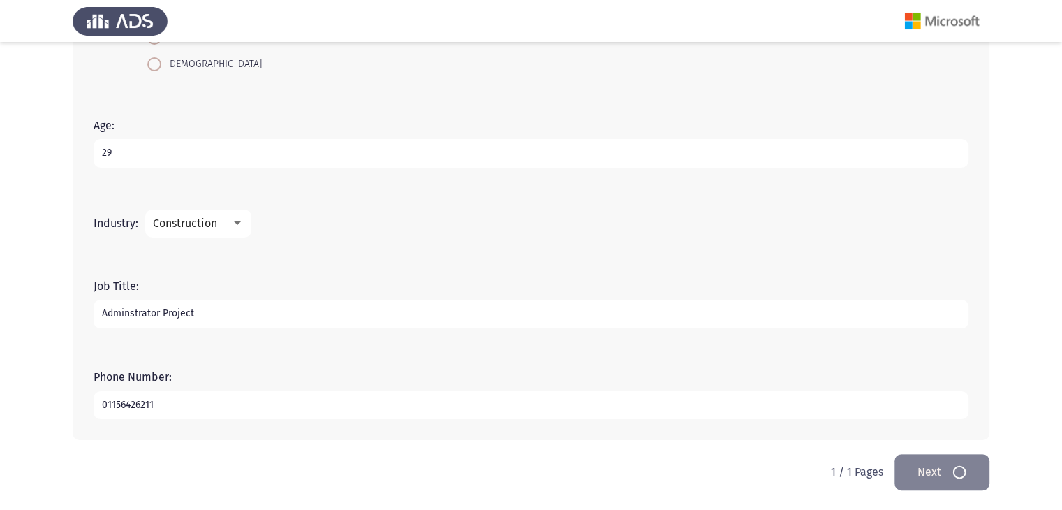
scroll to position [0, 0]
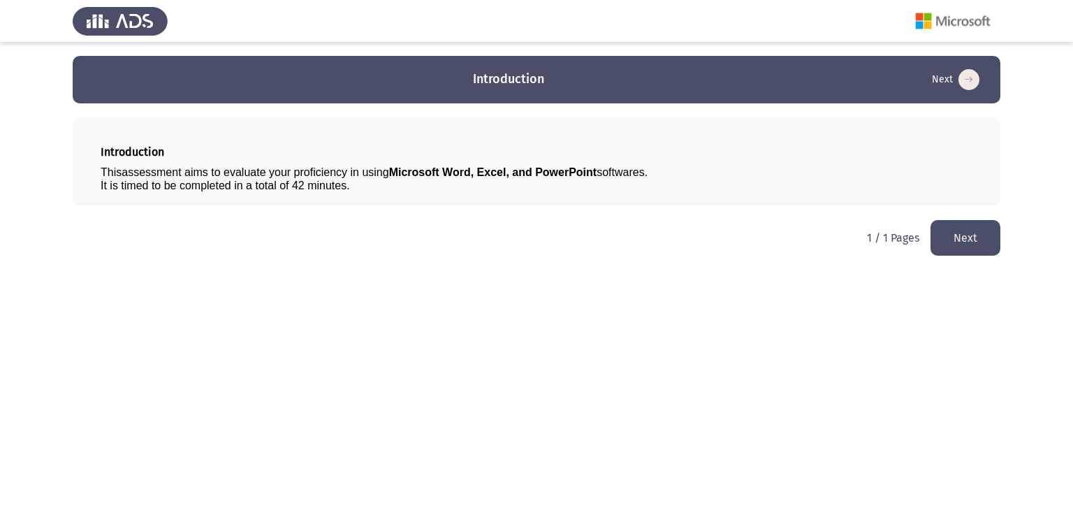
click at [955, 248] on button "Next" at bounding box center [965, 238] width 70 height 36
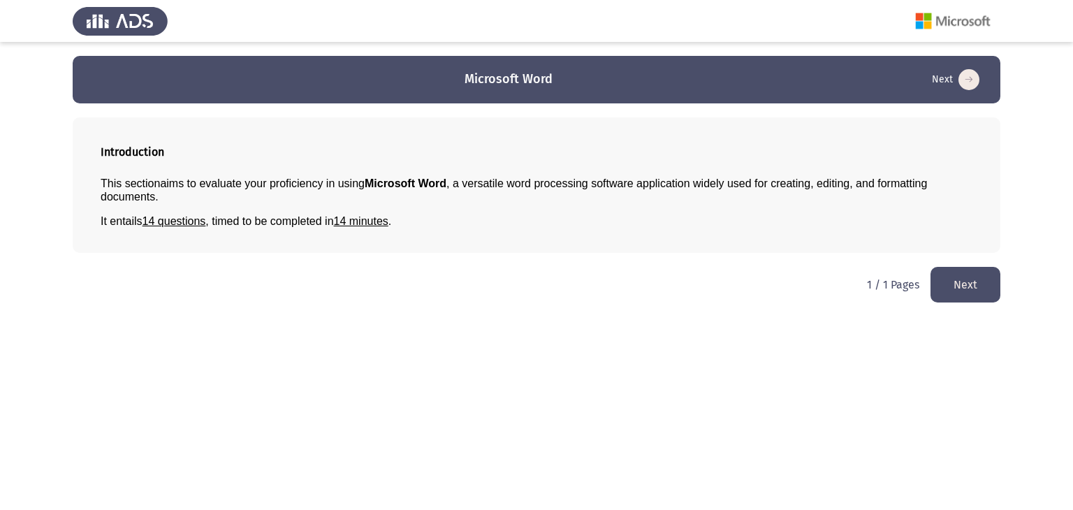
click at [944, 288] on button "Next" at bounding box center [965, 285] width 70 height 36
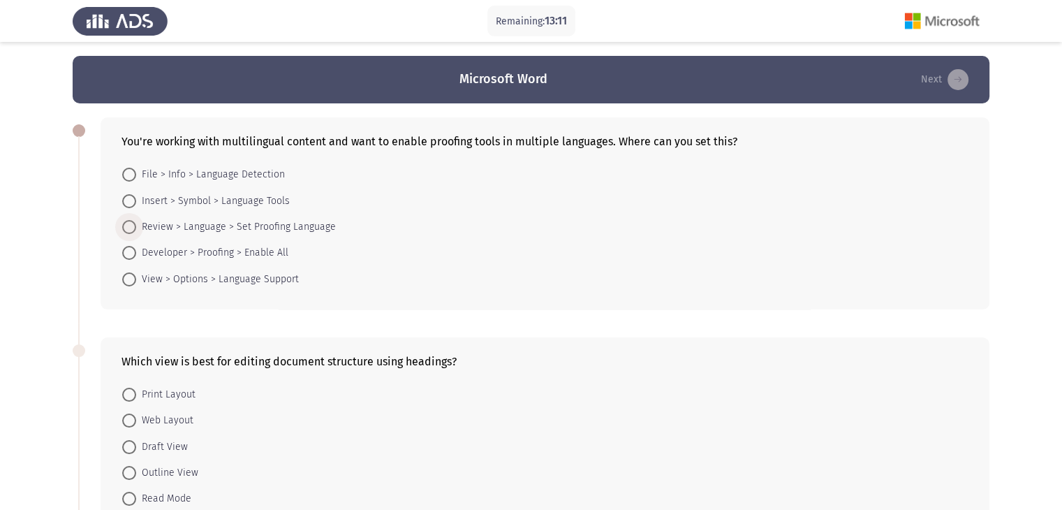
click at [131, 224] on span at bounding box center [129, 227] width 14 height 14
click at [131, 224] on input "Review > Language > Set Proofing Language" at bounding box center [129, 227] width 14 height 14
radio input "true"
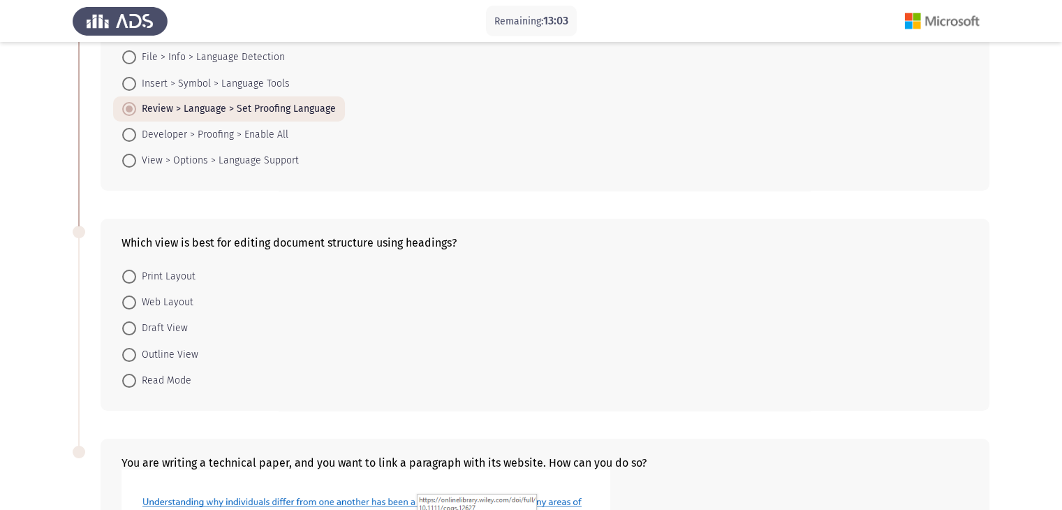
scroll to position [140, 0]
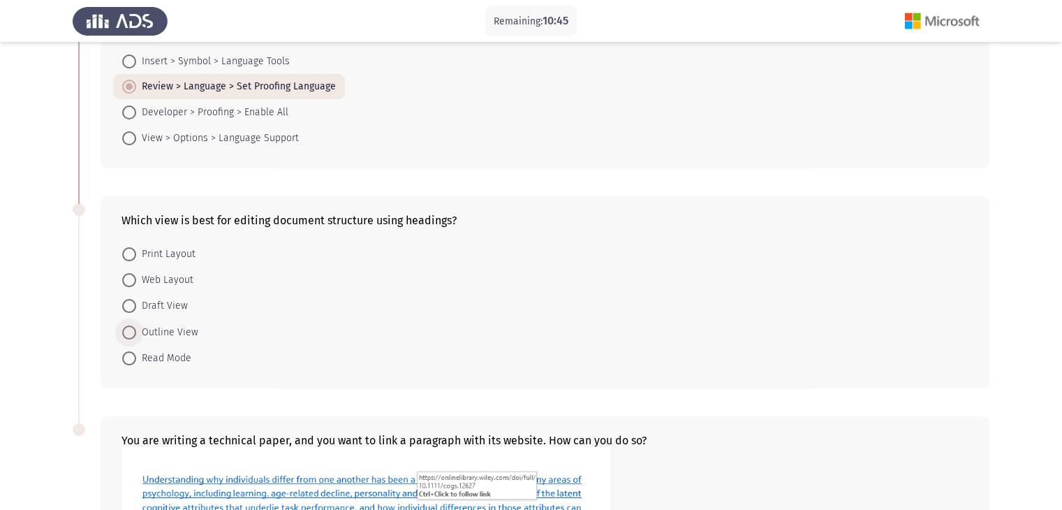
click at [137, 332] on span "Outline View" at bounding box center [167, 332] width 62 height 17
click at [136, 332] on input "Outline View" at bounding box center [129, 332] width 14 height 14
radio input "true"
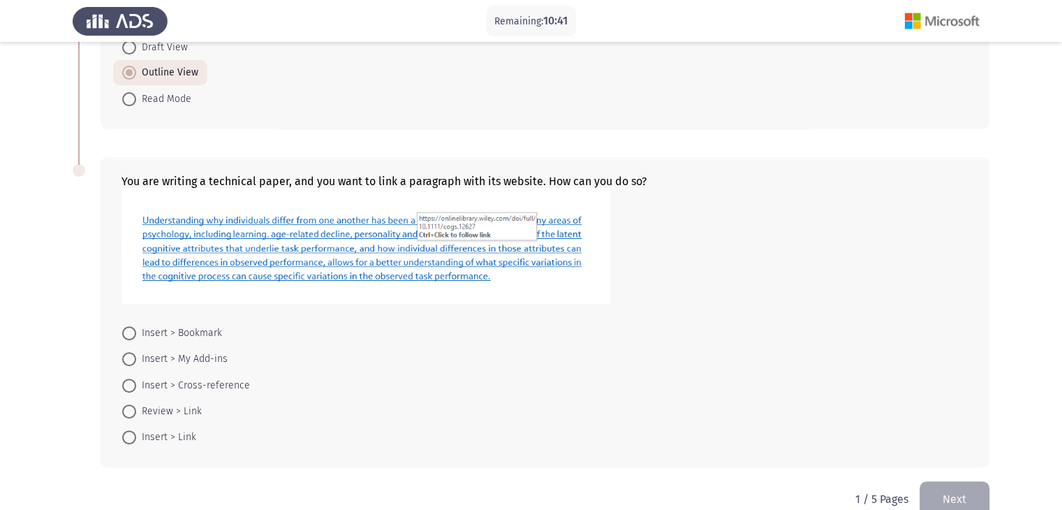
scroll to position [419, 0]
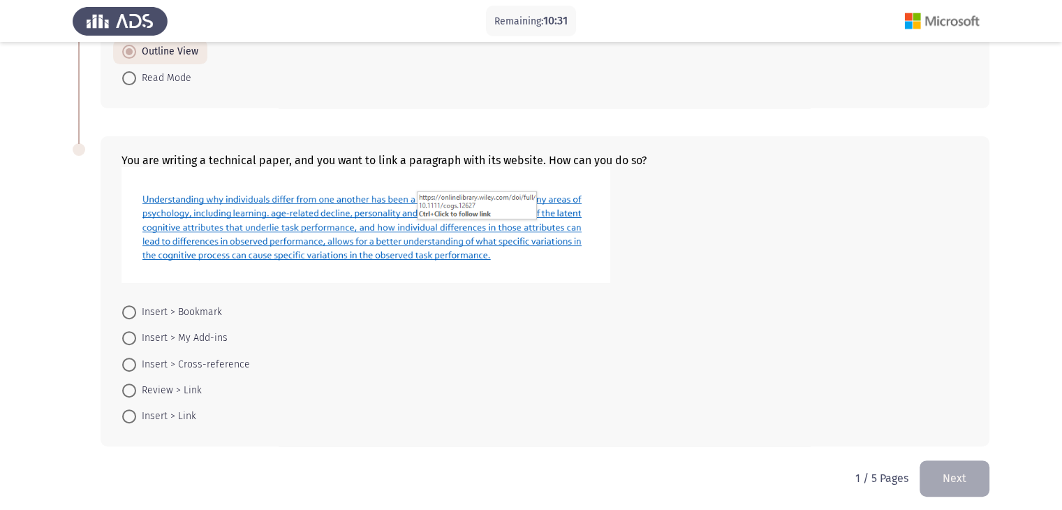
click at [132, 416] on span at bounding box center [129, 416] width 14 height 14
click at [132, 416] on input "Insert > Link" at bounding box center [129, 416] width 14 height 14
radio input "true"
click at [953, 473] on button "Next" at bounding box center [955, 478] width 70 height 36
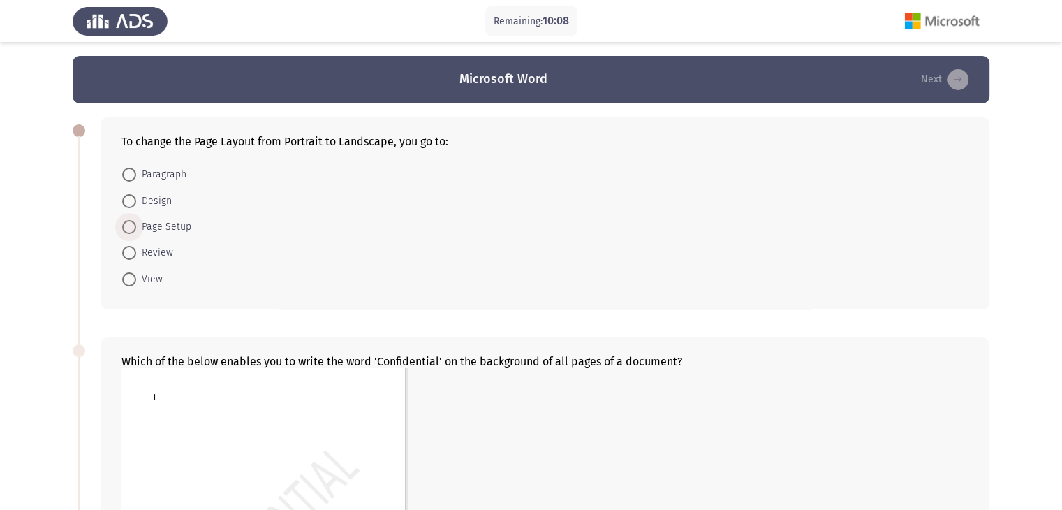
click at [128, 233] on span at bounding box center [129, 227] width 14 height 14
click at [128, 233] on input "Page Setup" at bounding box center [129, 227] width 14 height 14
radio input "true"
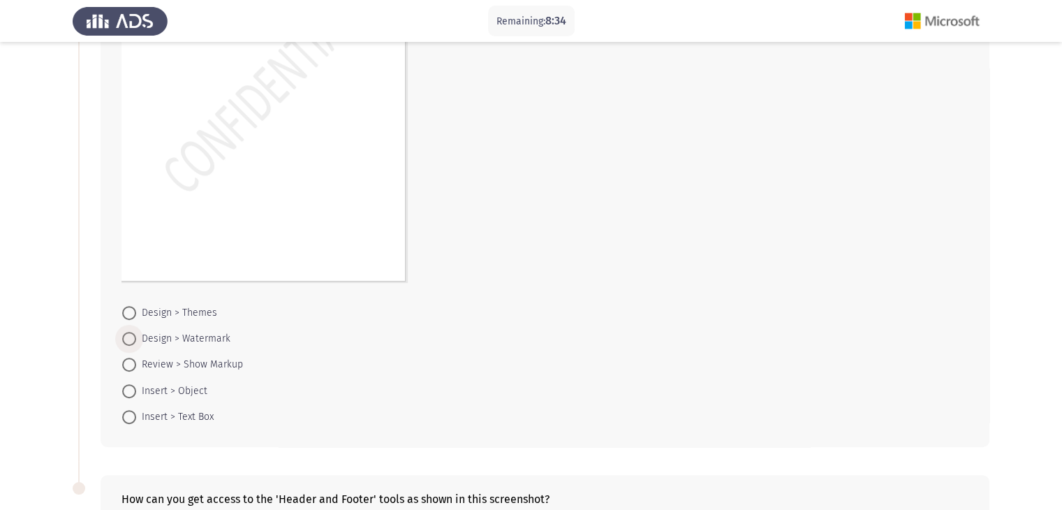
click at [131, 339] on span at bounding box center [129, 339] width 14 height 14
click at [131, 339] on input "Design > Watermark" at bounding box center [129, 339] width 14 height 14
radio input "true"
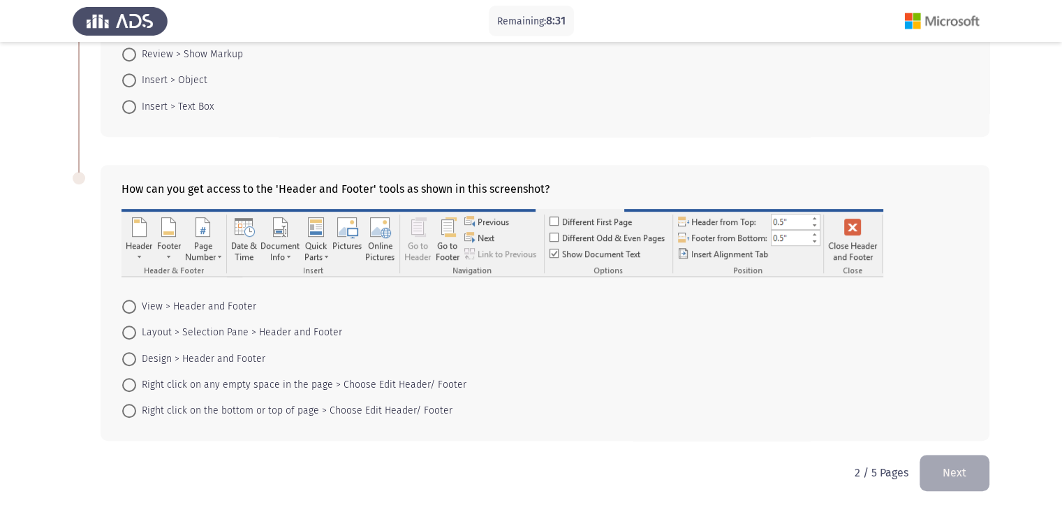
scroll to position [754, 0]
click at [133, 415] on span at bounding box center [129, 411] width 14 height 14
click at [133, 415] on input "Right click on the bottom or top of page > Choose Edit Header/ Footer" at bounding box center [129, 411] width 14 height 14
radio input "true"
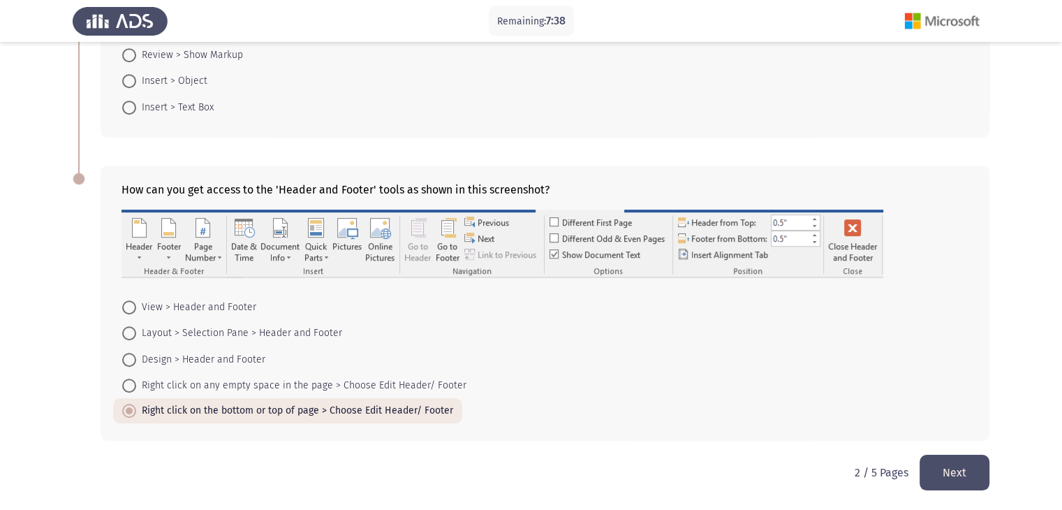
click at [958, 478] on button "Next" at bounding box center [955, 473] width 70 height 36
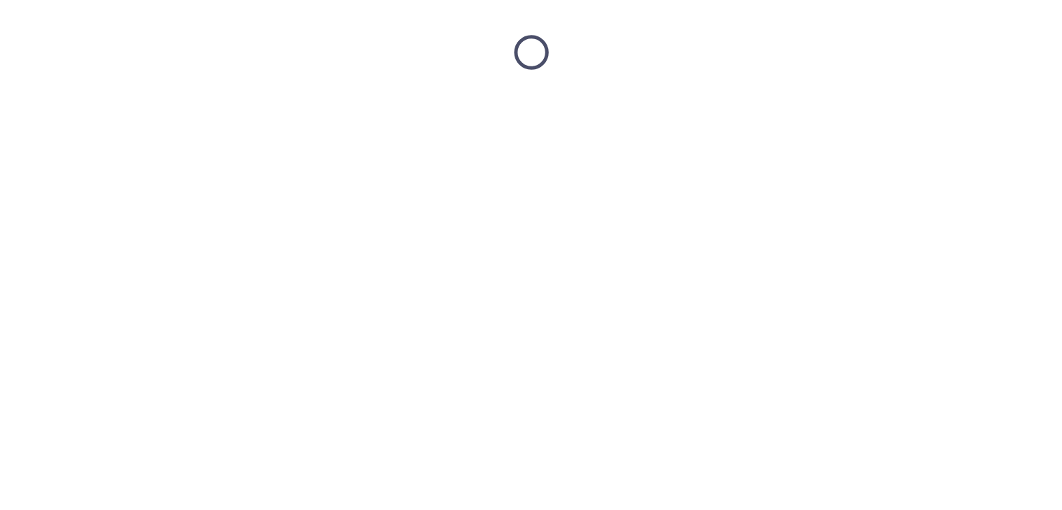
scroll to position [0, 0]
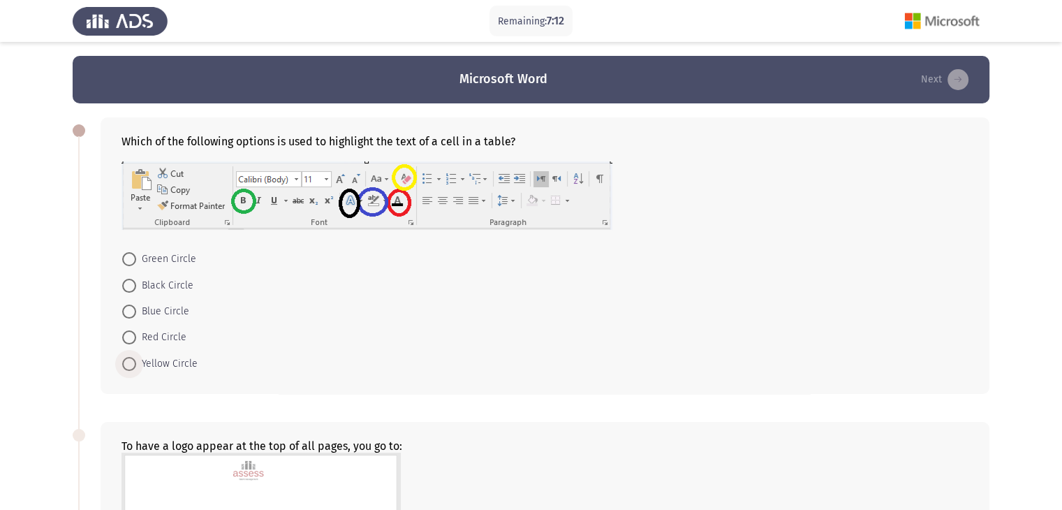
click at [133, 367] on span at bounding box center [129, 364] width 14 height 14
click at [133, 367] on input "Yellow Circle" at bounding box center [129, 364] width 14 height 14
radio input "true"
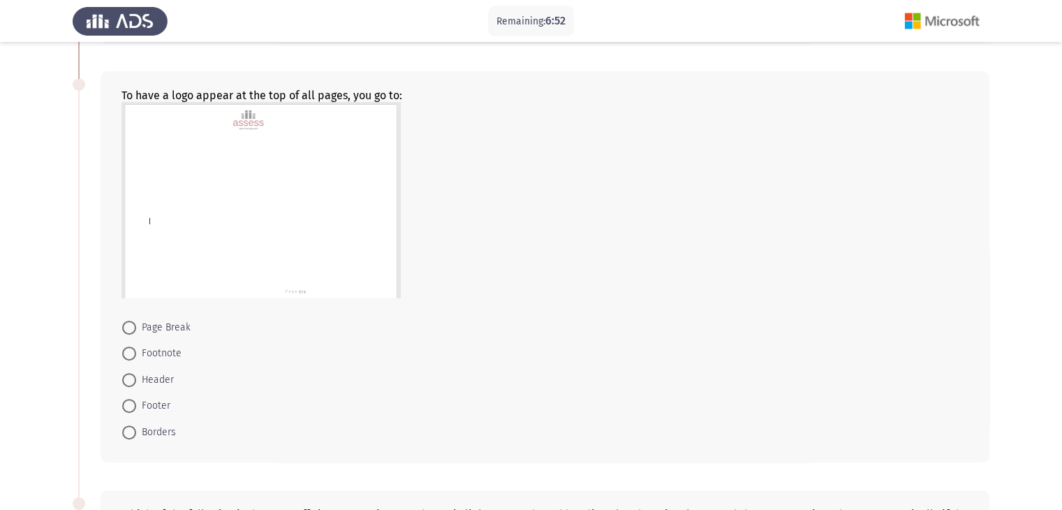
scroll to position [363, 0]
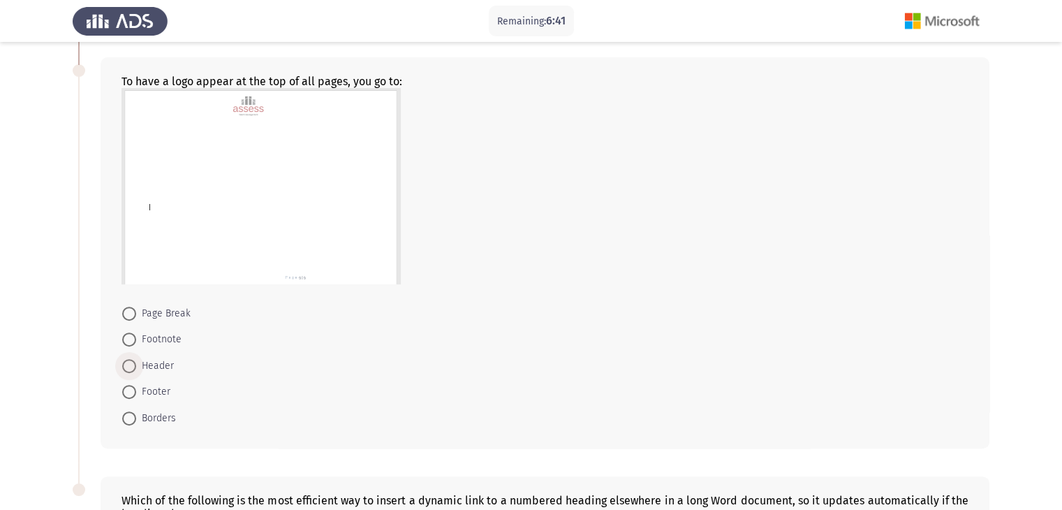
click at [128, 369] on span at bounding box center [129, 366] width 14 height 14
click at [128, 369] on input "Header" at bounding box center [129, 366] width 14 height 14
radio input "true"
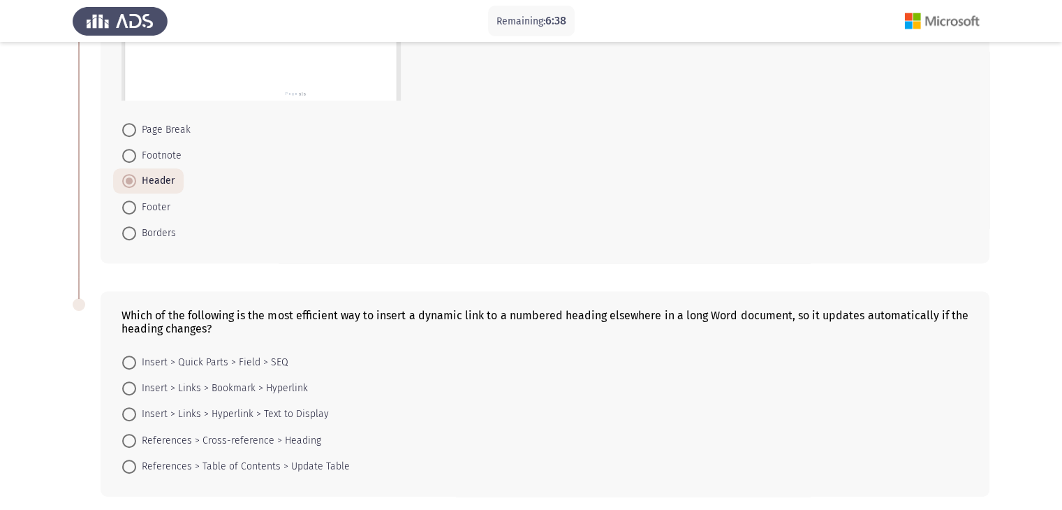
scroll to position [559, 0]
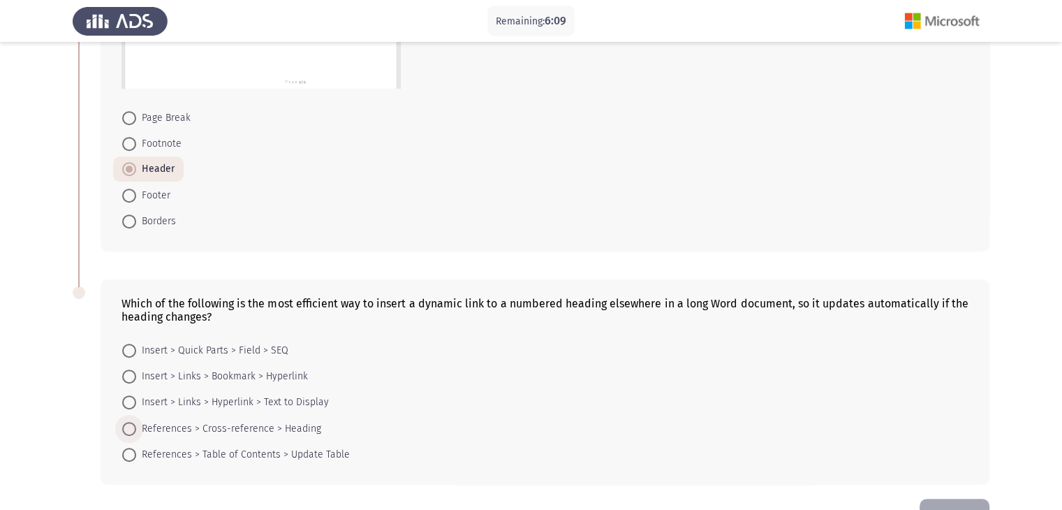
click at [135, 428] on span at bounding box center [129, 429] width 14 height 14
click at [135, 428] on input "References > Cross-reference > Heading" at bounding box center [129, 429] width 14 height 14
radio input "true"
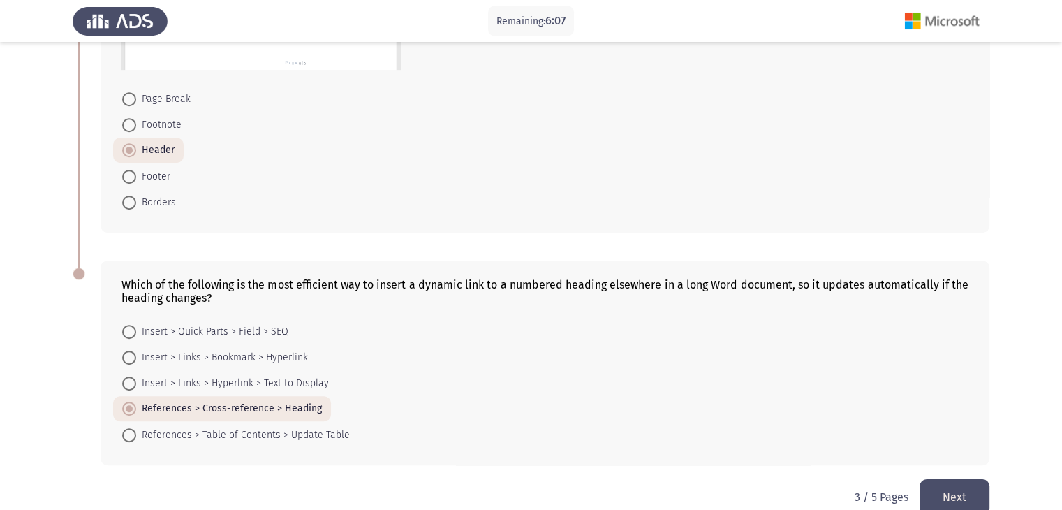
scroll to position [587, 0]
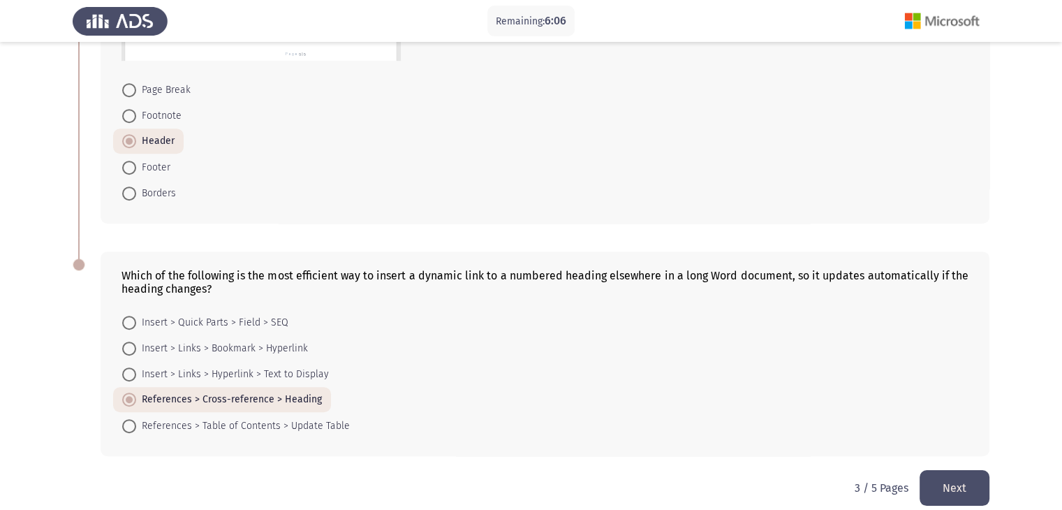
click at [954, 488] on button "Next" at bounding box center [955, 488] width 70 height 36
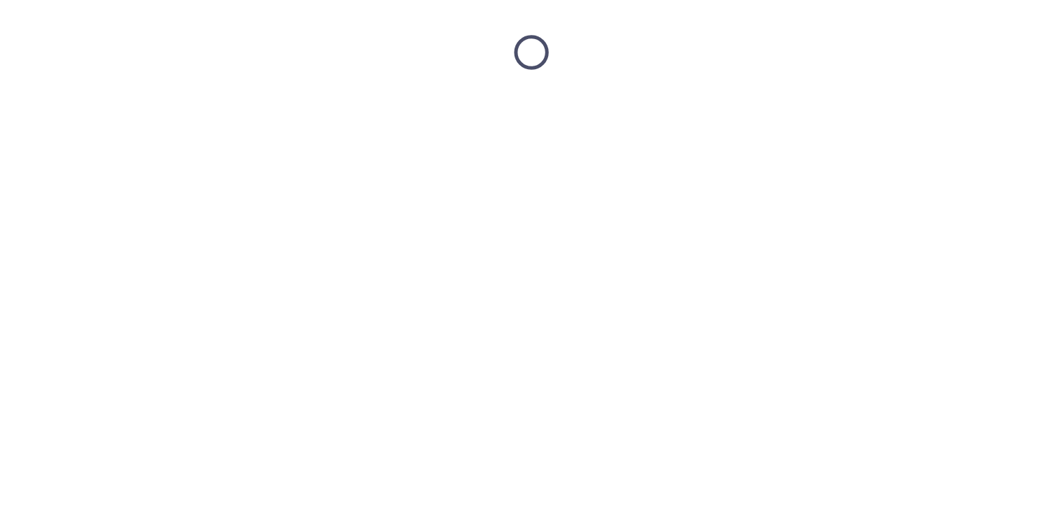
scroll to position [0, 0]
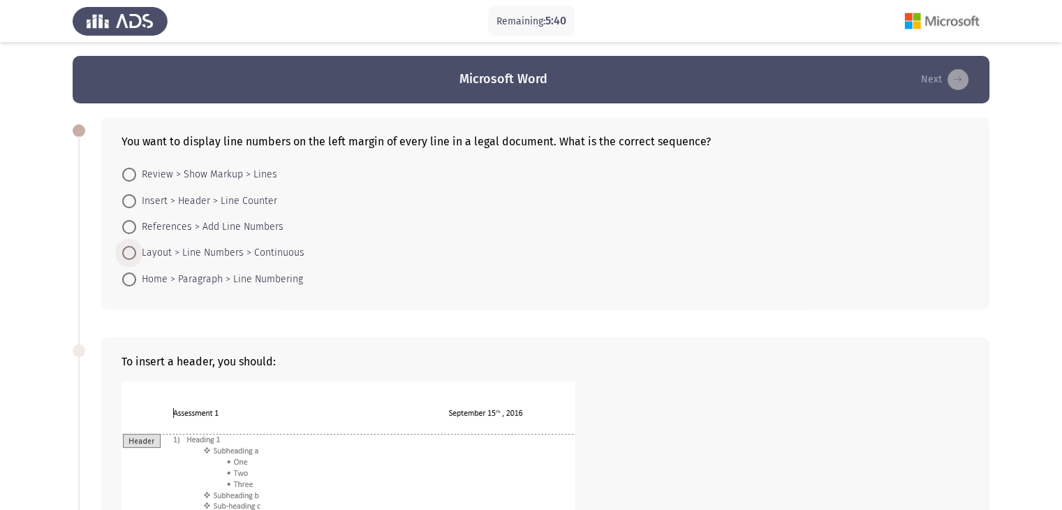
click at [131, 251] on span at bounding box center [129, 253] width 14 height 14
click at [131, 251] on input "Layout > Line Numbers > Continuous" at bounding box center [129, 253] width 14 height 14
radio input "true"
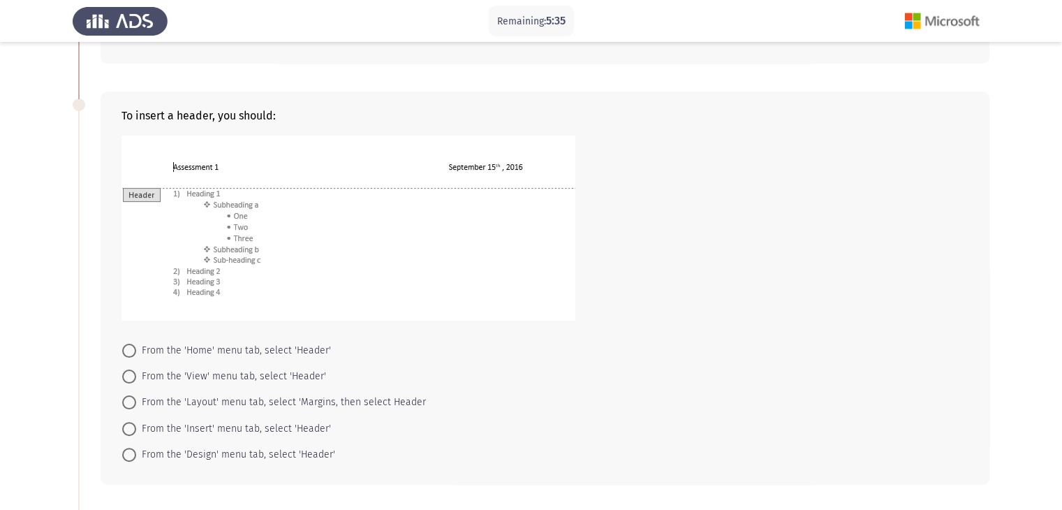
scroll to position [251, 0]
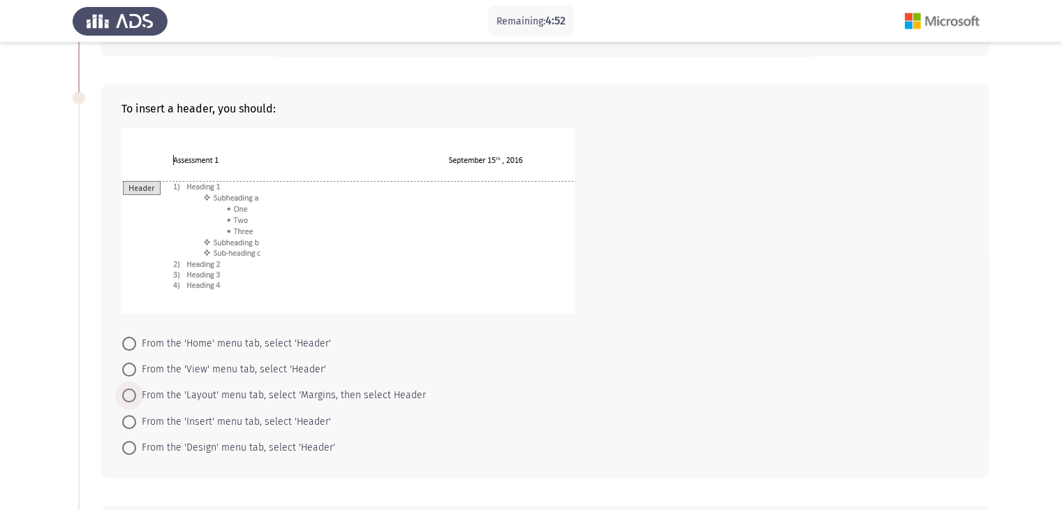
click at [133, 394] on span at bounding box center [129, 395] width 14 height 14
click at [133, 394] on input "From the 'Layout' menu tab, select 'Margins, then select Header" at bounding box center [129, 395] width 14 height 14
radio input "true"
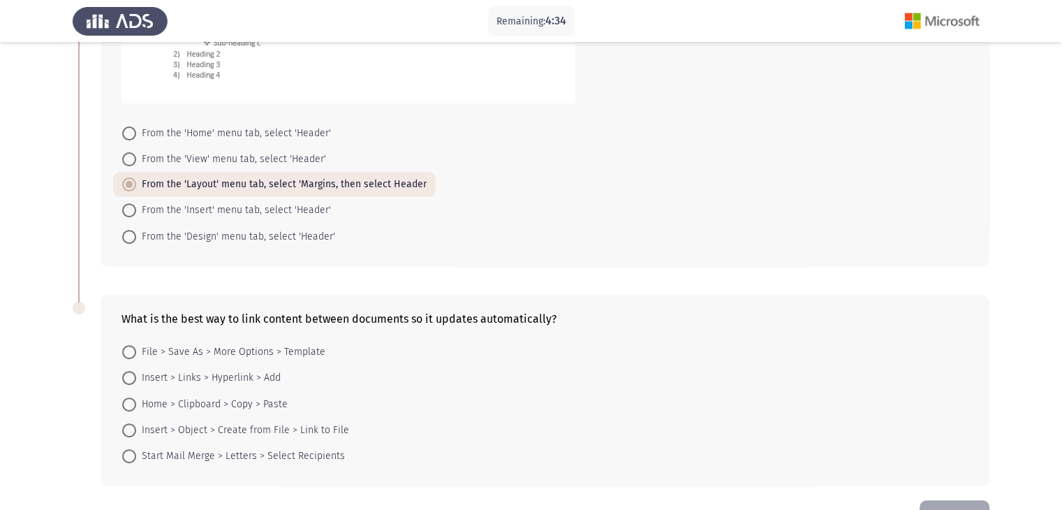
scroll to position [475, 0]
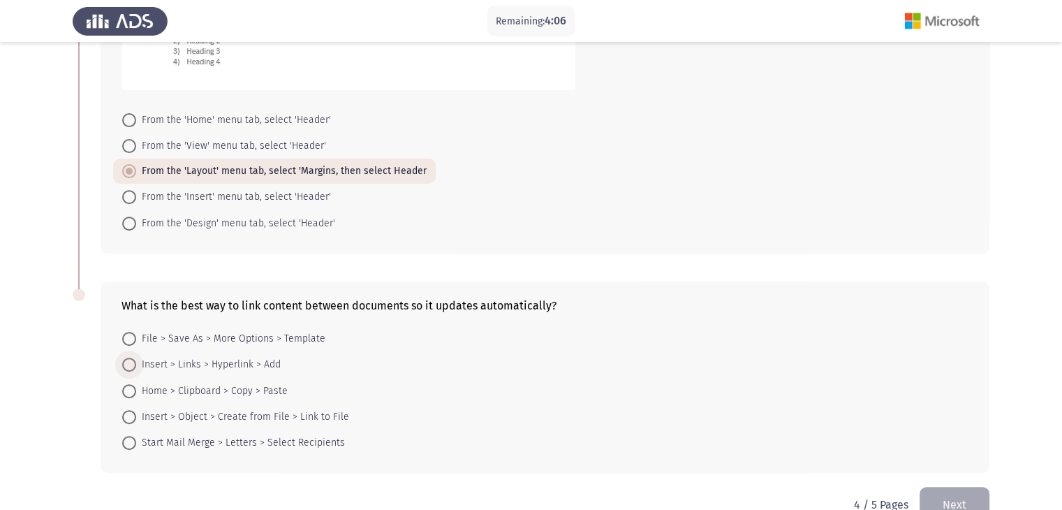
click at [124, 367] on span at bounding box center [129, 365] width 14 height 14
click at [124, 367] on input "Insert > Links > Hyperlink > Add" at bounding box center [129, 365] width 14 height 14
radio input "true"
click at [944, 497] on button "Next" at bounding box center [955, 504] width 70 height 36
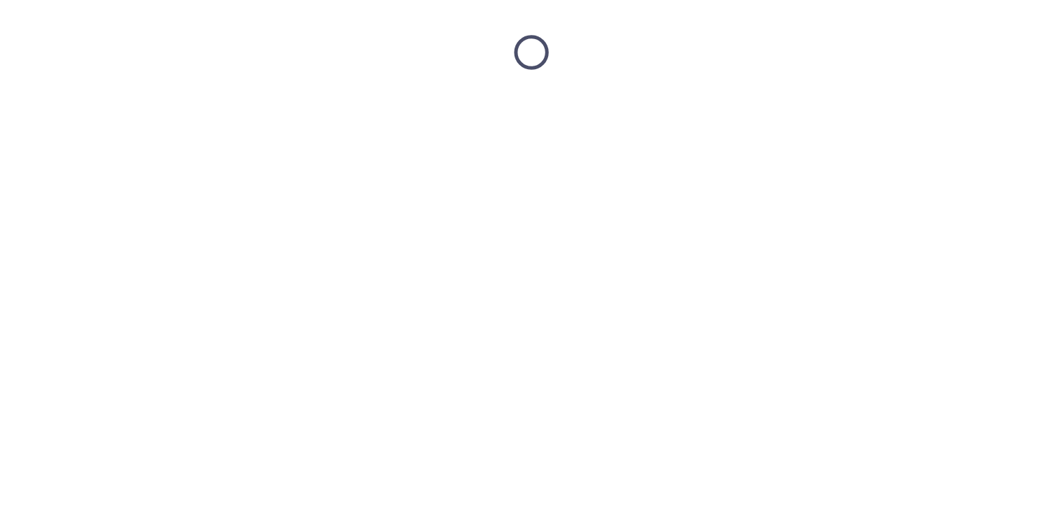
scroll to position [0, 0]
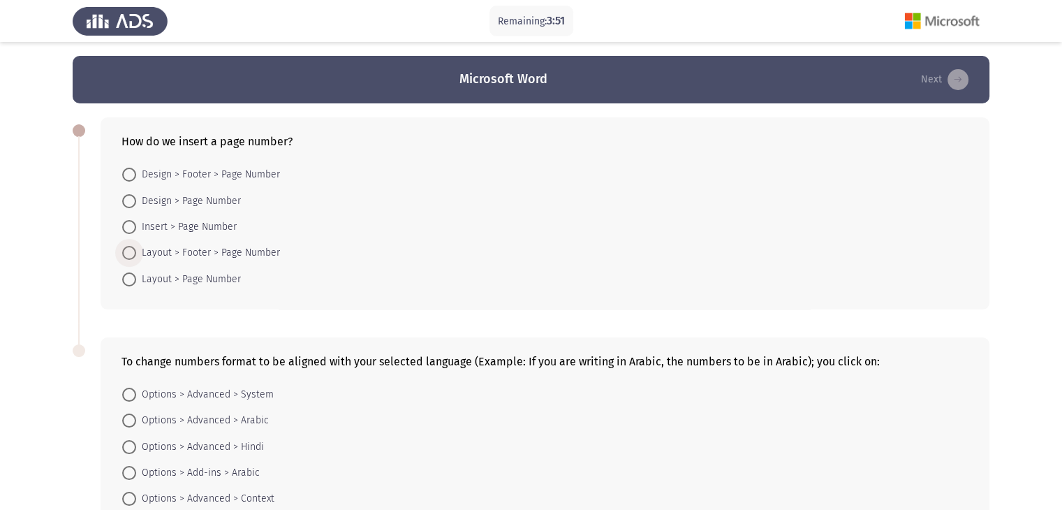
click at [132, 246] on span at bounding box center [129, 253] width 14 height 14
click at [132, 246] on input "Layout > Footer > Page Number" at bounding box center [129, 253] width 14 height 14
radio input "true"
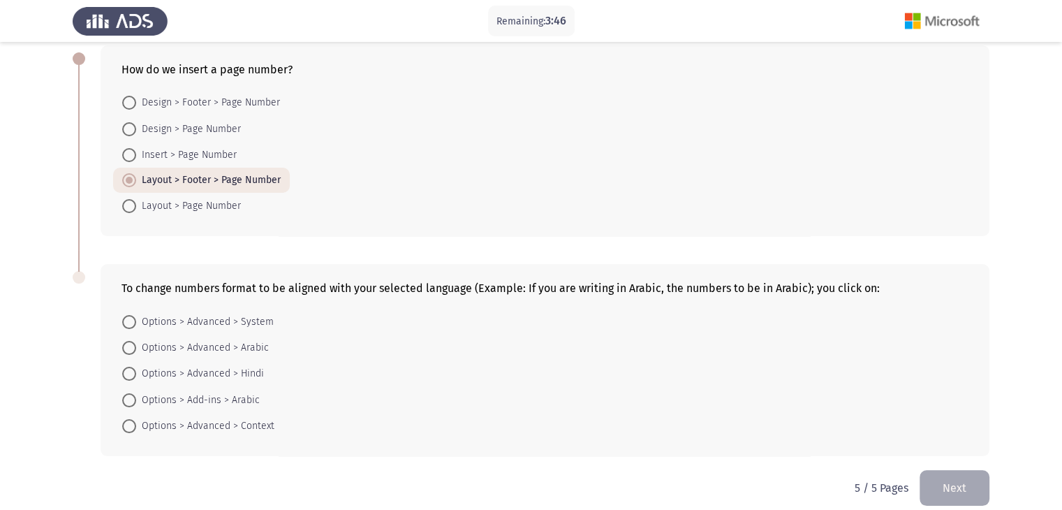
scroll to position [87, 0]
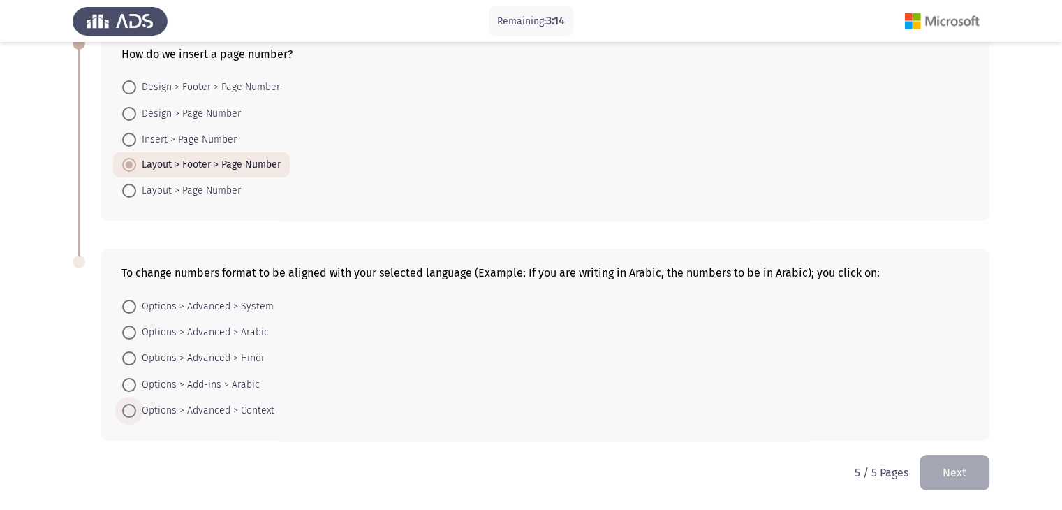
click at [133, 404] on span at bounding box center [129, 411] width 14 height 14
click at [133, 404] on input "Options > Advanced > Context" at bounding box center [129, 411] width 14 height 14
radio input "true"
click at [943, 466] on button "Next" at bounding box center [955, 473] width 70 height 36
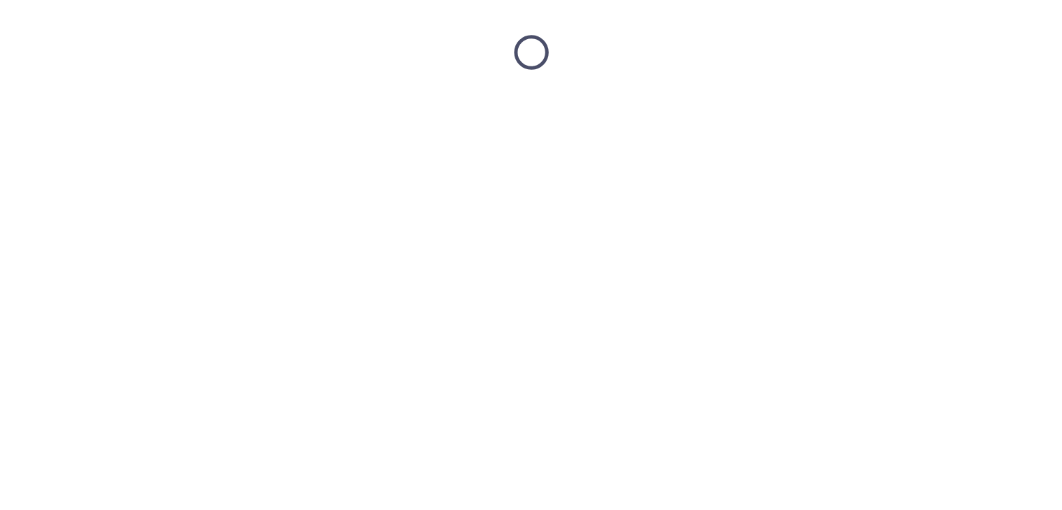
scroll to position [0, 0]
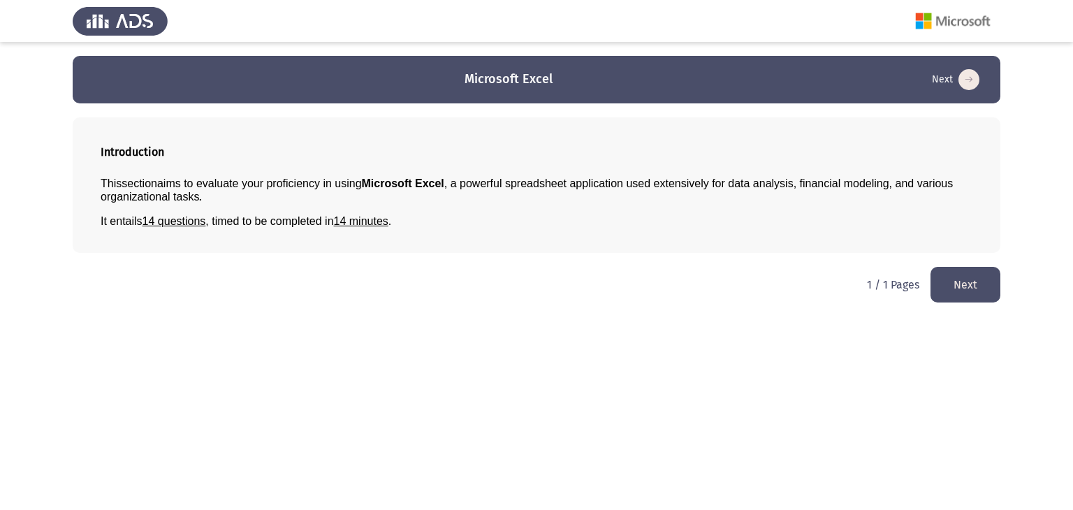
click at [966, 290] on button "Next" at bounding box center [965, 285] width 70 height 36
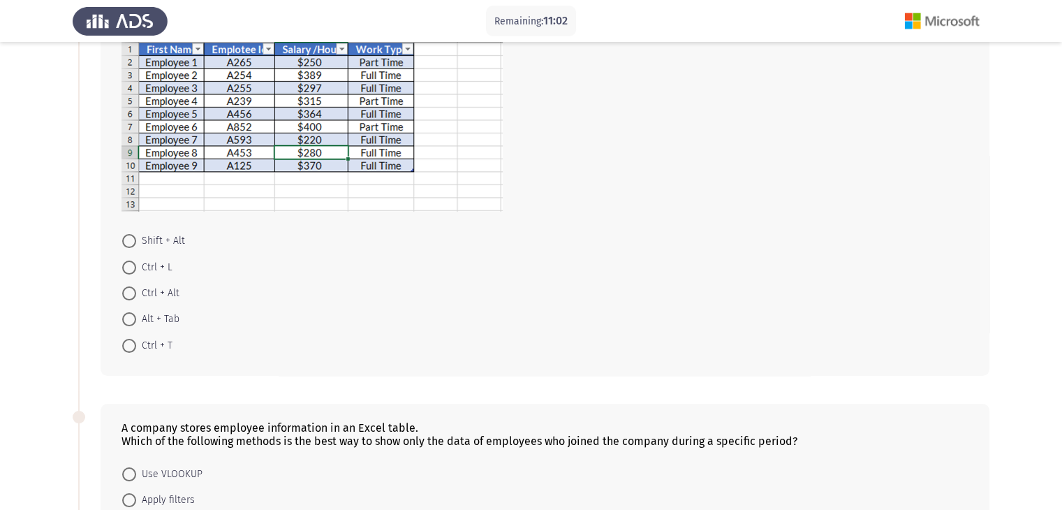
scroll to position [140, 0]
click at [136, 339] on span "Ctrl + T" at bounding box center [154, 345] width 36 height 17
click at [136, 339] on input "Ctrl + T" at bounding box center [129, 346] width 14 height 14
radio input "true"
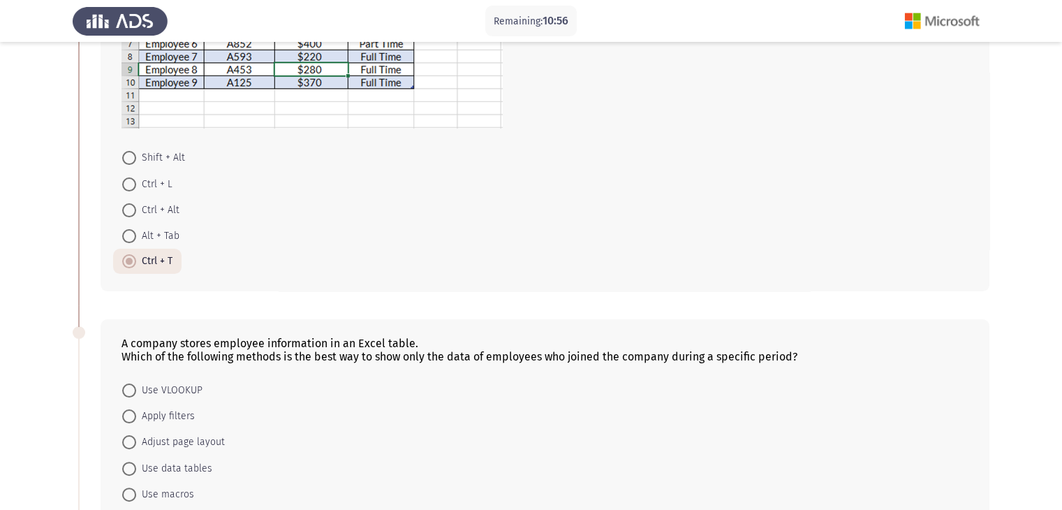
scroll to position [223, 0]
click at [131, 413] on span at bounding box center [129, 416] width 14 height 14
click at [131, 413] on input "Apply filters" at bounding box center [129, 416] width 14 height 14
radio input "true"
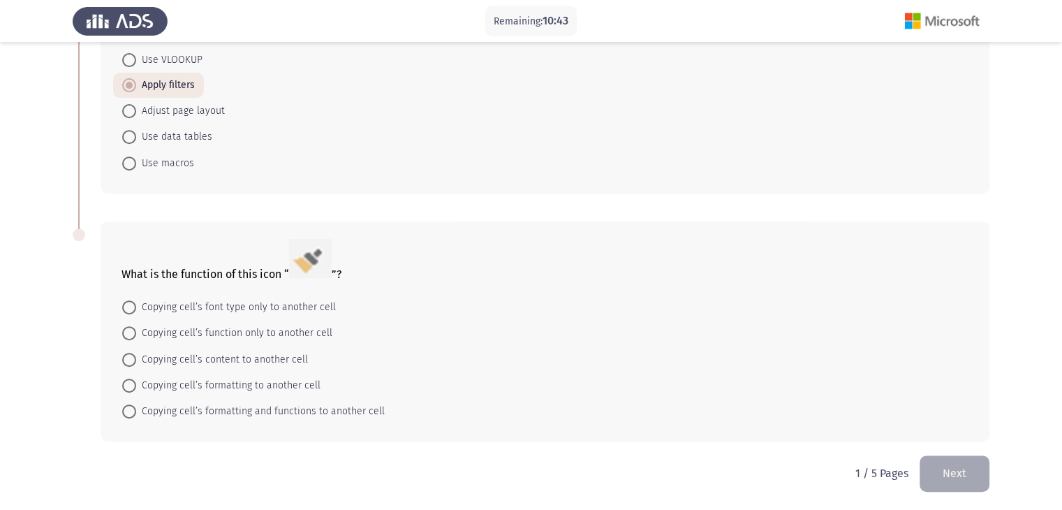
scroll to position [553, 0]
click at [131, 381] on span at bounding box center [129, 385] width 14 height 14
click at [131, 381] on input "Copying cell’s formatting to another cell" at bounding box center [129, 385] width 14 height 14
radio input "true"
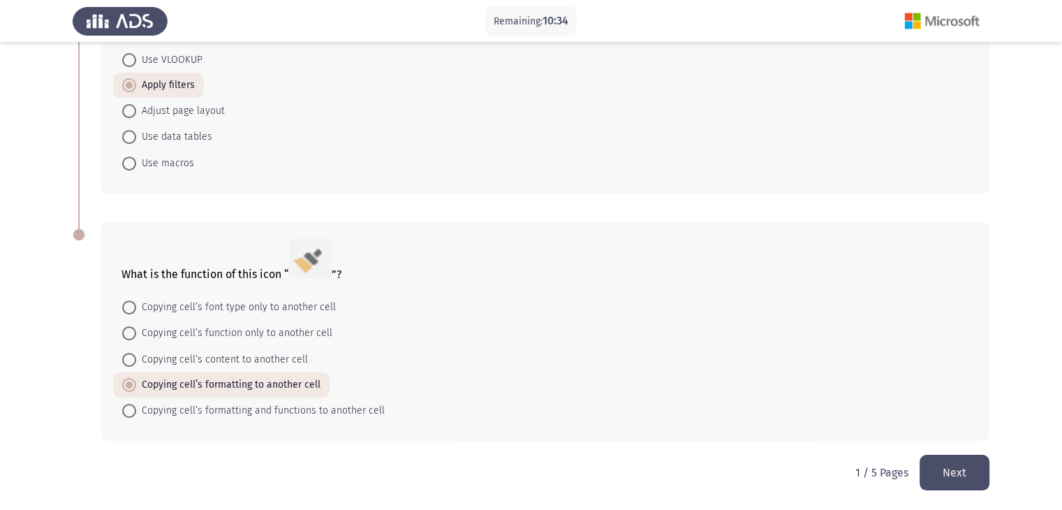
click at [972, 465] on button "Next" at bounding box center [955, 473] width 70 height 36
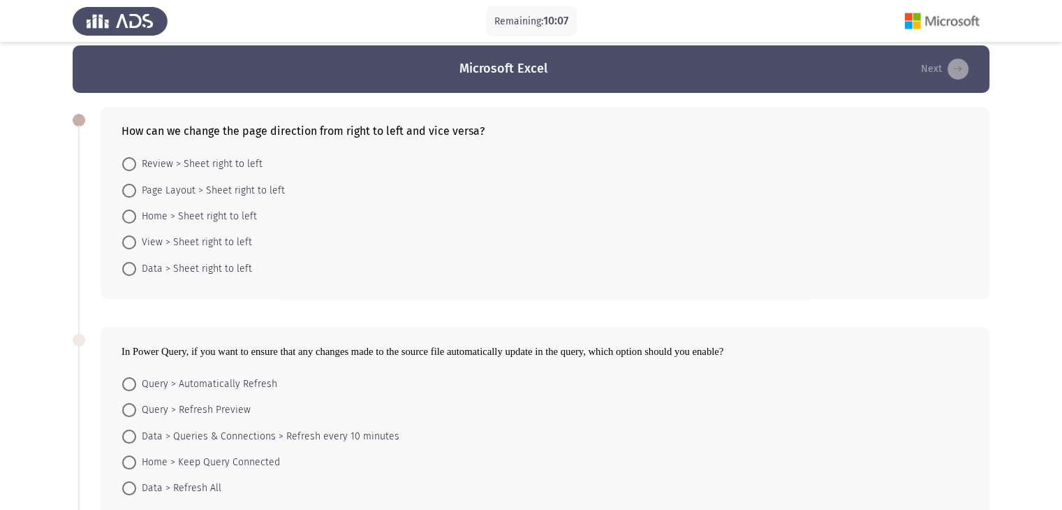
scroll to position [0, 0]
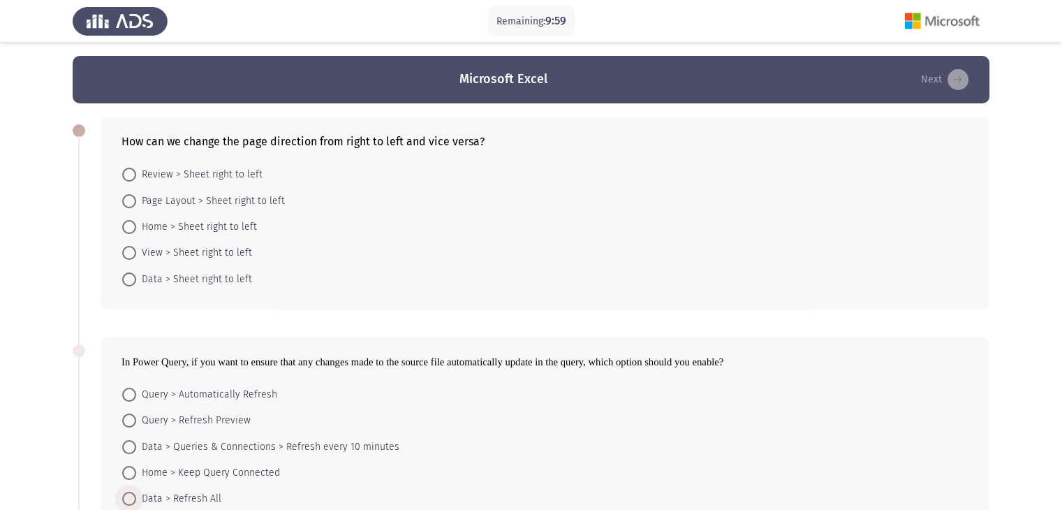
click at [133, 495] on span at bounding box center [129, 499] width 14 height 14
click at [133, 495] on input "Data > Refresh All" at bounding box center [129, 499] width 14 height 14
radio input "true"
click at [130, 201] on span at bounding box center [129, 201] width 14 height 14
click at [130, 201] on input "Page Layout > Sheet right to left" at bounding box center [129, 201] width 14 height 14
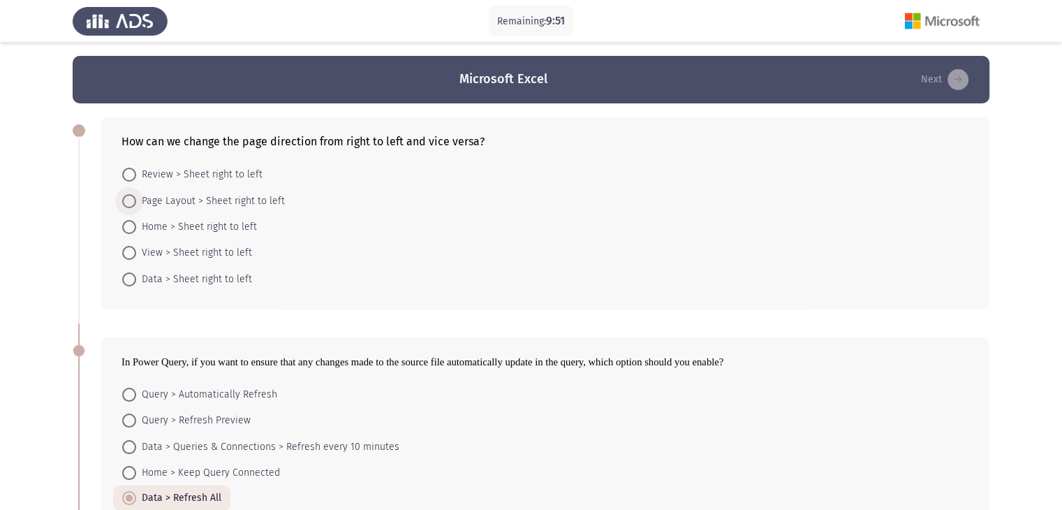
radio input "true"
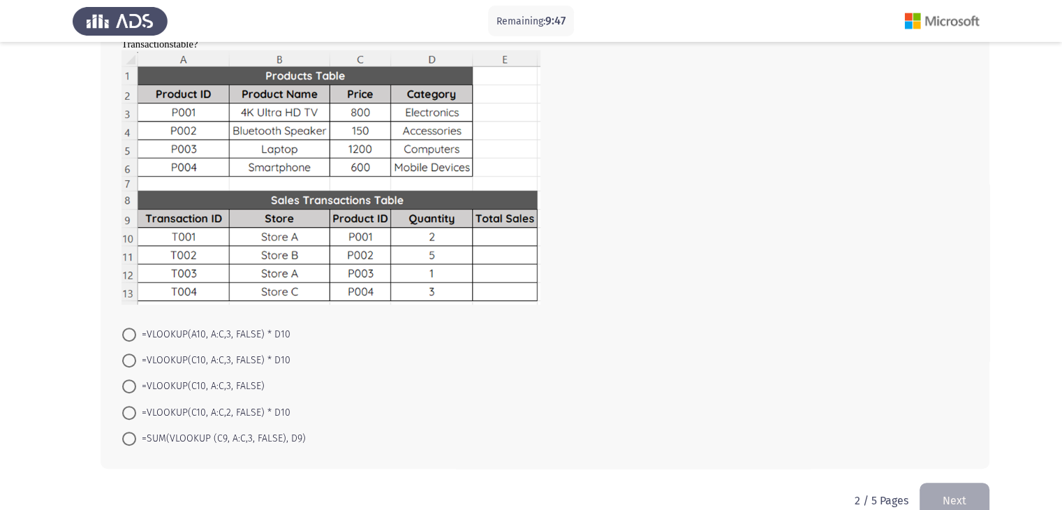
scroll to position [577, 0]
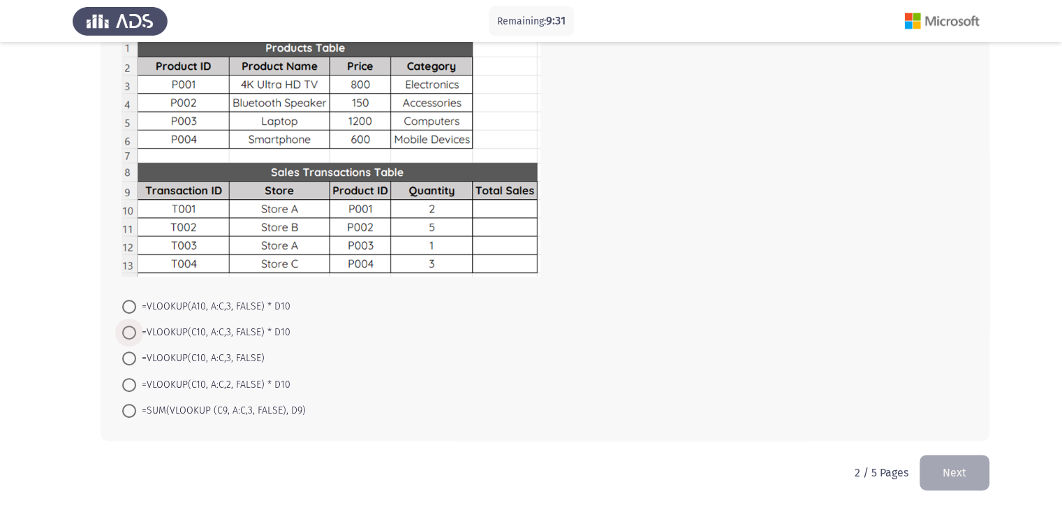
click at [126, 330] on span at bounding box center [129, 332] width 14 height 14
click at [126, 330] on input "=VLOOKUP(C10, A:C,3, FALSE) * D10" at bounding box center [129, 332] width 14 height 14
radio input "true"
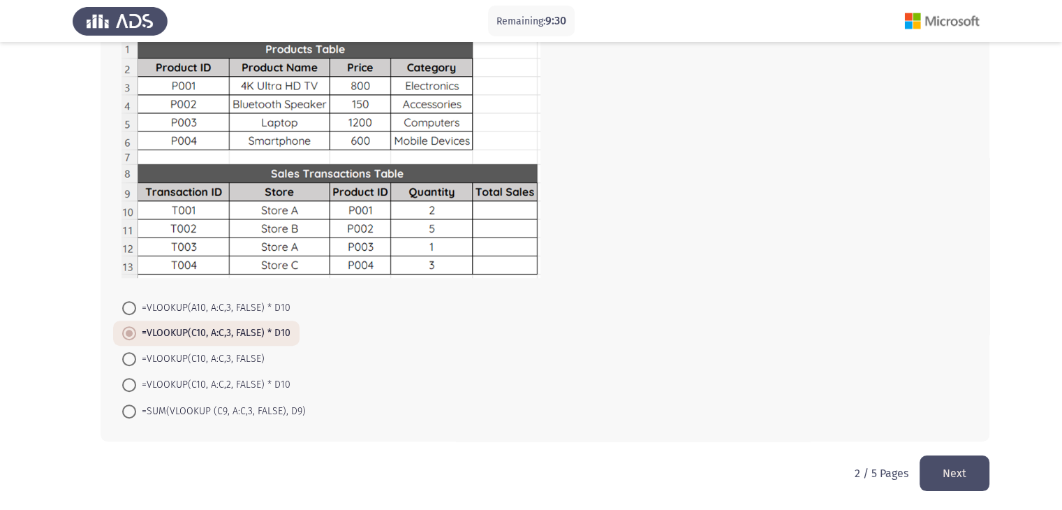
click at [962, 461] on button "Next" at bounding box center [955, 473] width 70 height 36
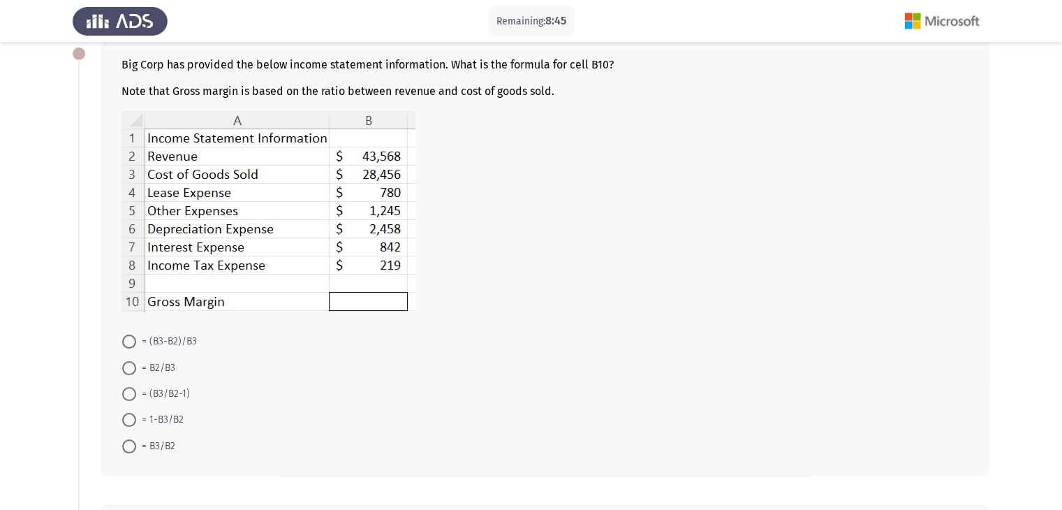
scroll to position [84, 0]
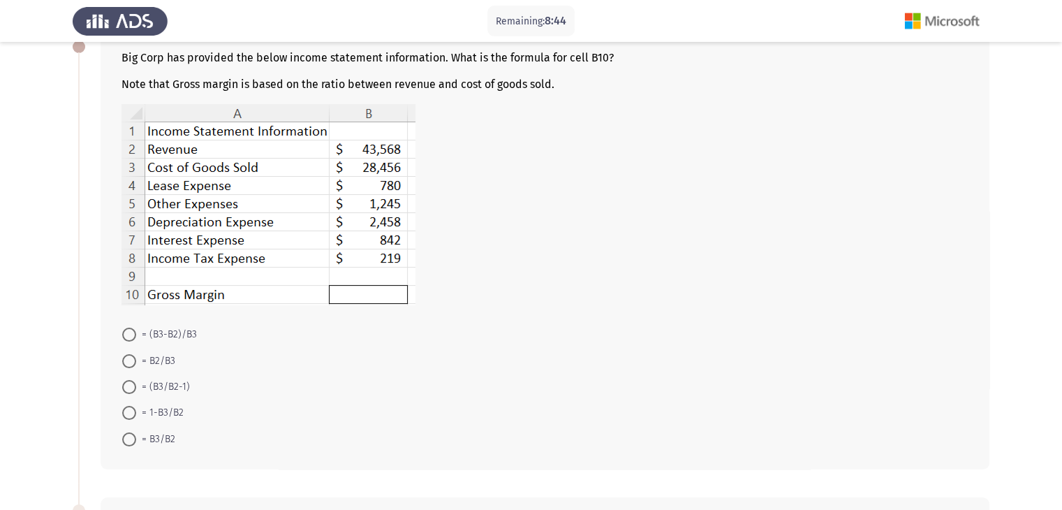
click at [133, 330] on span at bounding box center [129, 335] width 14 height 14
click at [133, 330] on input "= (B3-B2)/B3" at bounding box center [129, 335] width 14 height 14
radio input "true"
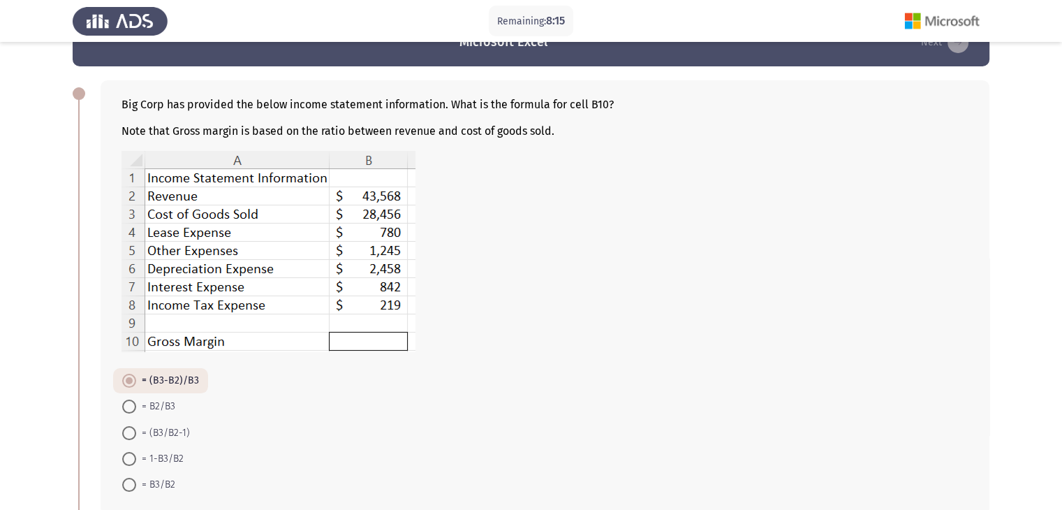
scroll to position [0, 0]
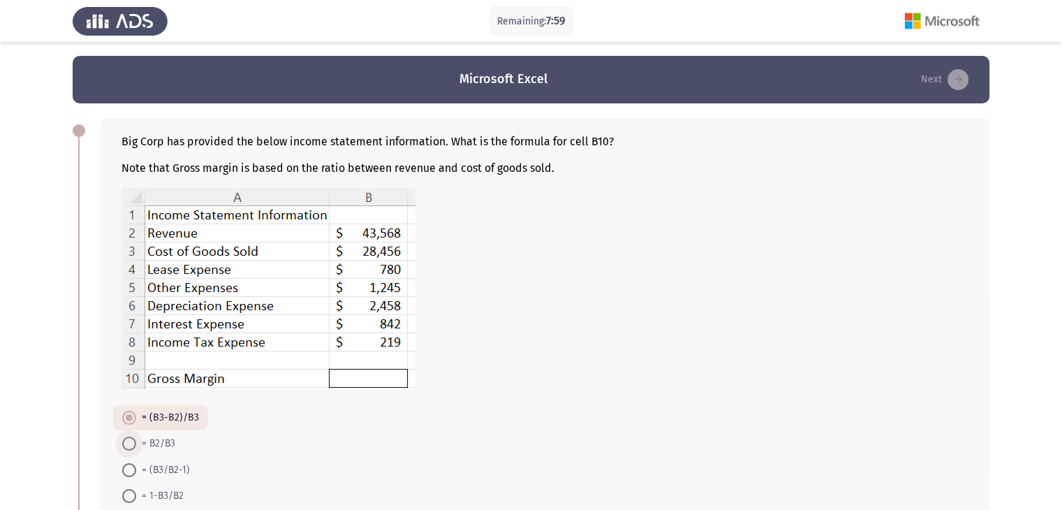
click at [132, 442] on span at bounding box center [129, 443] width 14 height 14
click at [132, 442] on input "= B2/B3" at bounding box center [129, 443] width 14 height 14
radio input "true"
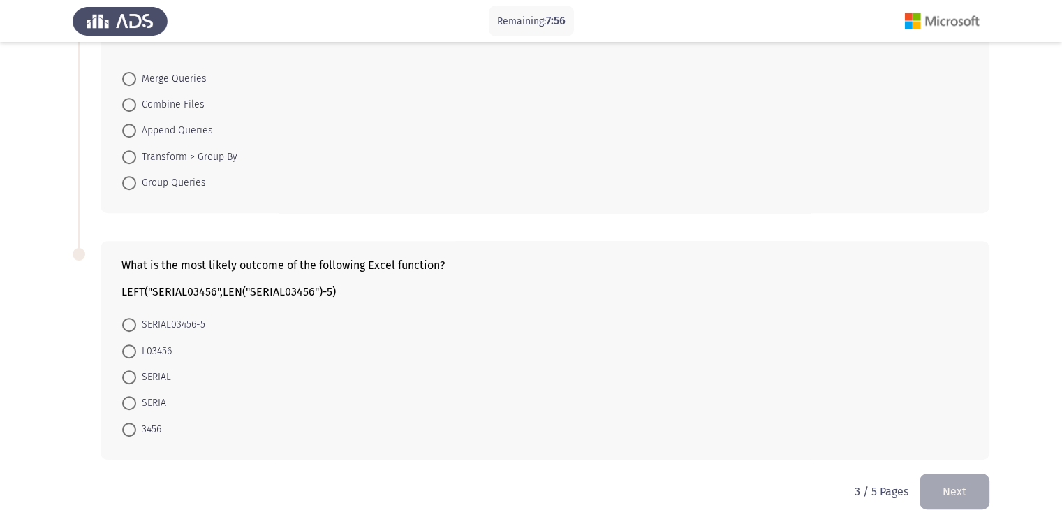
scroll to position [599, 0]
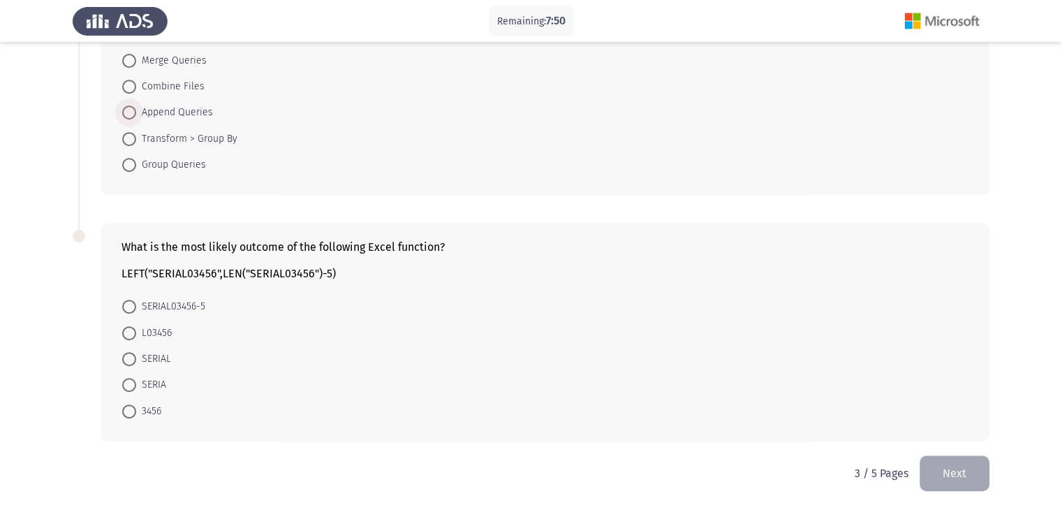
click at [126, 110] on span at bounding box center [129, 112] width 14 height 14
click at [126, 110] on input "Append Queries" at bounding box center [129, 112] width 14 height 14
radio input "true"
click at [133, 358] on span at bounding box center [129, 358] width 14 height 14
click at [133, 358] on input "SERIAL" at bounding box center [129, 358] width 14 height 14
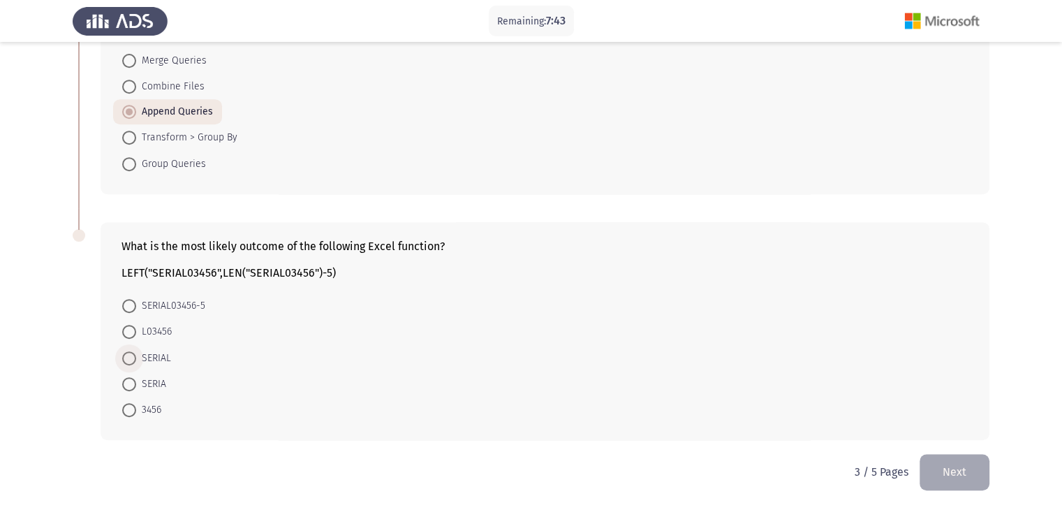
radio input "true"
click at [964, 467] on button "Next" at bounding box center [955, 472] width 70 height 36
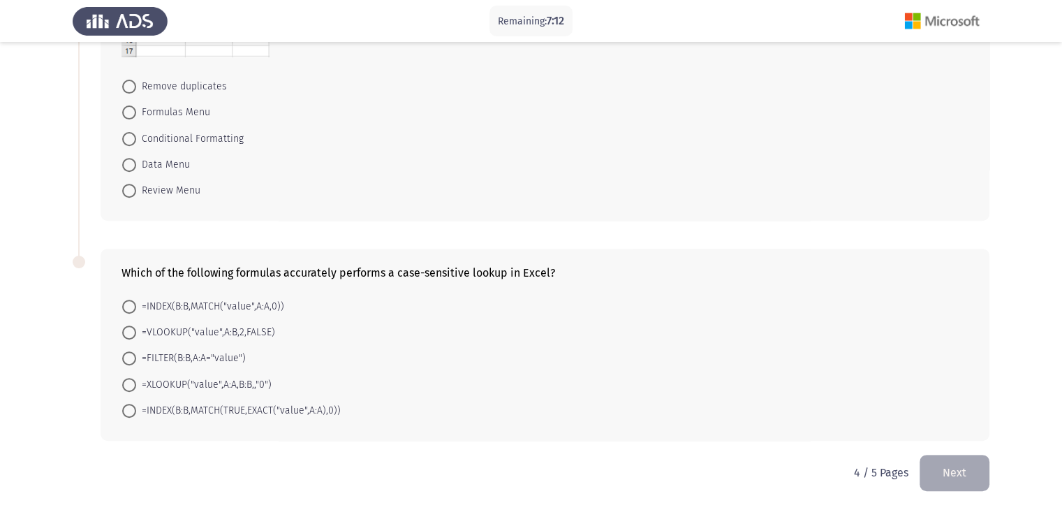
scroll to position [76, 0]
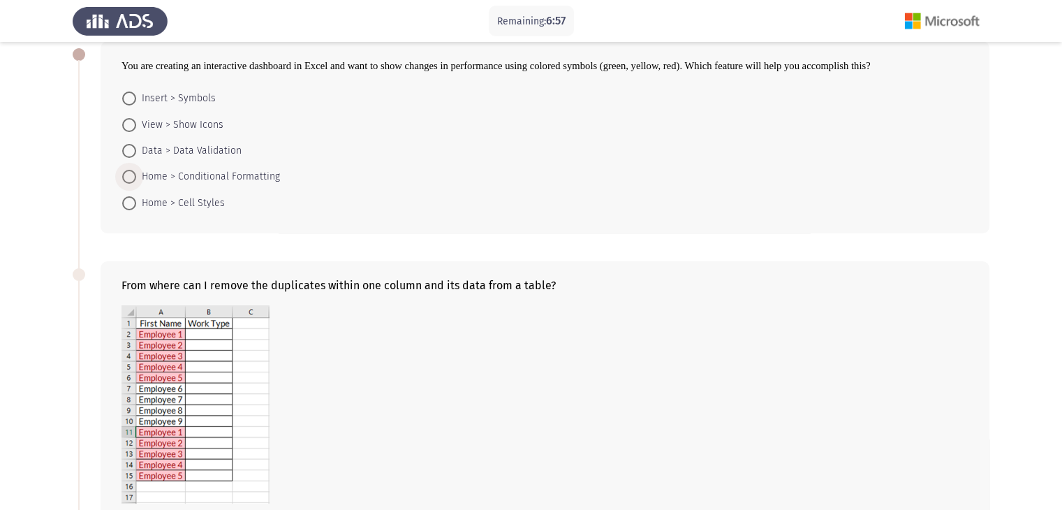
click at [134, 174] on span at bounding box center [129, 177] width 14 height 14
click at [134, 174] on input "Home > Conditional Formatting" at bounding box center [129, 177] width 14 height 14
radio input "true"
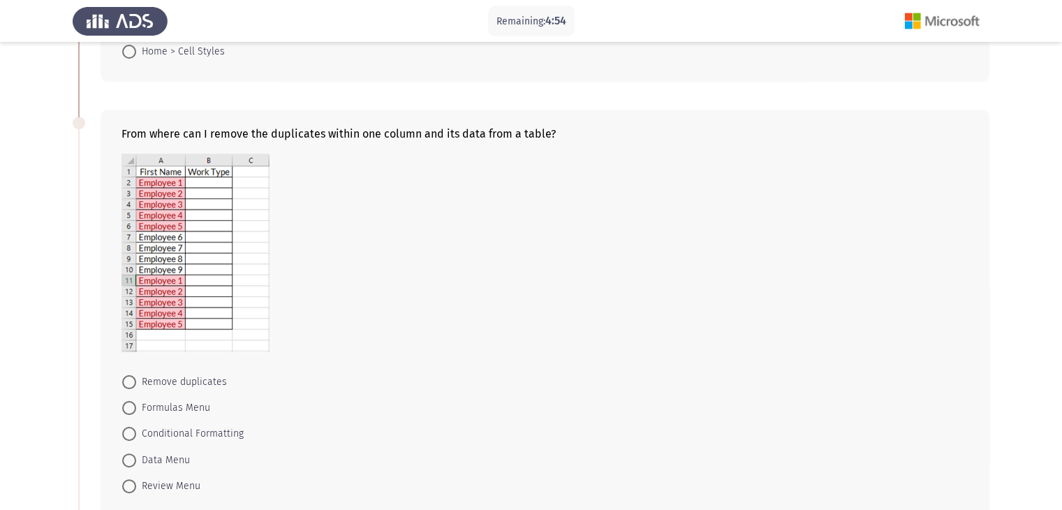
scroll to position [251, 0]
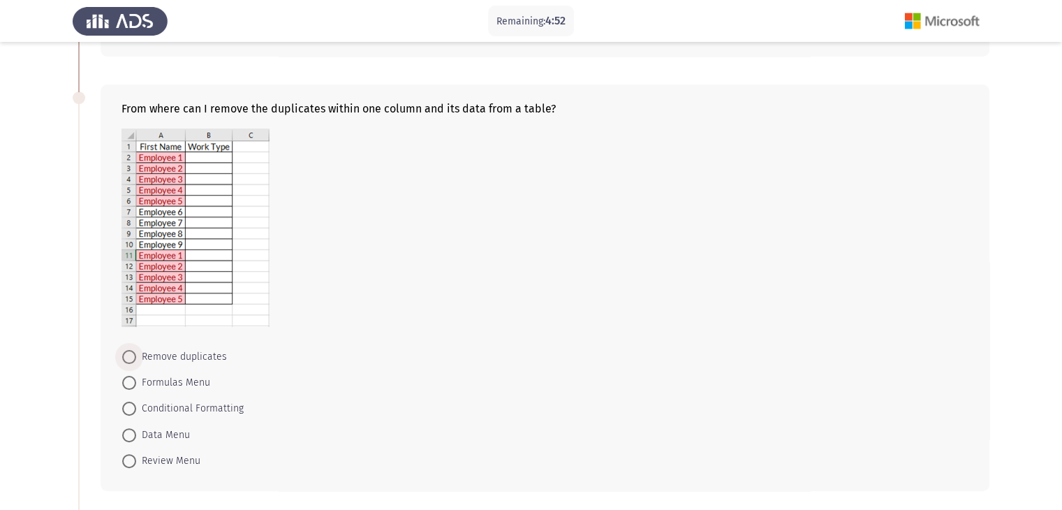
click at [129, 355] on span at bounding box center [129, 357] width 14 height 14
click at [129, 355] on input "Remove duplicates" at bounding box center [129, 357] width 14 height 14
radio input "true"
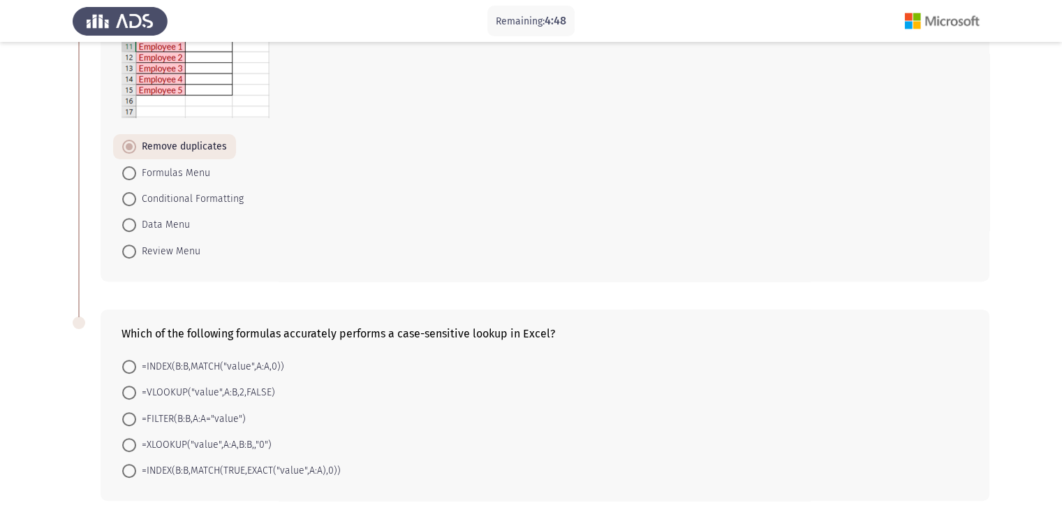
scroll to position [475, 0]
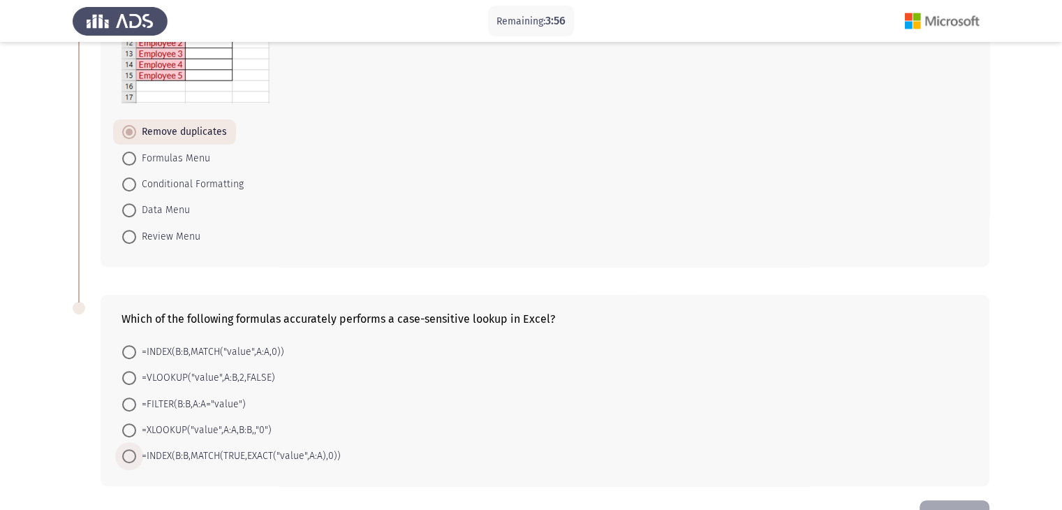
click at [131, 450] on span at bounding box center [129, 456] width 14 height 14
click at [131, 450] on input "=INDEX(B:B,MATCH(TRUE,EXACT("value",A:A),0))" at bounding box center [129, 456] width 14 height 14
radio input "true"
click at [949, 504] on button "Next" at bounding box center [955, 517] width 70 height 36
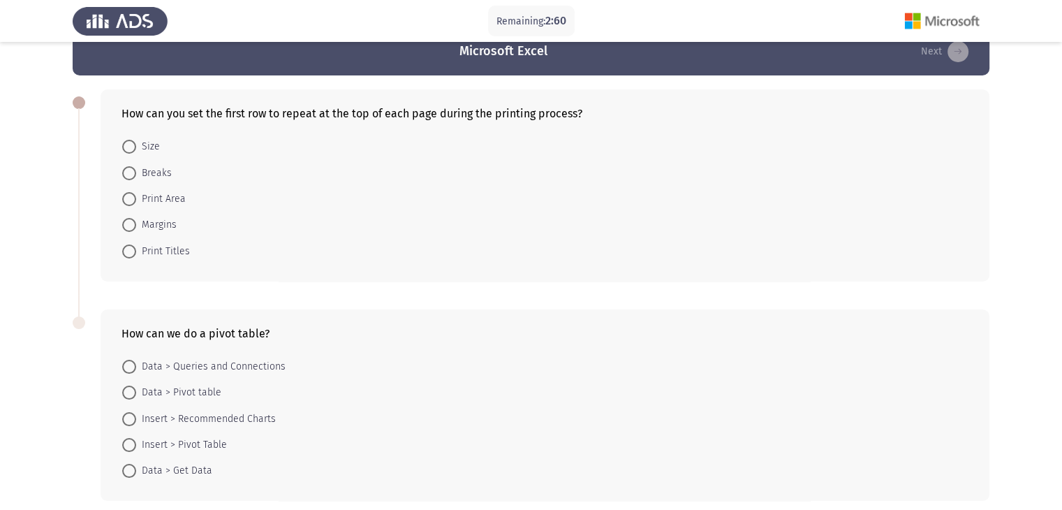
scroll to position [34, 0]
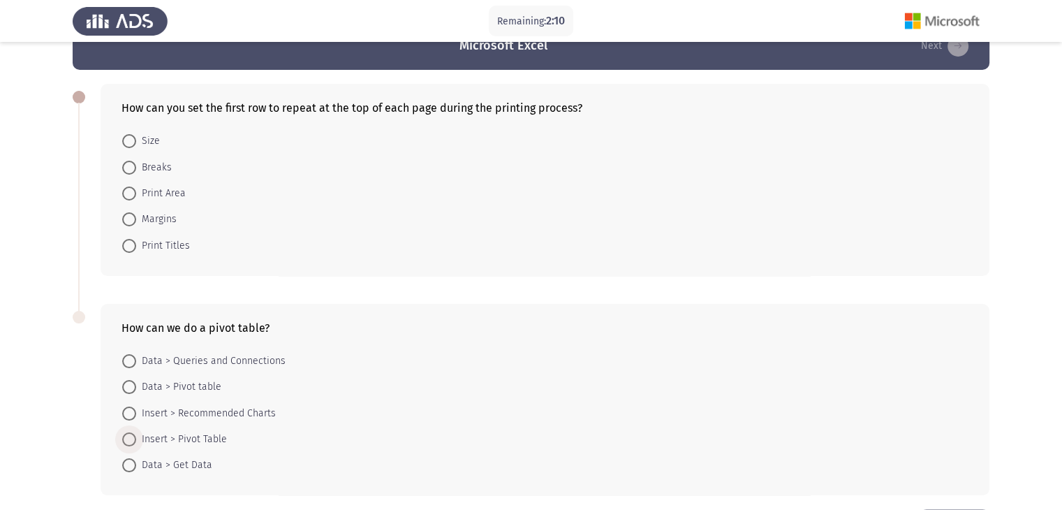
click at [124, 432] on span at bounding box center [129, 439] width 14 height 14
click at [124, 432] on input "Insert > Pivot Table" at bounding box center [129, 439] width 14 height 14
radio input "true"
click at [143, 245] on span "Print Titles" at bounding box center [163, 245] width 54 height 17
click at [136, 245] on input "Print Titles" at bounding box center [129, 246] width 14 height 14
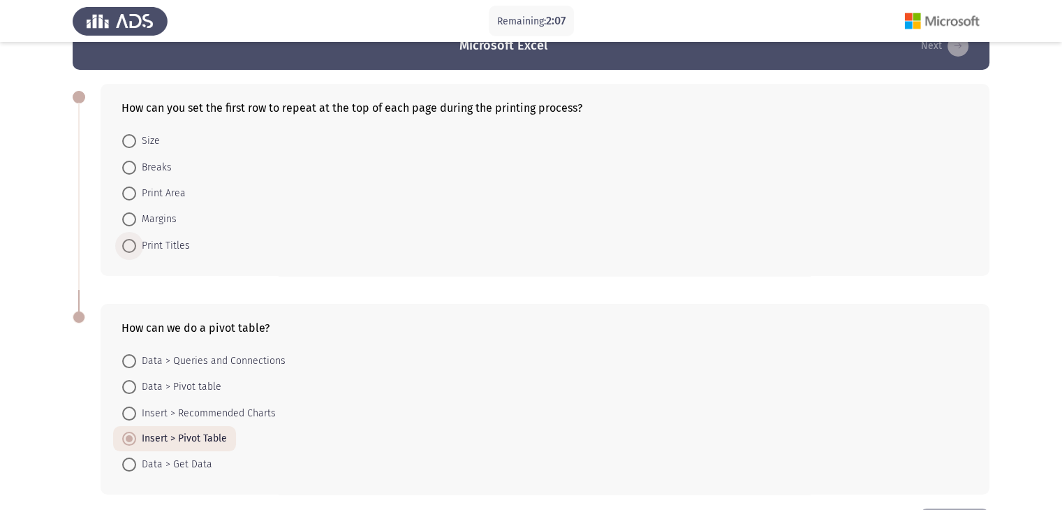
radio input "true"
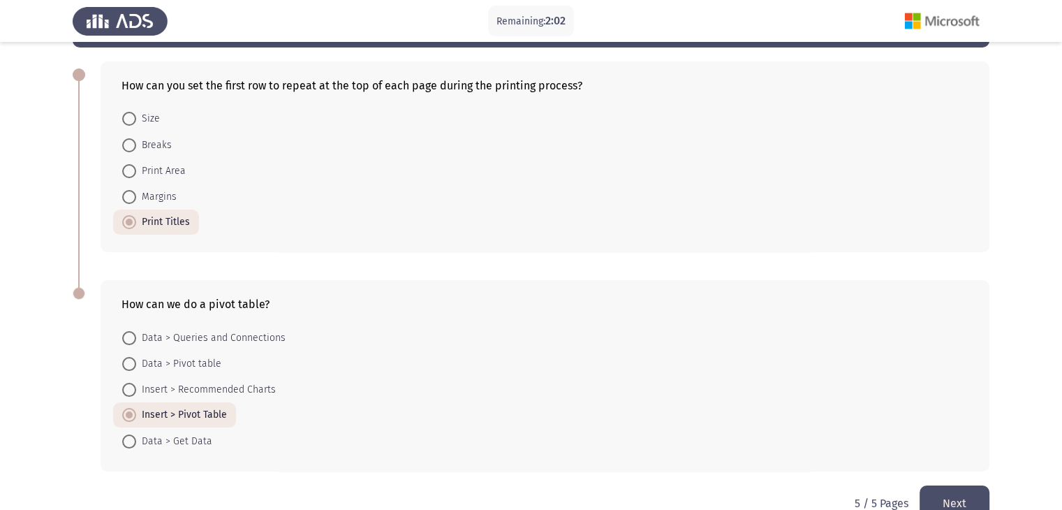
scroll to position [87, 0]
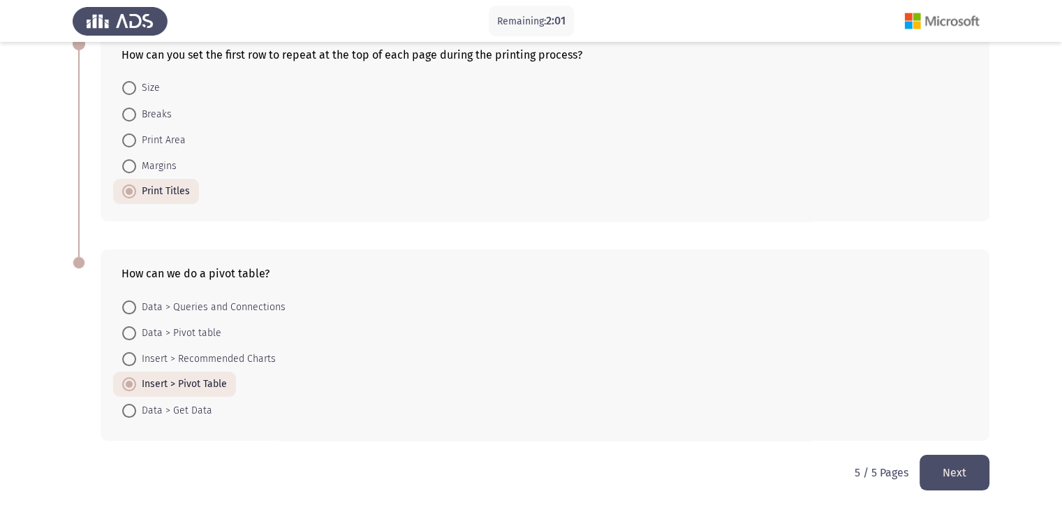
click at [962, 463] on button "Next" at bounding box center [955, 473] width 70 height 36
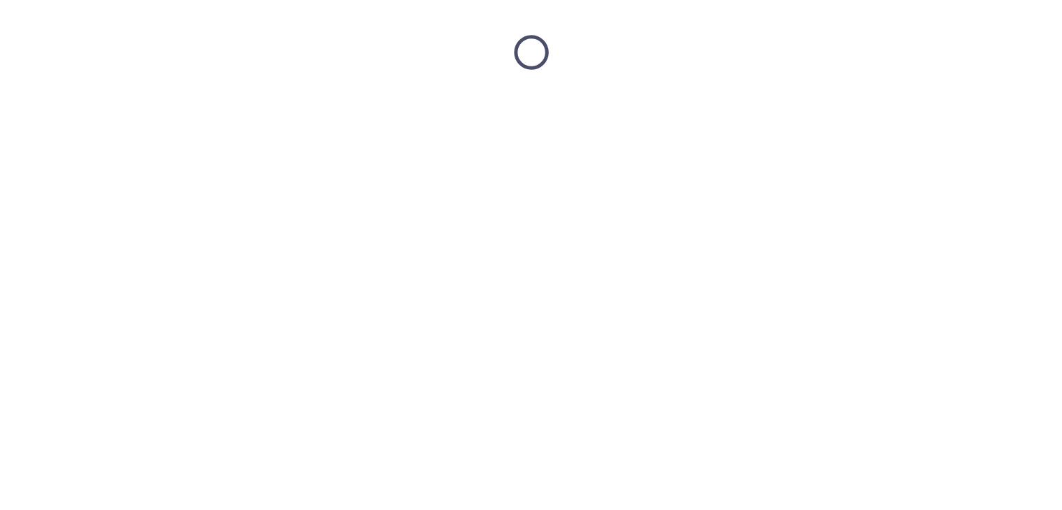
scroll to position [0, 0]
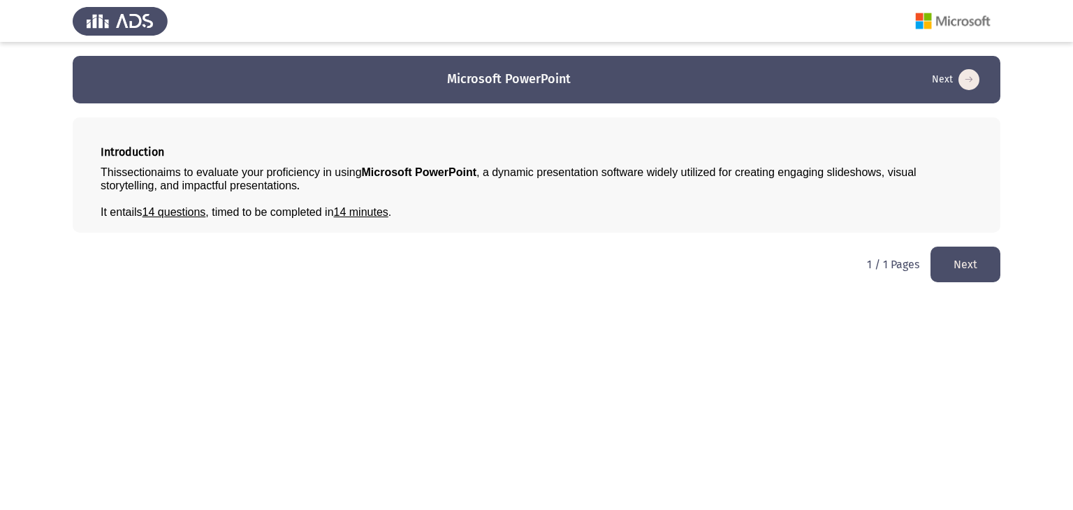
click at [974, 263] on button "Next" at bounding box center [965, 265] width 70 height 36
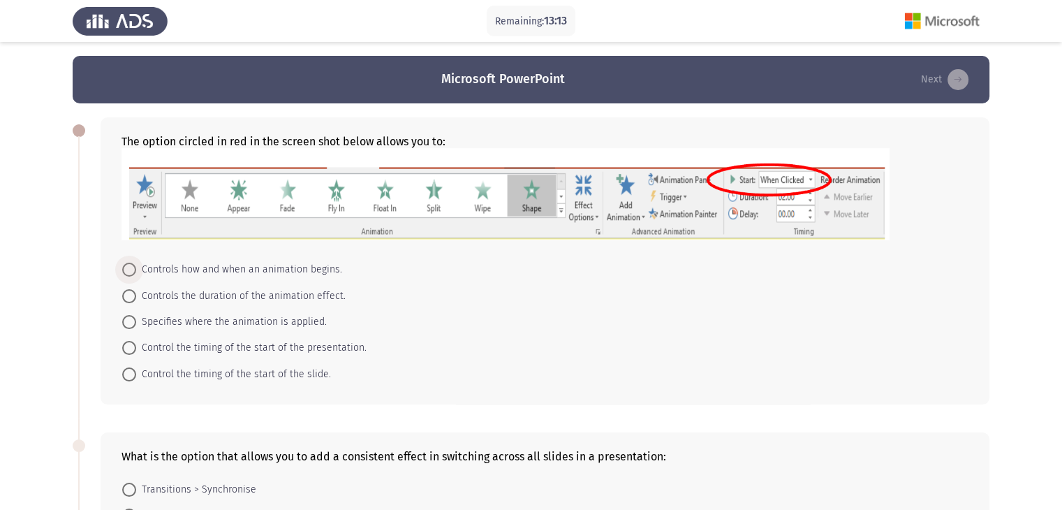
click at [133, 265] on span at bounding box center [129, 270] width 14 height 14
click at [133, 265] on input "Controls how and when an animation begins." at bounding box center [129, 270] width 14 height 14
radio input "true"
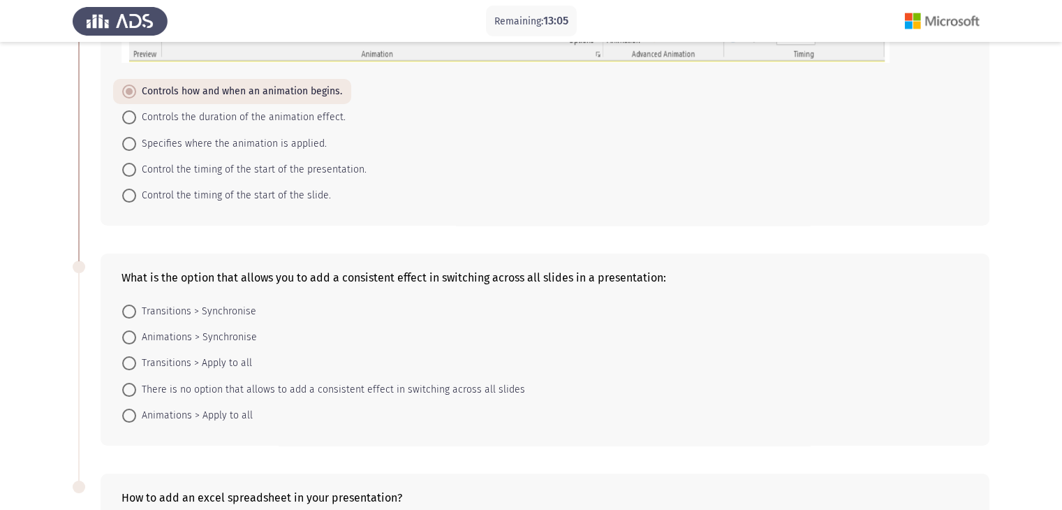
scroll to position [196, 0]
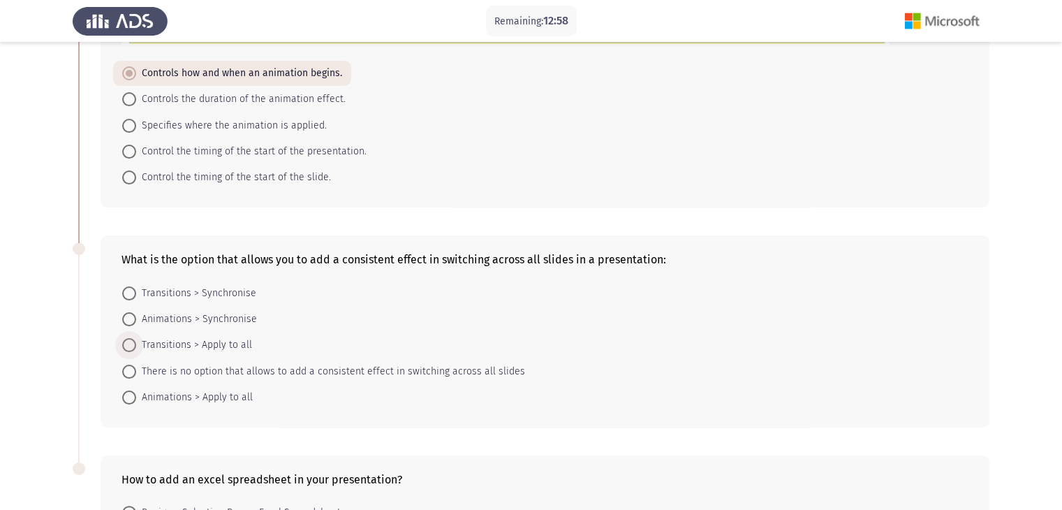
click at [135, 339] on span at bounding box center [129, 345] width 14 height 14
click at [135, 339] on input "Transitions > Apply to all" at bounding box center [129, 345] width 14 height 14
radio input "true"
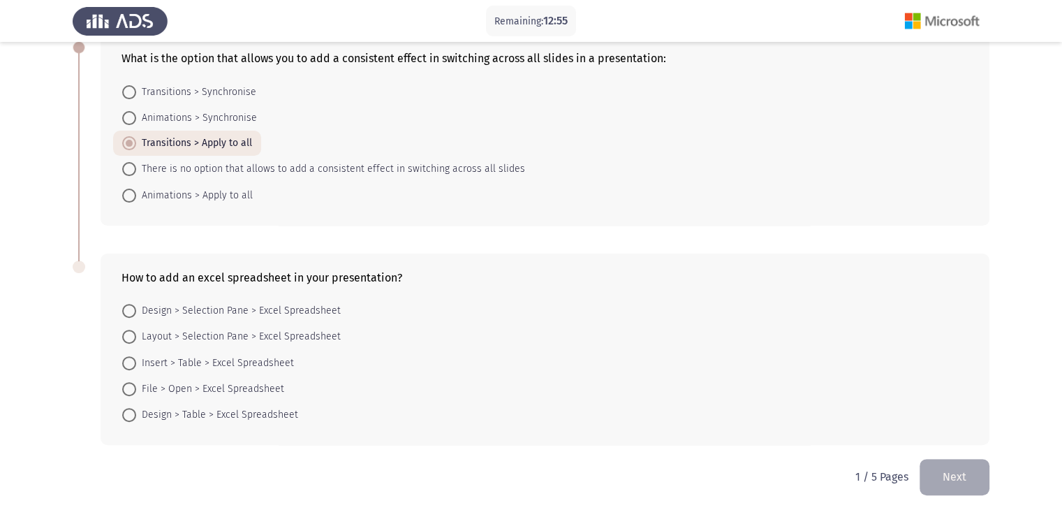
scroll to position [401, 0]
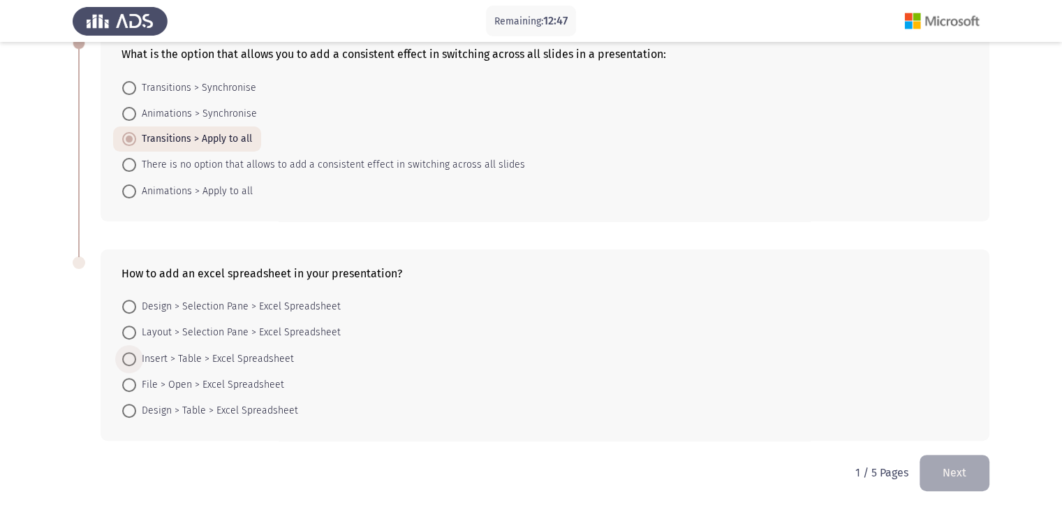
click at [129, 358] on span at bounding box center [129, 359] width 14 height 14
click at [129, 358] on input "Insert > Table > Excel Spreadsheet" at bounding box center [129, 359] width 14 height 14
radio input "true"
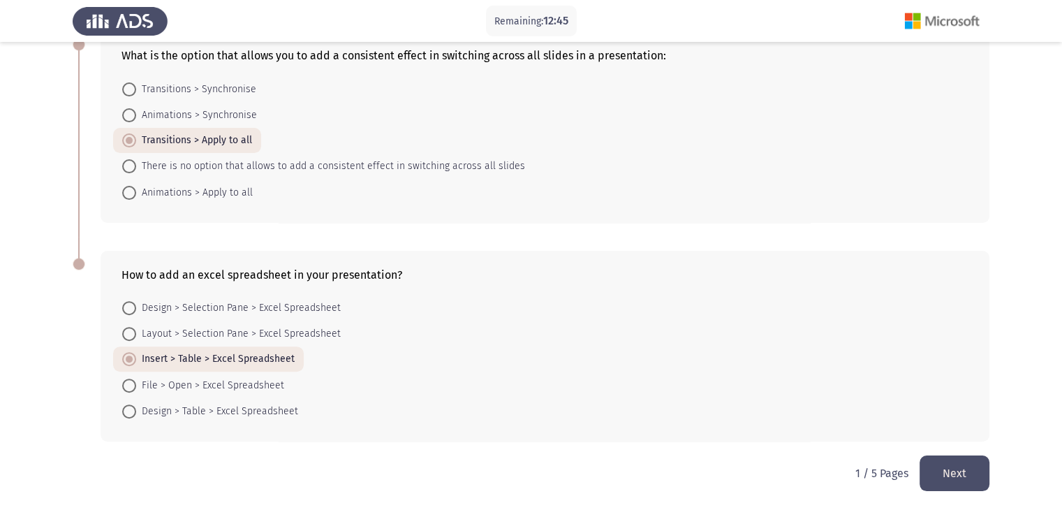
click at [939, 470] on button "Next" at bounding box center [955, 473] width 70 height 36
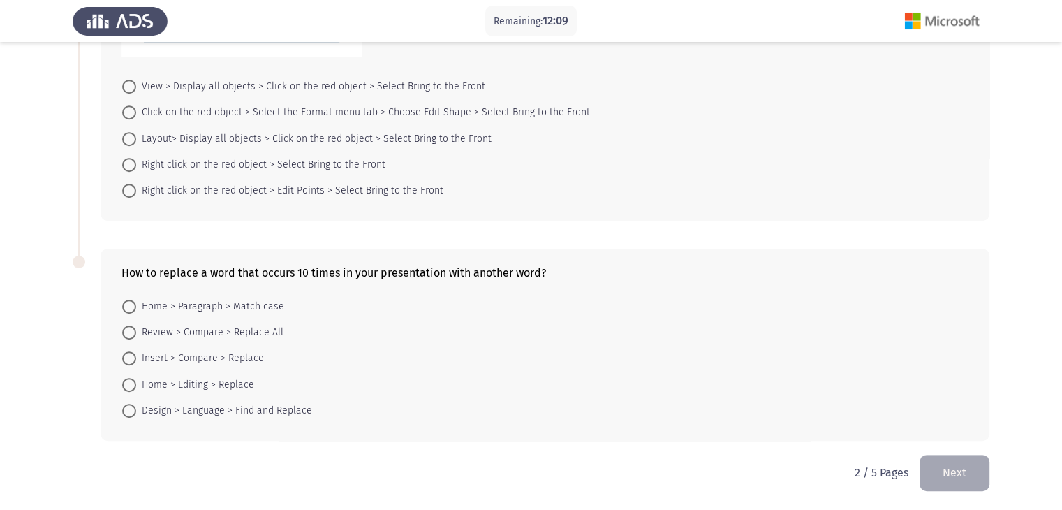
scroll to position [202, 0]
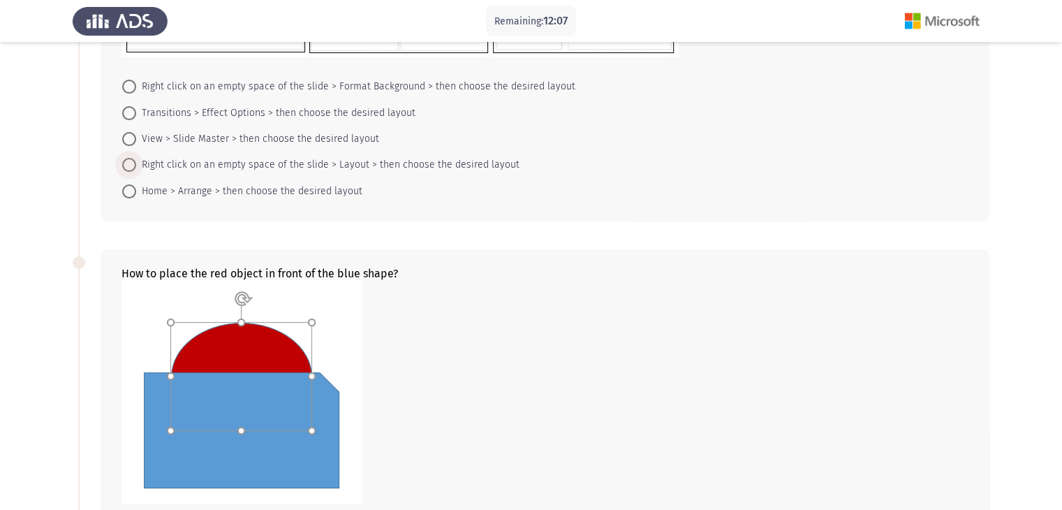
click at [135, 163] on span at bounding box center [129, 165] width 14 height 14
click at [135, 163] on input "Right click on an empty space of the slide > Layout > then choose the desired l…" at bounding box center [129, 165] width 14 height 14
radio input "true"
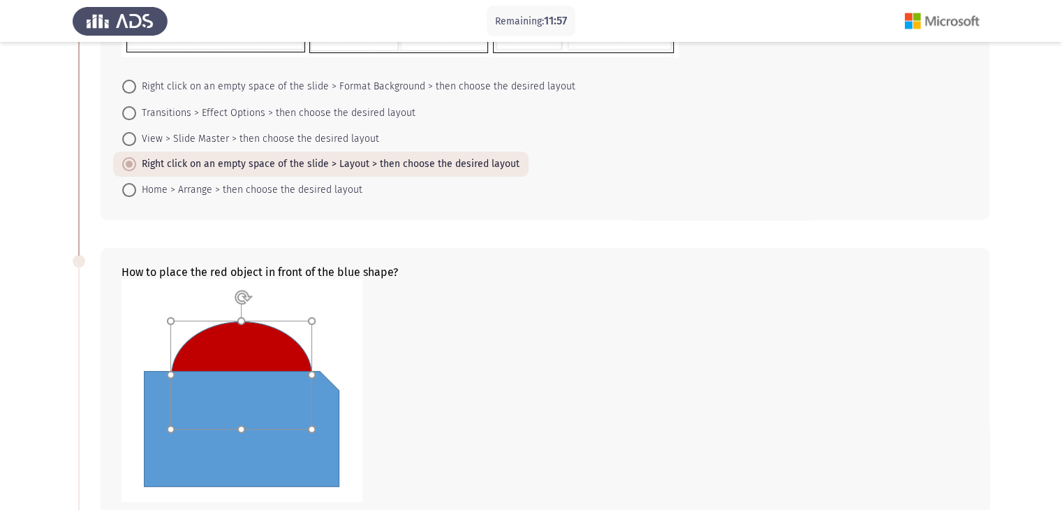
scroll to position [647, 0]
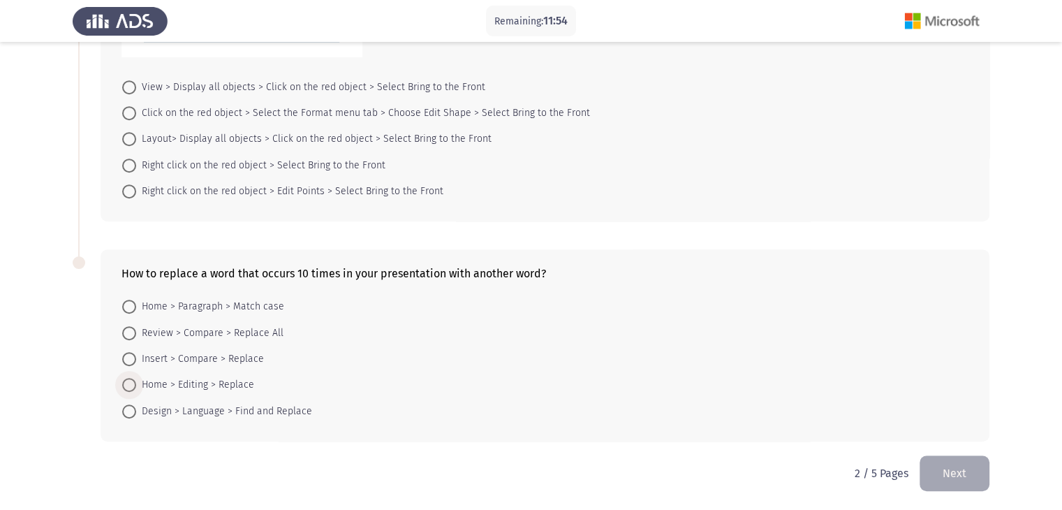
click at [128, 383] on span at bounding box center [129, 385] width 14 height 14
click at [128, 383] on input "Home > Editing > Replace" at bounding box center [129, 385] width 14 height 14
radio input "true"
click at [126, 161] on span at bounding box center [129, 166] width 14 height 14
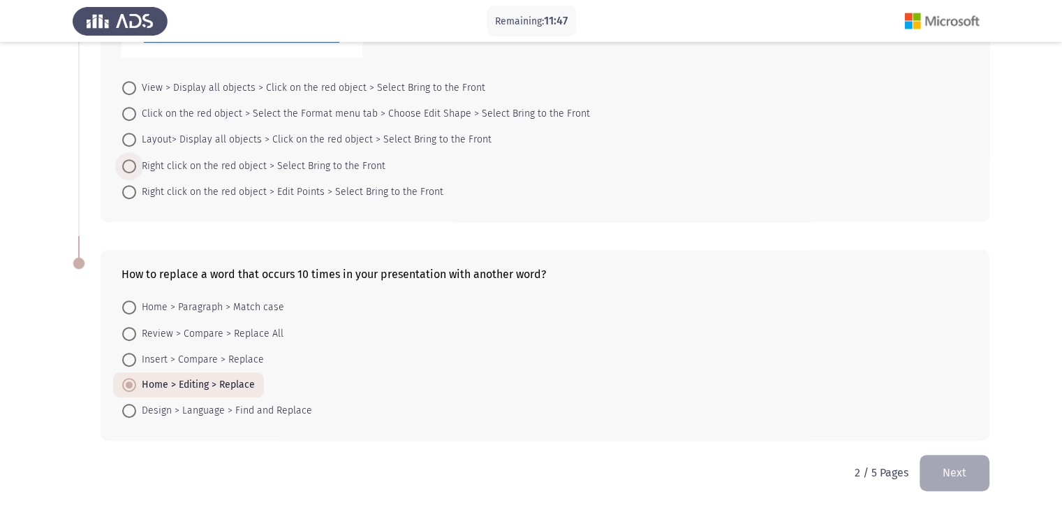
click at [126, 161] on input "Right click on the red object > Select Bring to the Front" at bounding box center [129, 166] width 14 height 14
radio input "true"
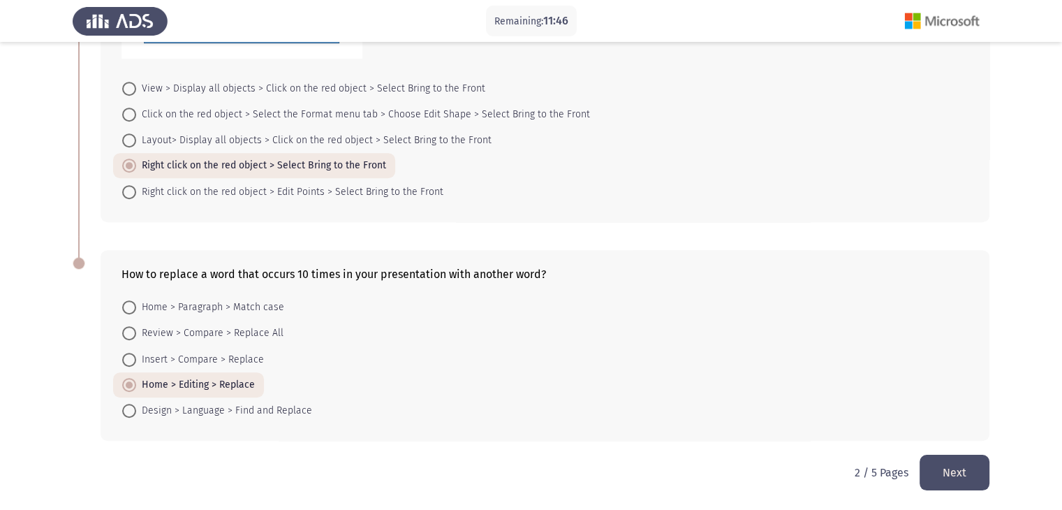
click at [957, 476] on button "Next" at bounding box center [955, 473] width 70 height 36
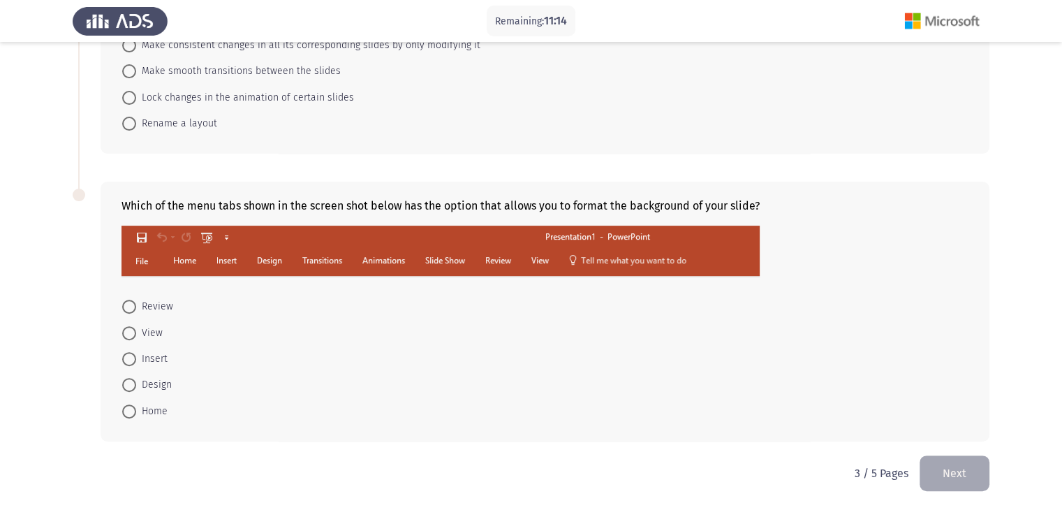
scroll to position [0, 0]
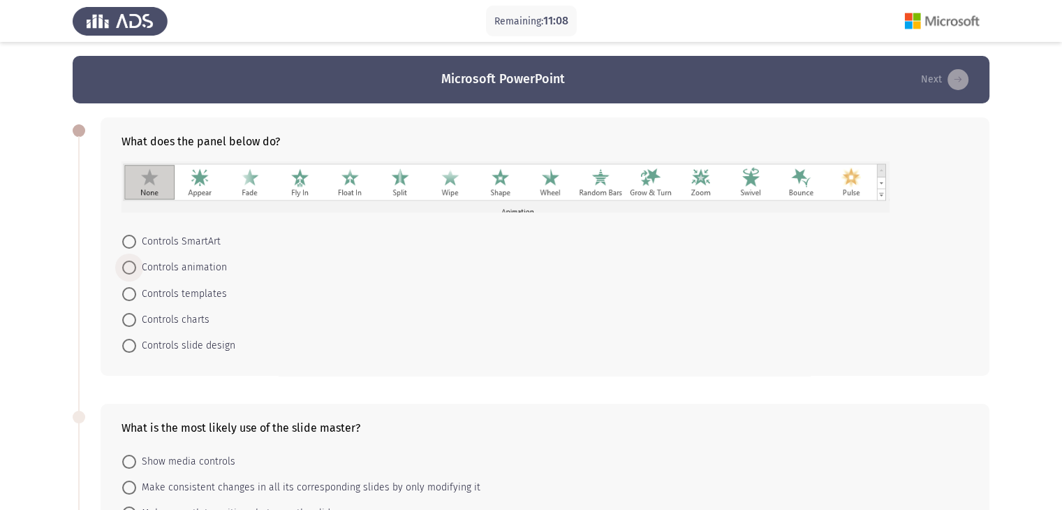
click at [131, 272] on span at bounding box center [129, 267] width 14 height 14
click at [131, 272] on input "Controls animation" at bounding box center [129, 267] width 14 height 14
radio input "true"
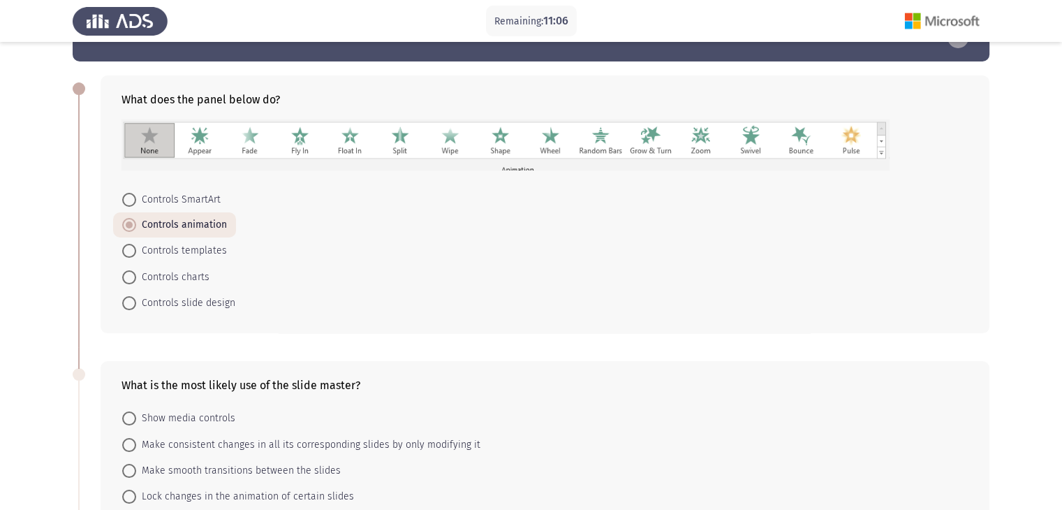
scroll to position [56, 0]
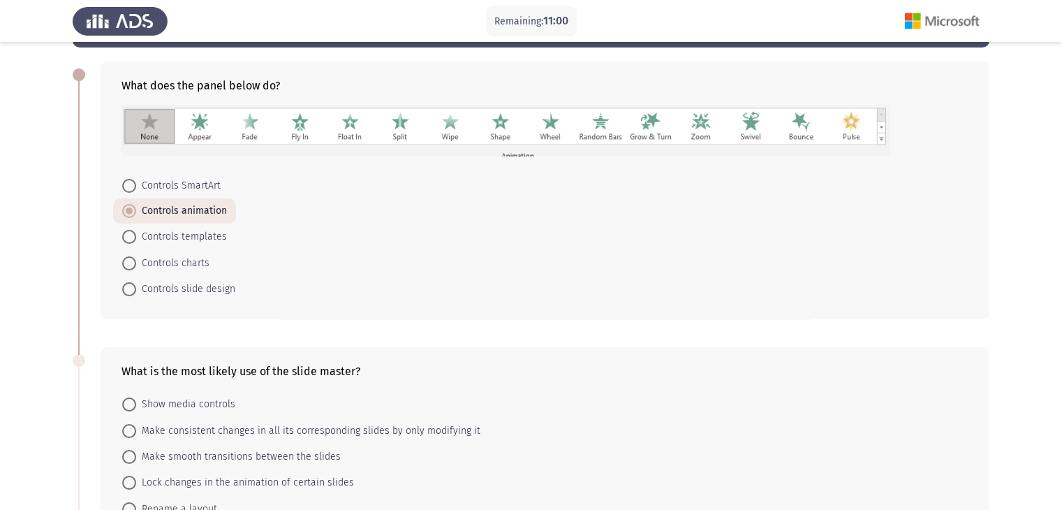
click at [131, 429] on span at bounding box center [129, 431] width 14 height 14
click at [131, 429] on input "Make consistent changes in all its corresponding slides by only modifying it" at bounding box center [129, 431] width 14 height 14
radio input "true"
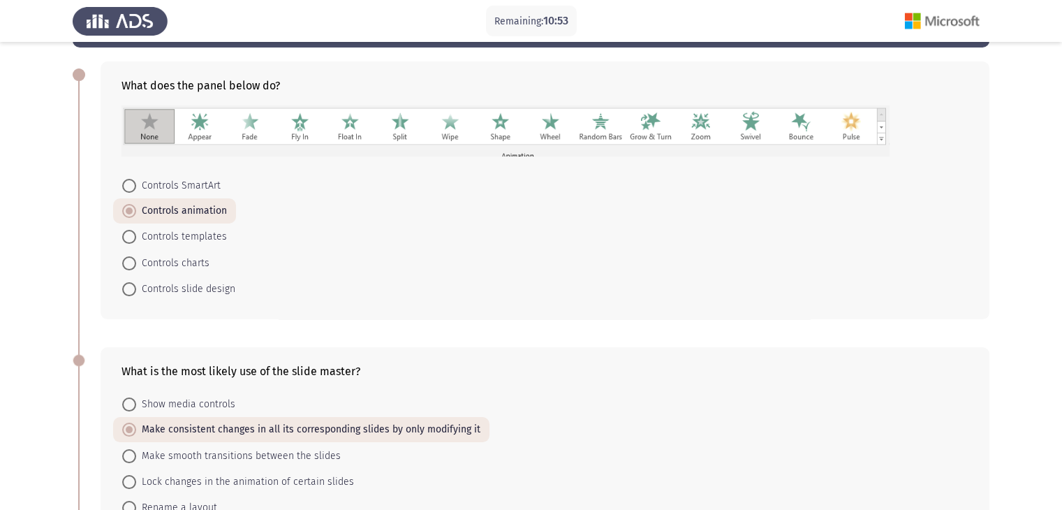
scroll to position [441, 0]
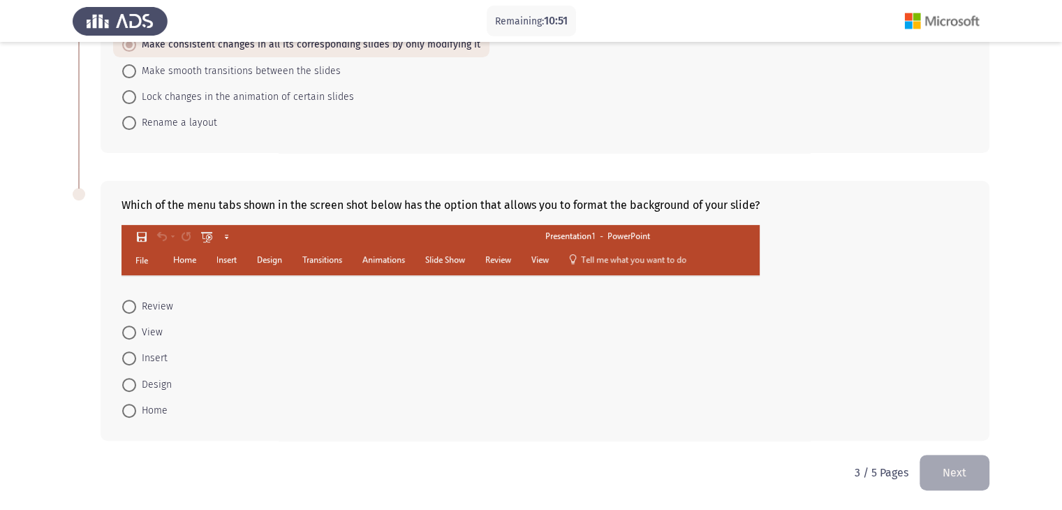
click at [131, 383] on span at bounding box center [129, 385] width 14 height 14
click at [131, 383] on input "Design" at bounding box center [129, 385] width 14 height 14
radio input "true"
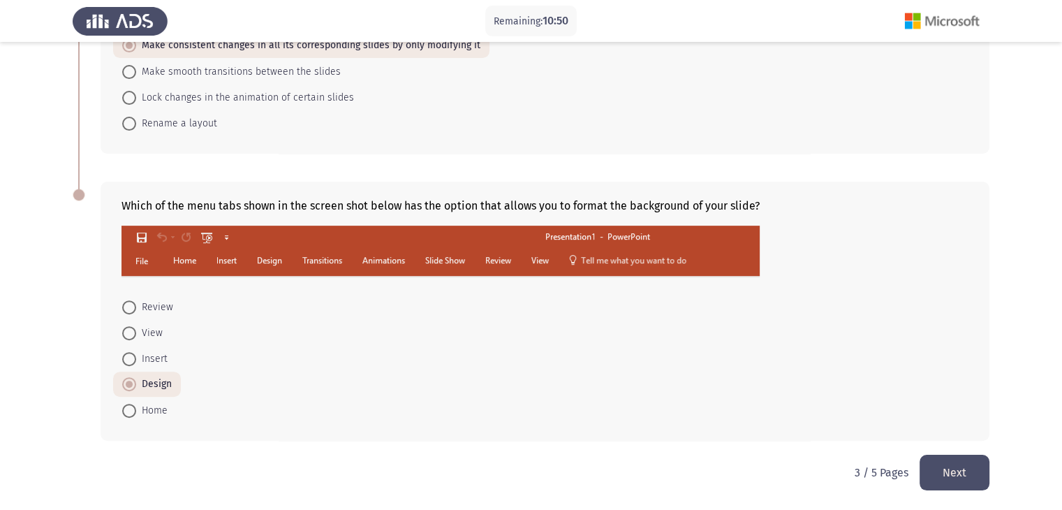
click at [964, 465] on button "Next" at bounding box center [955, 473] width 70 height 36
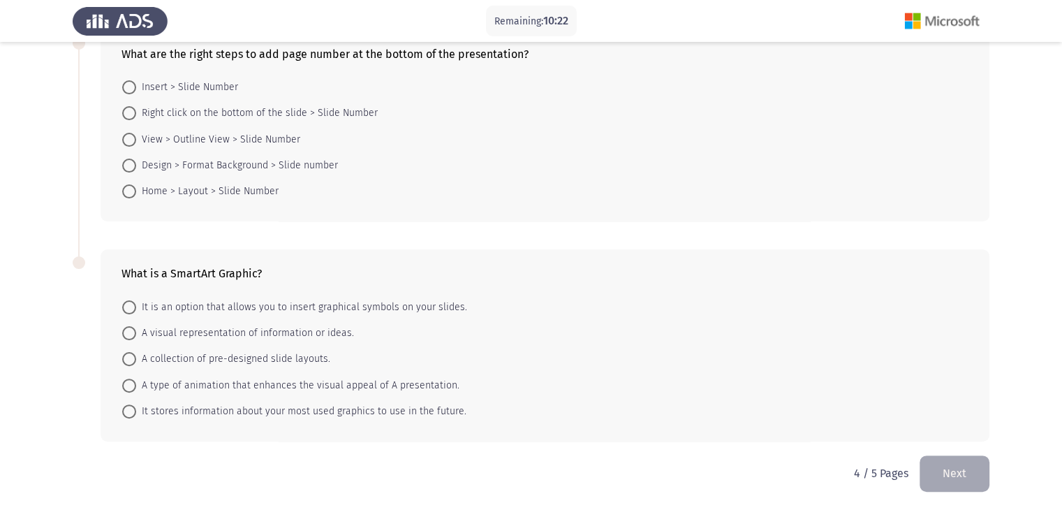
scroll to position [0, 0]
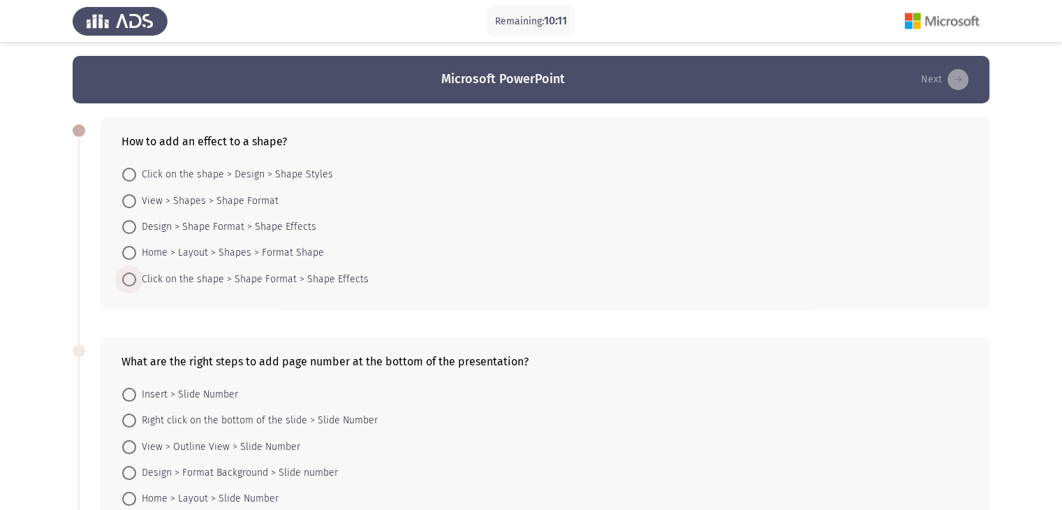
click at [131, 276] on span at bounding box center [129, 279] width 14 height 14
click at [131, 276] on input "Click on the shape > Shape Format > Shape Effects" at bounding box center [129, 279] width 14 height 14
radio input "true"
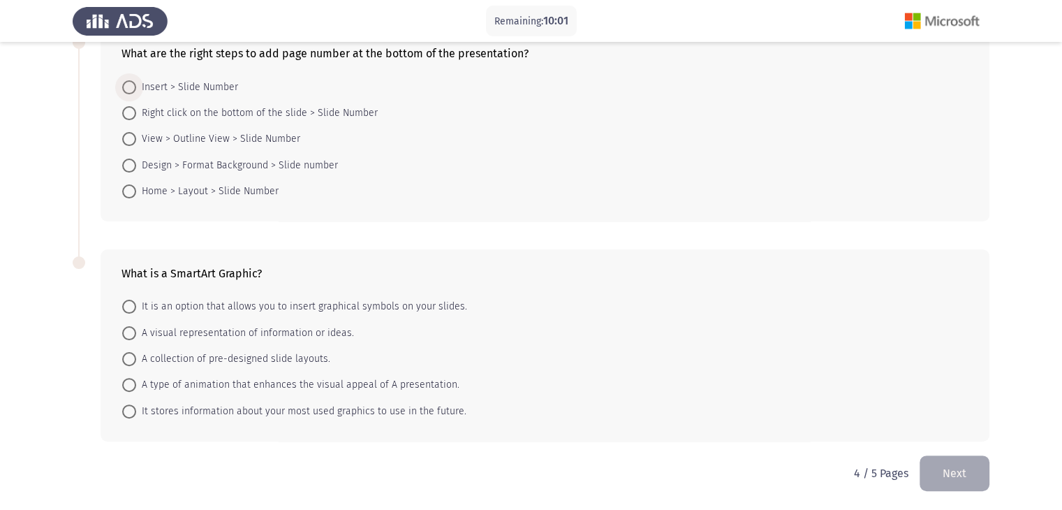
click at [128, 87] on span at bounding box center [129, 87] width 14 height 14
click at [128, 87] on input "Insert > Slide Number" at bounding box center [129, 87] width 14 height 14
radio input "true"
click at [131, 333] on span at bounding box center [129, 332] width 14 height 14
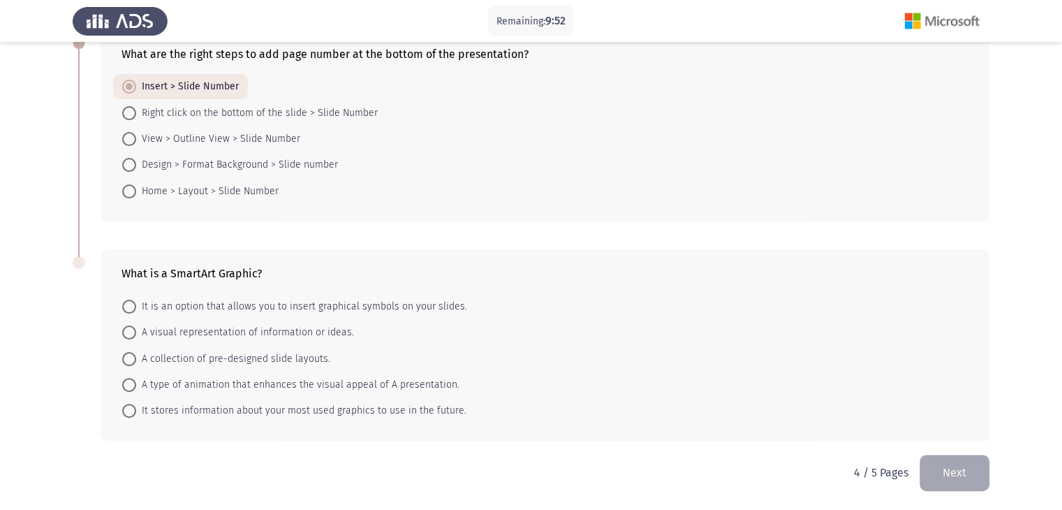
click at [131, 333] on input "A visual representation of information or ideas." at bounding box center [129, 332] width 14 height 14
radio input "true"
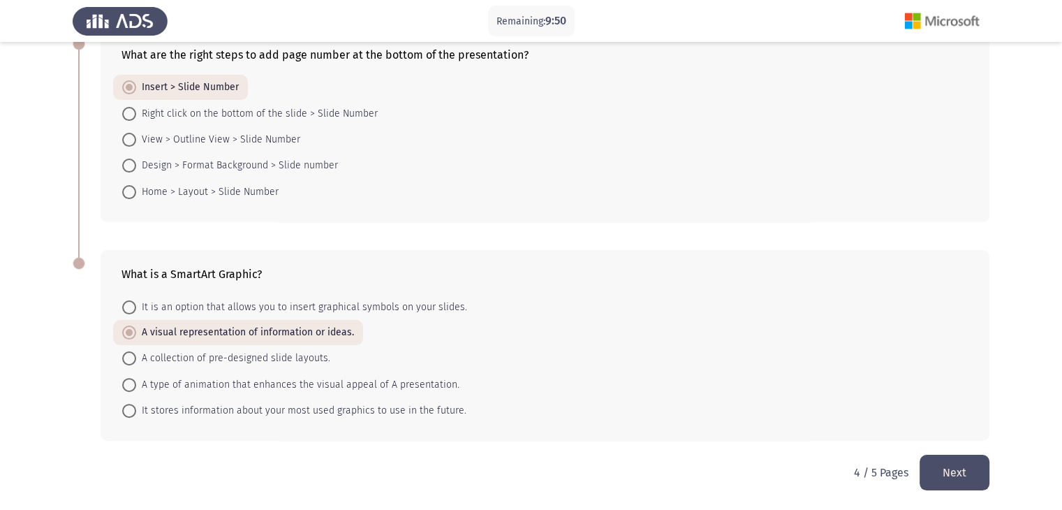
click at [953, 473] on button "Next" at bounding box center [955, 473] width 70 height 36
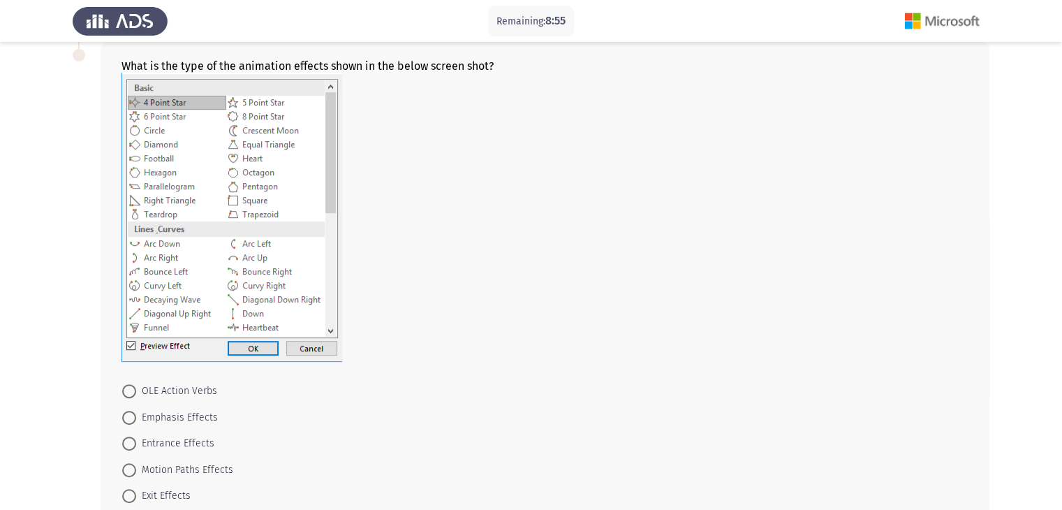
scroll to position [140, 0]
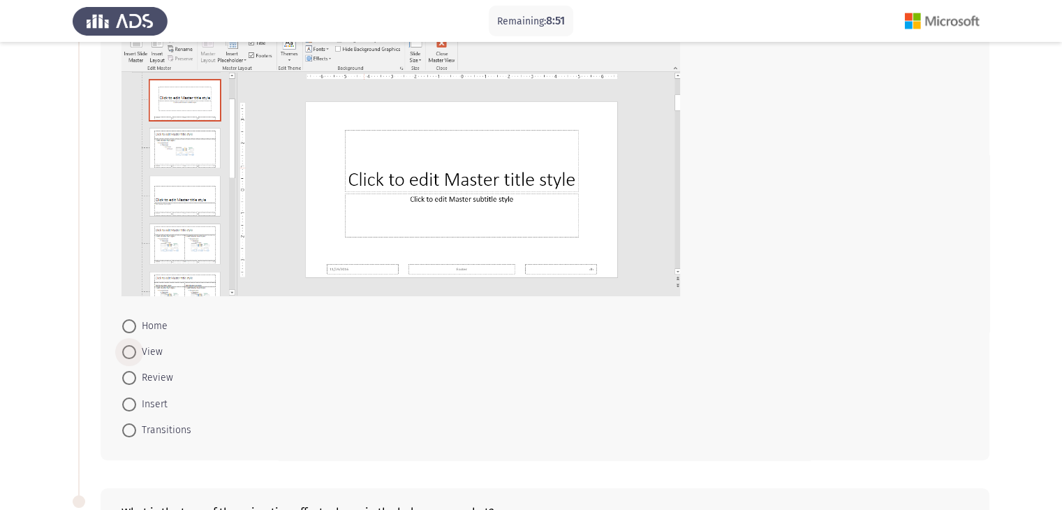
click at [138, 353] on span "View" at bounding box center [149, 352] width 27 height 17
click at [136, 353] on input "View" at bounding box center [129, 352] width 14 height 14
radio input "true"
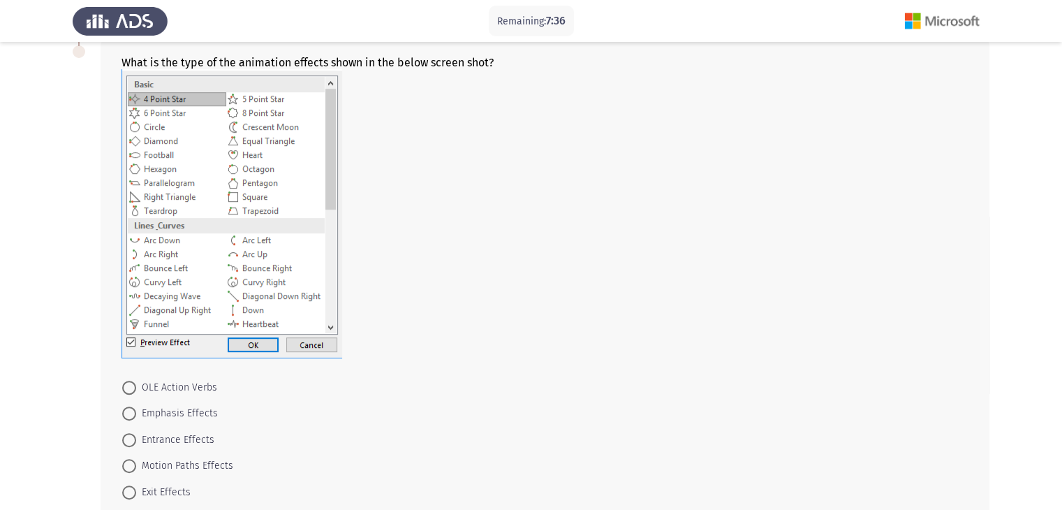
scroll to position [587, 0]
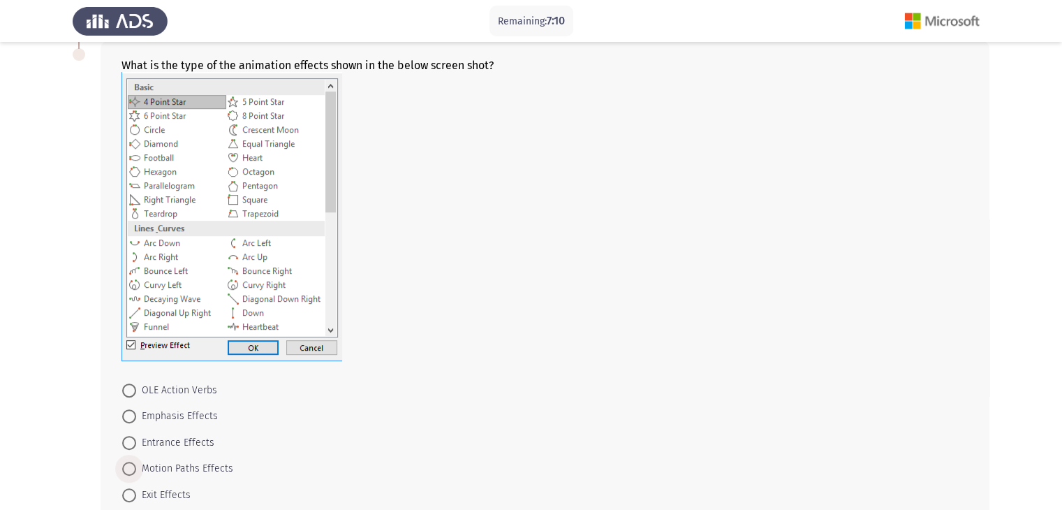
click at [138, 464] on span "Motion Paths Effects" at bounding box center [184, 468] width 97 height 17
click at [136, 464] on input "Motion Paths Effects" at bounding box center [129, 469] width 14 height 14
radio input "true"
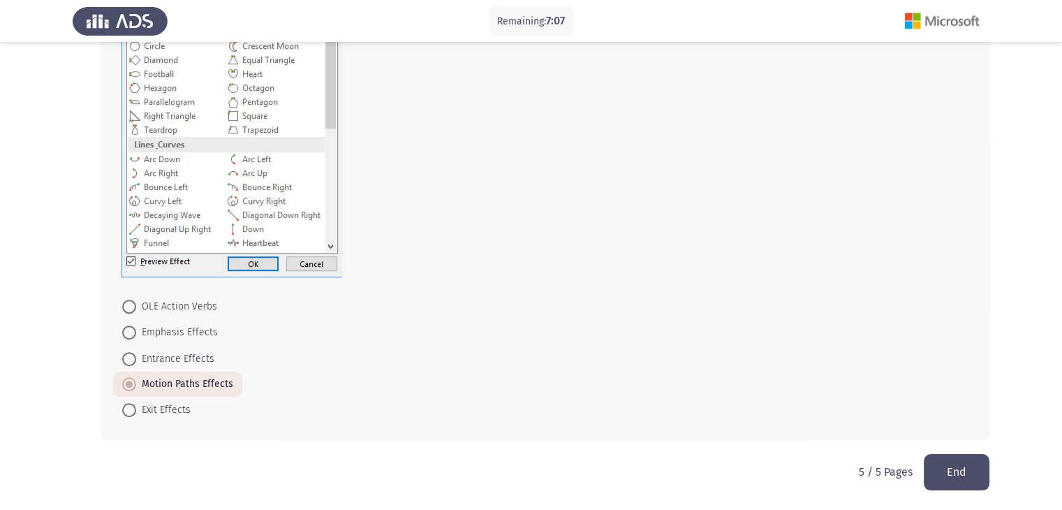
click at [948, 467] on button "End" at bounding box center [957, 472] width 66 height 36
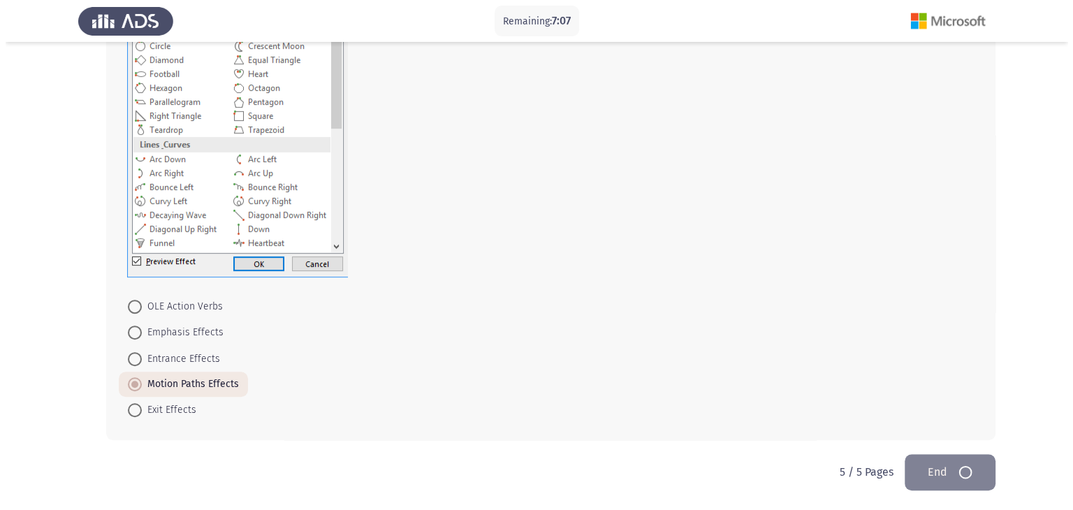
scroll to position [0, 0]
